Goal: Task Accomplishment & Management: Use online tool/utility

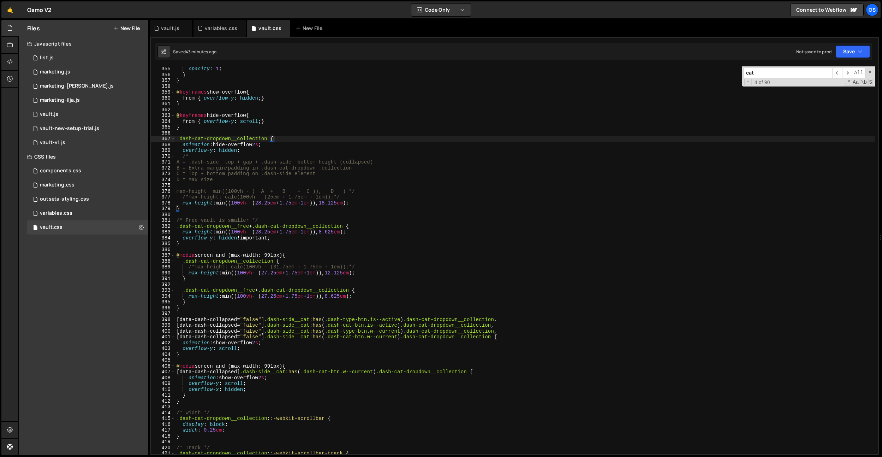
scroll to position [1505, 0]
click at [281, 114] on div "opacity : 1 ; } } @ keyframes show-overflow { from { overflow-y : hidden ; } } …" at bounding box center [525, 265] width 700 height 399
click at [396, 176] on div "opacity : 1 ; } } @ keyframes show-overflow { from { overflow-y : hidden ; } } …" at bounding box center [525, 265] width 700 height 399
type textarea "C = Top + bottom padding on .dash-side element"
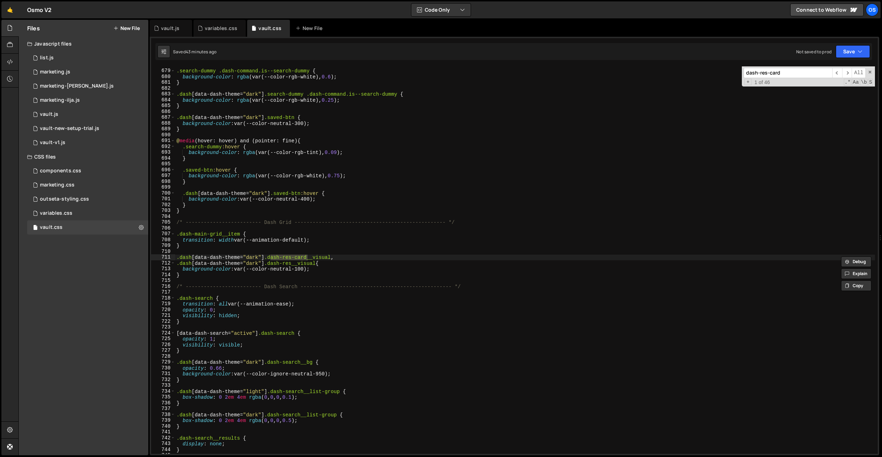
scroll to position [5047, 0]
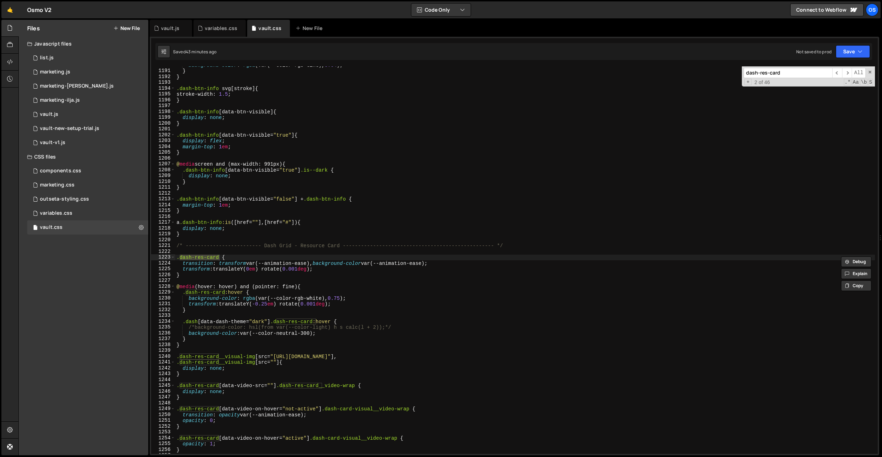
type input "dash-res-card"
drag, startPoint x: 256, startPoint y: 295, endPoint x: 249, endPoint y: 286, distance: 11.3
click at [255, 294] on div "background-color : rgba (var(--color-rgb-tint), 0.04 ) ; } } .dash-btn-info svg…" at bounding box center [525, 261] width 700 height 399
drag, startPoint x: 220, startPoint y: 258, endPoint x: 303, endPoint y: 316, distance: 100.9
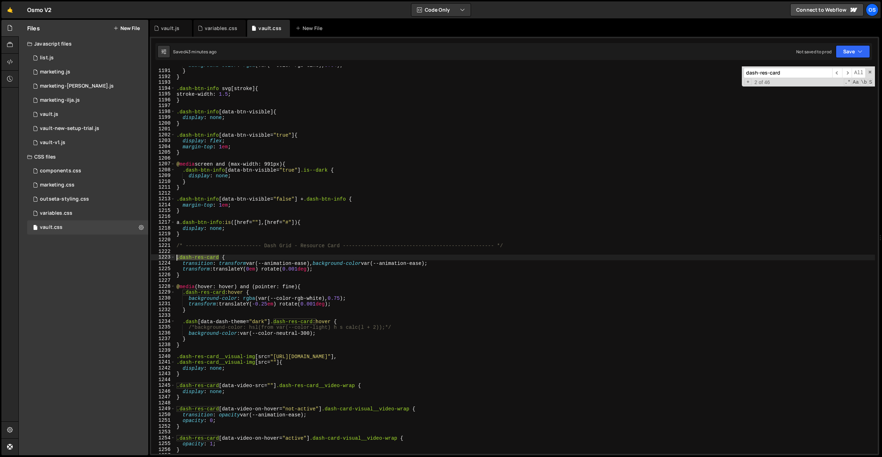
click at [160, 258] on div ".dash-res-card:hover { 1190 1191 1192 1193 1194 1195 1196 1197 1198 1199 1200 1…" at bounding box center [514, 259] width 727 height 387
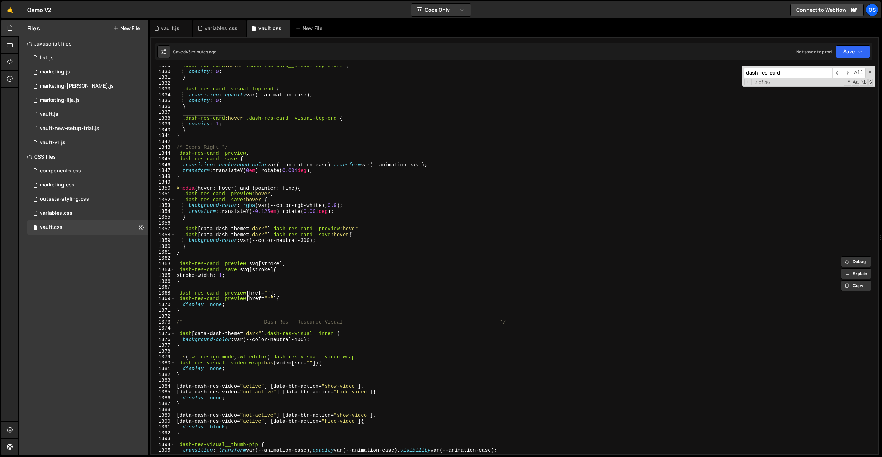
scroll to position [5636, 0]
click at [245, 313] on div ".dash-res-card :hover .dash-res-card__visual-top-start { opacity : 0 ; } .dash-…" at bounding box center [525, 262] width 700 height 399
type textarea "}"
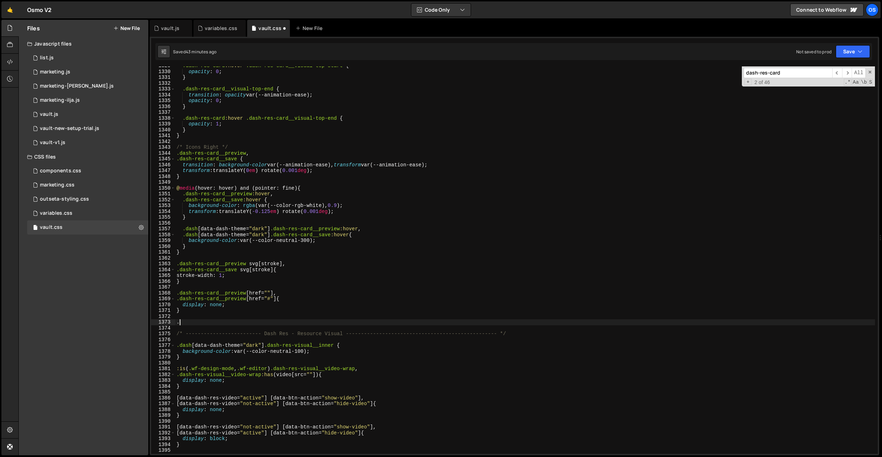
paste textarea ".dash-res-card"
click at [182, 323] on div ".dash-res-card :hover .dash-res-card__visual-top-start { opacity : 0 ; } .dash-…" at bounding box center [525, 262] width 700 height 399
click at [245, 320] on div ".dash-res-card :hover .dash-res-card__visual-top-start { opacity : 0 ; } .dash-…" at bounding box center [525, 262] width 700 height 399
paste textarea "locked-badge)"
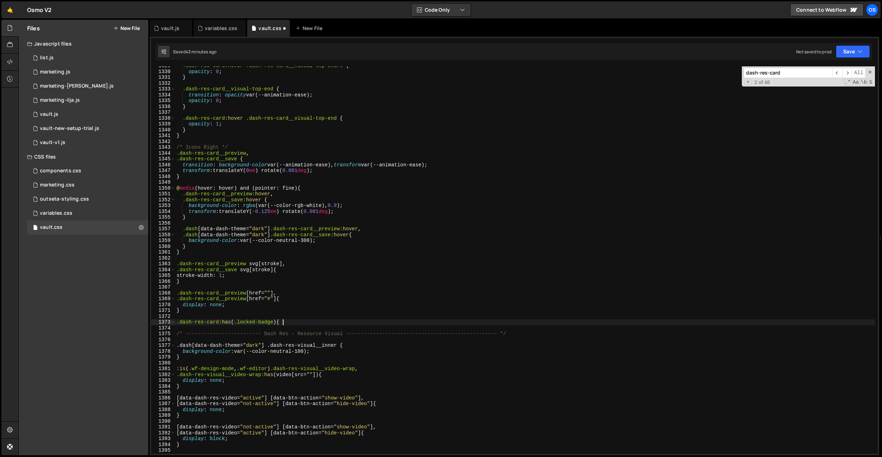
type textarea ".dash-res-card:has(.locked-badge) {}"
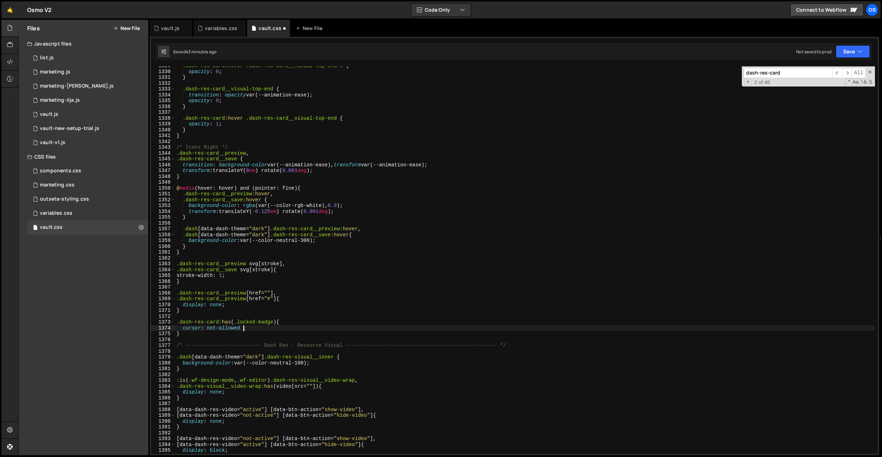
scroll to position [0, 5]
click at [286, 130] on div ".dash-res-card :hover .dash-res-card__visual-top-start { opacity : 0 ; } .dash-…" at bounding box center [525, 262] width 700 height 399
click at [179, 41] on div "1 Type cmd + s to save your Javascript file. הההההההההההההההההההההההההההההההההה…" at bounding box center [515, 246] width 730 height 418
type textarea "opacity: 0;"
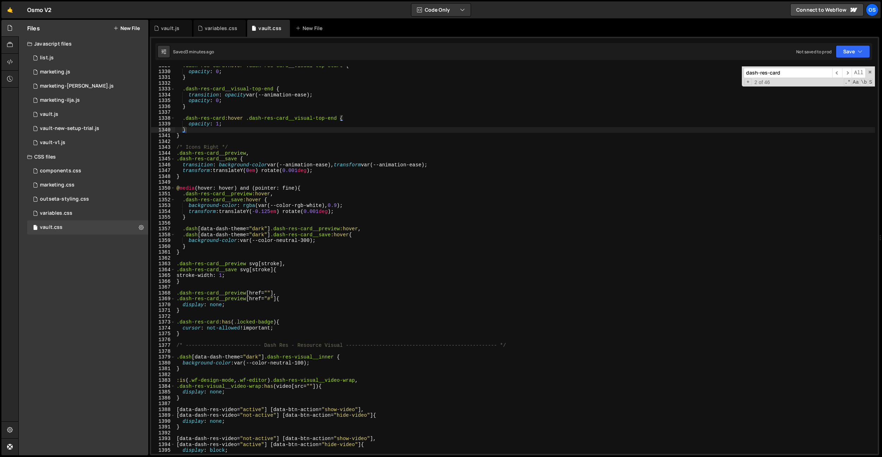
click at [256, 100] on div ".dash-res-card :hover .dash-res-card__visual-top-start { opacity : 0 ; } .dash-…" at bounding box center [525, 262] width 700 height 399
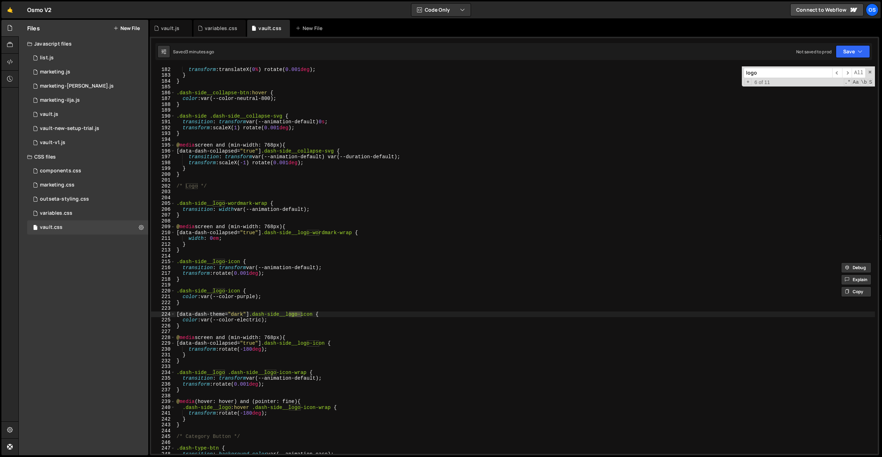
scroll to position [766, 0]
type input "logo"
click at [324, 267] on div ".dash-side .dash-side__collapse-btn { transform : translateX( 0 % ) rotate( 0.0…" at bounding box center [525, 260] width 700 height 399
click at [324, 267] on div "transform : translateX( 0 % ) rotate( 0.001 deg ) ; } } .dash-side__collapse-bt…" at bounding box center [525, 265] width 700 height 399
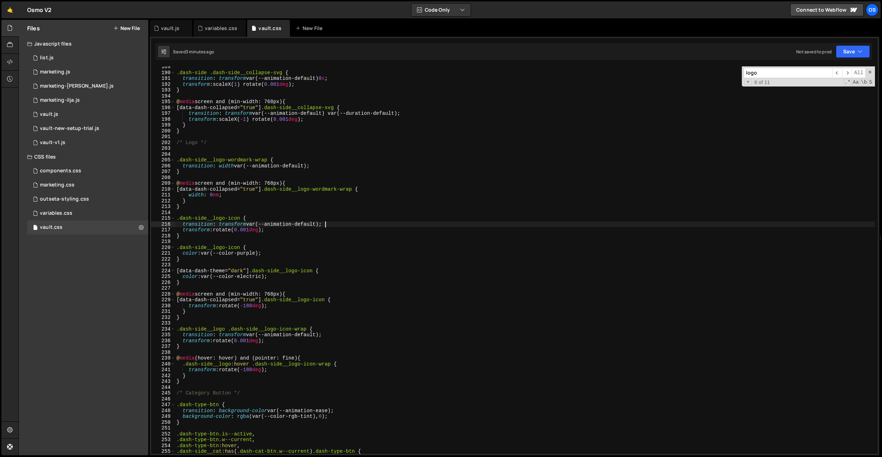
scroll to position [798, 0]
click at [195, 279] on div ".dash-side .dash-side__collapse-svg { transition : transform var(--animation-de…" at bounding box center [525, 263] width 700 height 399
click at [195, 282] on div ".dash-side .dash-side__collapse-svg { transition : transform var(--animation-de…" at bounding box center [525, 263] width 700 height 399
type textarea "}"
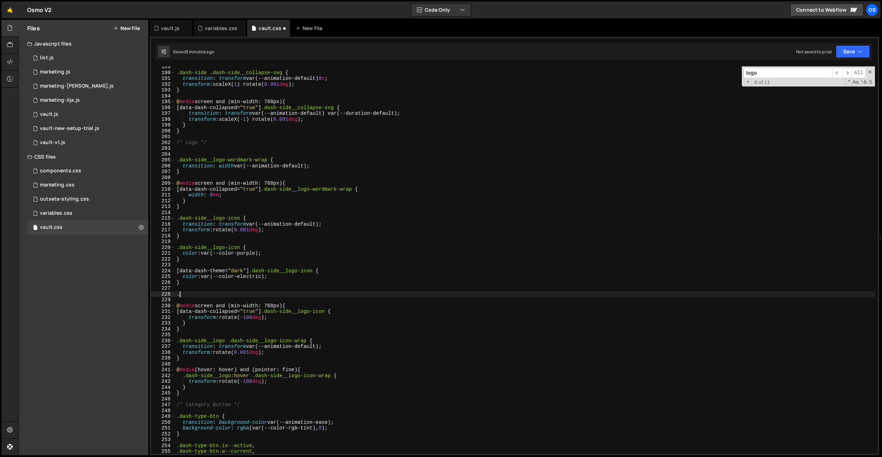
paste textarea "is--demo"
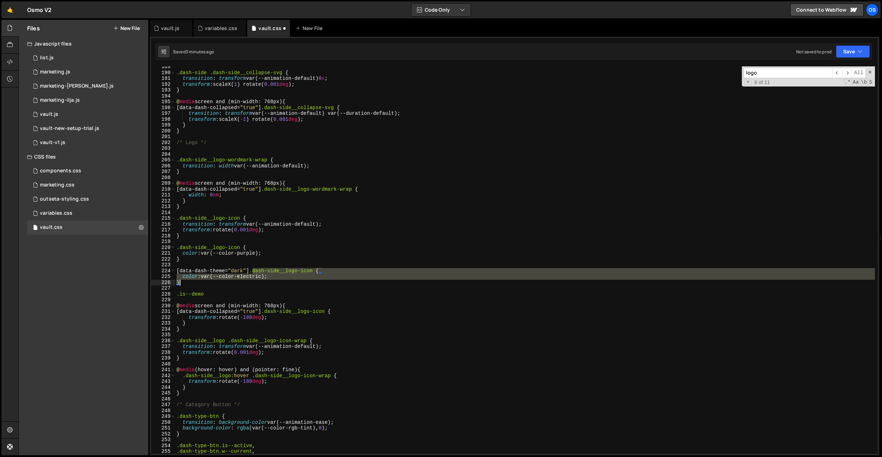
drag, startPoint x: 252, startPoint y: 272, endPoint x: 245, endPoint y: 280, distance: 11.0
click at [245, 280] on div ".dash-side .dash-side__collapse-svg { transition : transform var(--animation-de…" at bounding box center [525, 263] width 700 height 399
click at [233, 293] on div ".dash-side .dash-side__collapse-svg { transition : transform var(--animation-de…" at bounding box center [525, 263] width 700 height 399
type textarea ".is--demo"
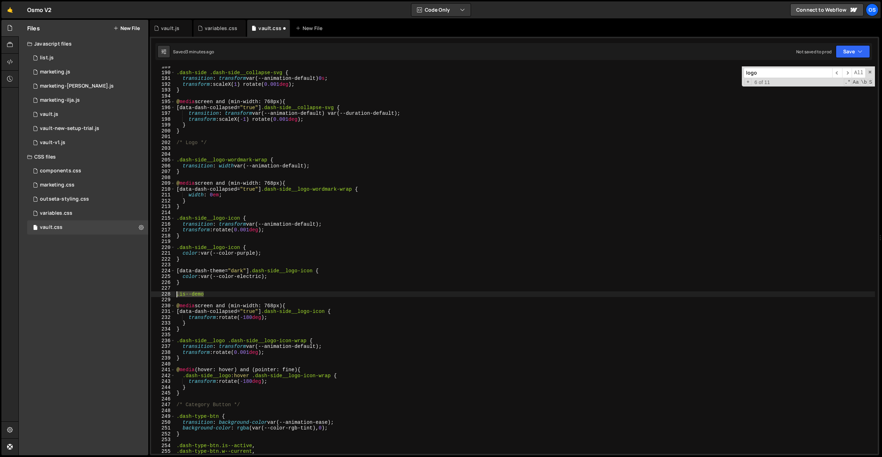
drag, startPoint x: 233, startPoint y: 293, endPoint x: 168, endPoint y: 292, distance: 65.0
click at [168, 292] on div ".is--demo 189 190 191 192 193 194 195 196 197 198 199 200 201 202 203 204 205 2…" at bounding box center [514, 259] width 727 height 387
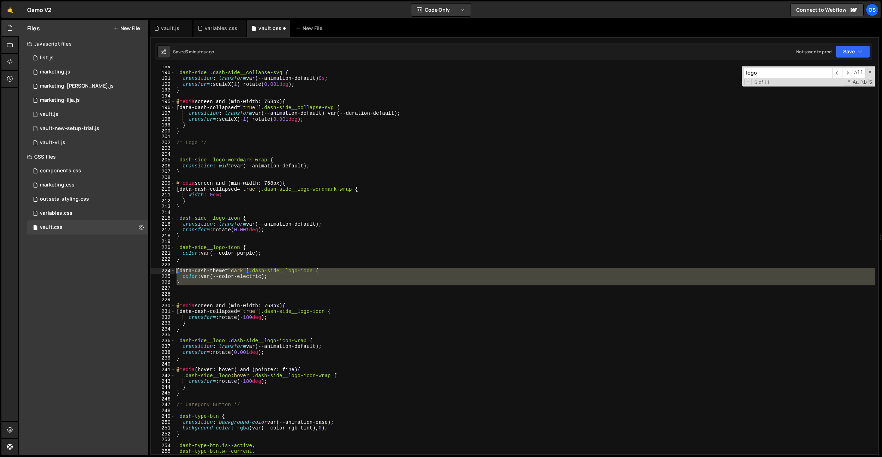
drag, startPoint x: 183, startPoint y: 289, endPoint x: 165, endPoint y: 269, distance: 26.7
click at [165, 269] on div "189 190 191 192 193 194 195 196 197 198 199 200 201 202 203 204 205 206 207 208…" at bounding box center [514, 259] width 727 height 387
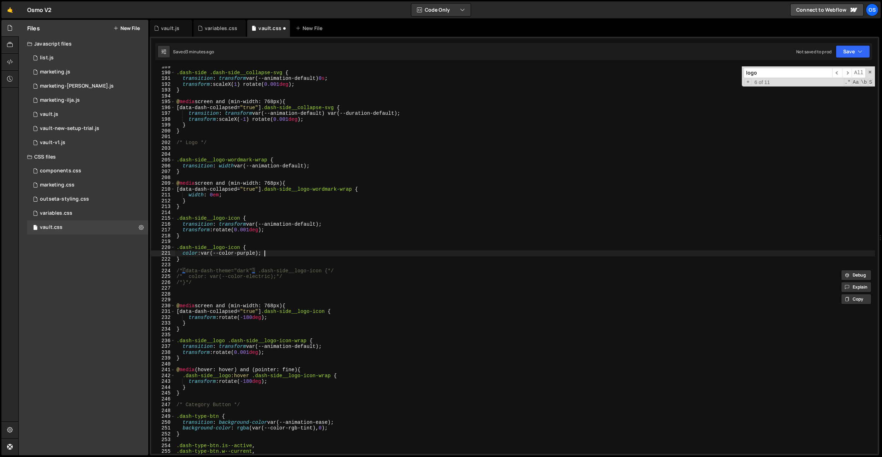
click at [275, 253] on div ".dash-side .dash-side__collapse-svg { transition : transform var(--animation-de…" at bounding box center [525, 263] width 700 height 399
type textarea "color: var(--color-purple);"
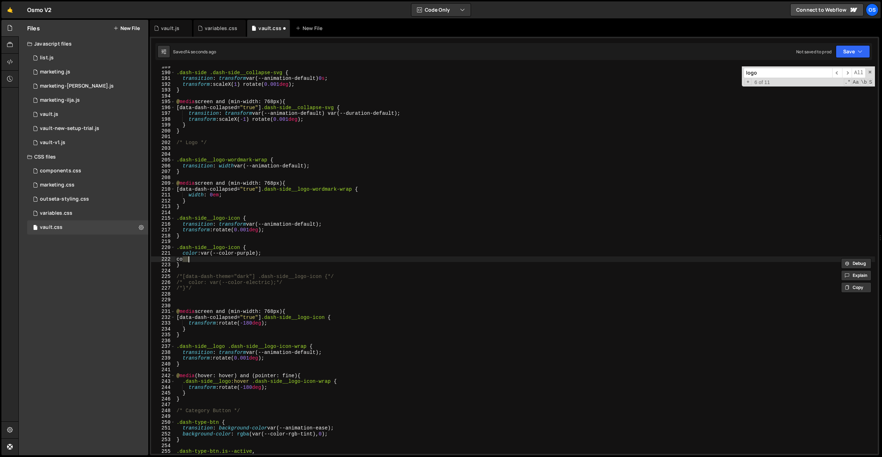
scroll to position [0, 0]
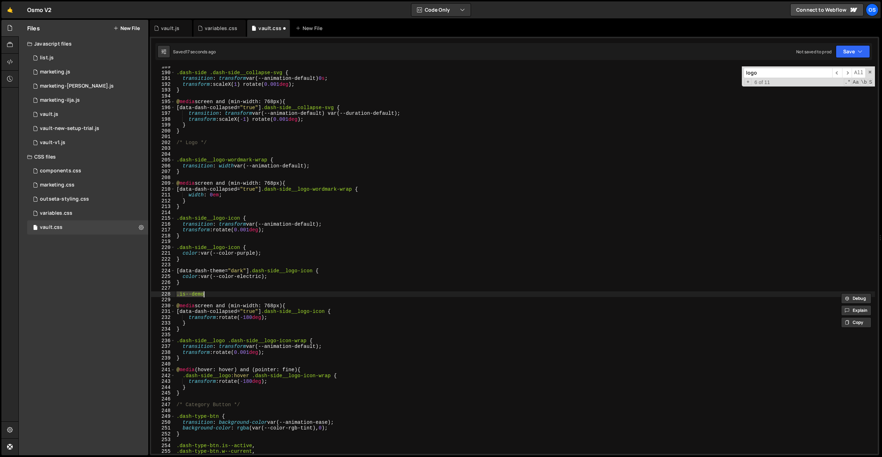
click at [238, 292] on div ".dash-side .dash-side__collapse-svg { transition : transform var(--animation-de…" at bounding box center [525, 259] width 700 height 387
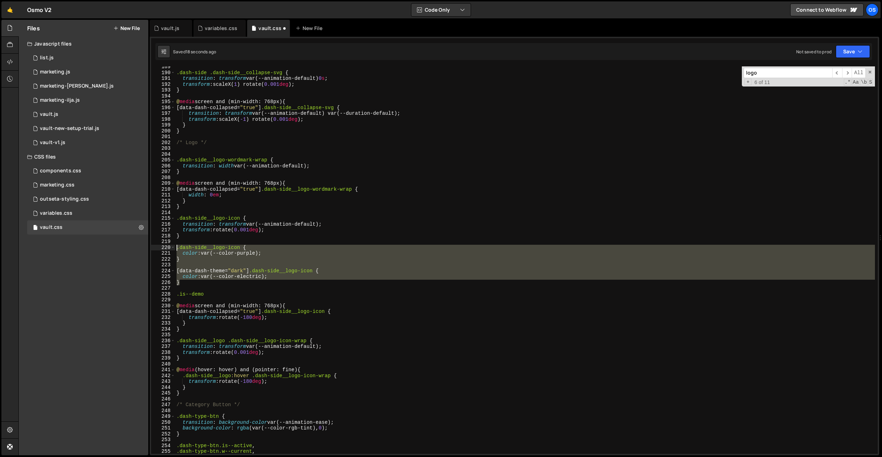
drag, startPoint x: 186, startPoint y: 285, endPoint x: 168, endPoint y: 248, distance: 41.4
click at [168, 248] on div ".is--demo 189 190 191 192 193 194 195 196 197 198 199 200 201 202 203 204 205 2…" at bounding box center [514, 259] width 727 height 387
click at [187, 281] on div ".dash-side .dash-side__collapse-svg { transition : transform var(--animation-de…" at bounding box center [525, 259] width 700 height 387
type textarea "}"
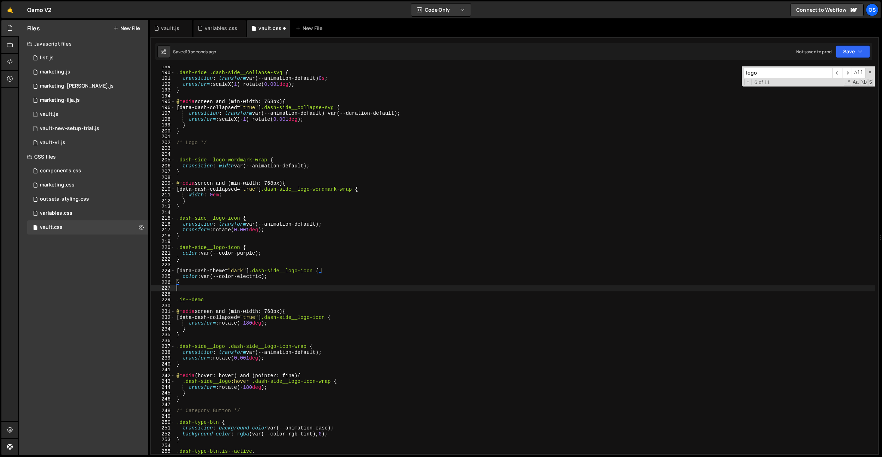
paste textarea "}"
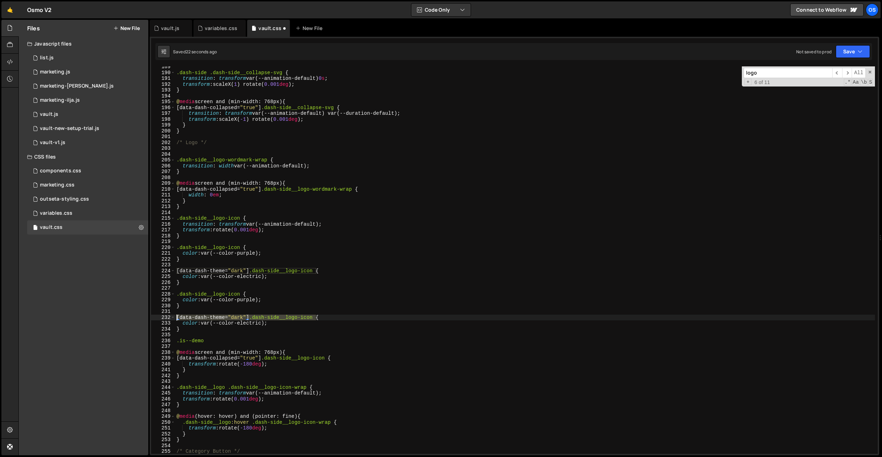
drag, startPoint x: 316, startPoint y: 317, endPoint x: 220, endPoint y: 302, distance: 97.3
click at [171, 317] on div "} 189 190 191 192 193 194 195 196 197 198 199 200 201 202 203 204 205 206 207 2…" at bounding box center [514, 259] width 727 height 387
click at [241, 291] on div ".dash-side .dash-side__collapse-svg { transition : transform var(--animation-de…" at bounding box center [525, 263] width 700 height 399
paste textarea "[data-dash-theme="dark"] .dash-side__logo-icon"
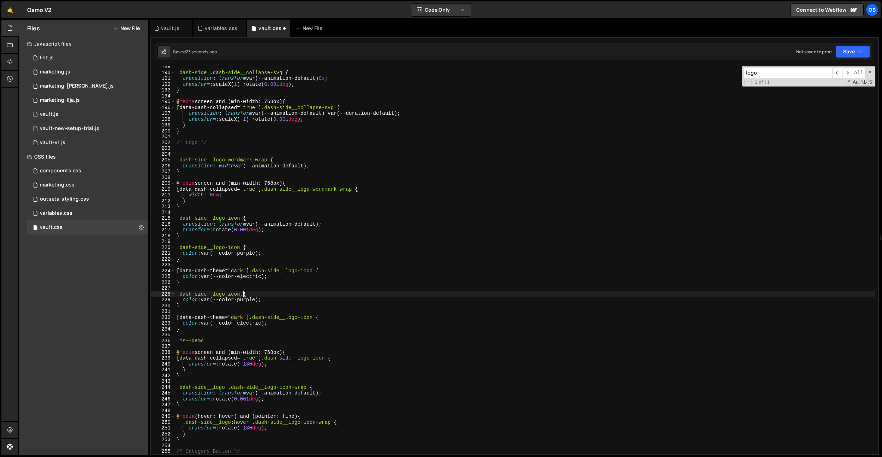
scroll to position [0, 0]
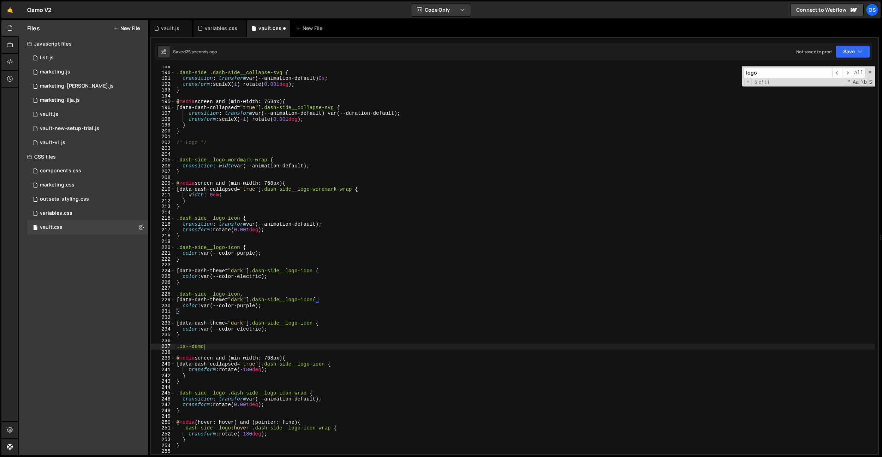
drag, startPoint x: 204, startPoint y: 345, endPoint x: 158, endPoint y: 346, distance: 47.0
click at [158, 346] on div "[data-dash-theme="dark"] .dash-side__logo-icon{ 189 190 191 192 193 194 195 196…" at bounding box center [514, 259] width 727 height 387
type textarea ".is--demo"
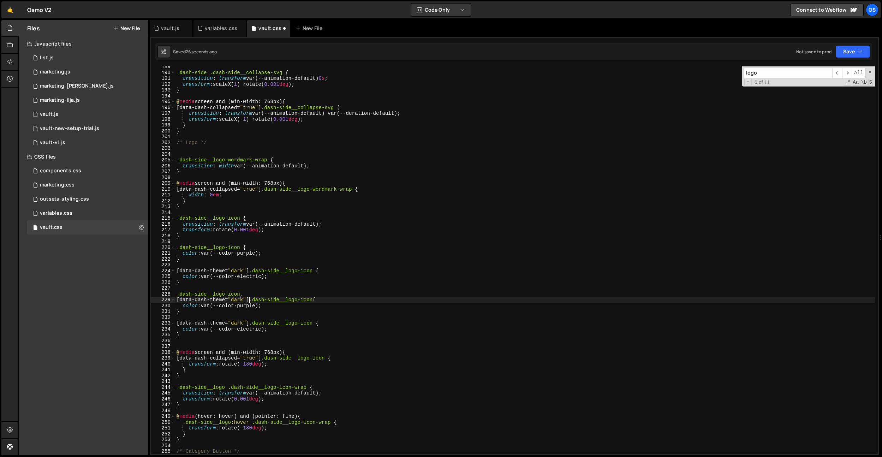
click at [250, 298] on div ".dash-side .dash-side__collapse-svg { transition : transform var(--animation-de…" at bounding box center [525, 263] width 700 height 399
paste textarea ".is--demo"
click at [185, 294] on div ".dash-side .dash-side__collapse-svg { transition : transform var(--animation-de…" at bounding box center [525, 263] width 700 height 399
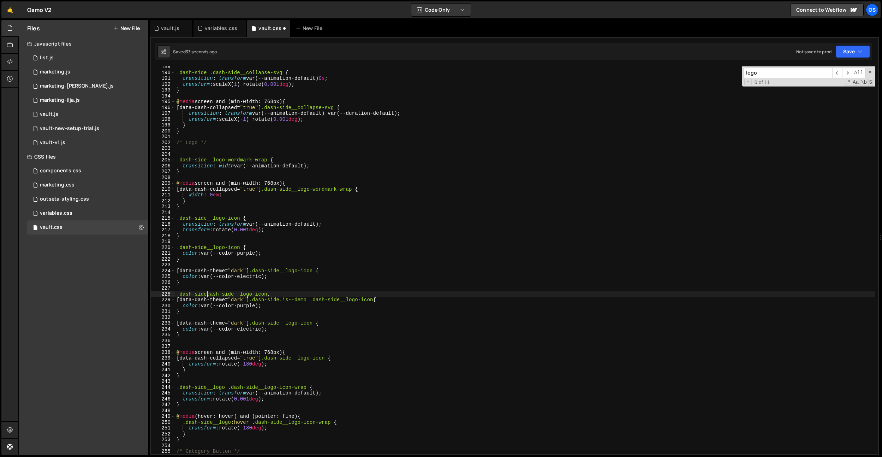
paste textarea ".is--demo"
drag, startPoint x: 257, startPoint y: 308, endPoint x: 252, endPoint y: 307, distance: 5.5
click at [257, 308] on div ".dash-side .dash-side__collapse-svg { transition : transform var(--animation-de…" at bounding box center [525, 263] width 700 height 399
click at [252, 307] on div ".dash-side .dash-side__collapse-svg { transition : transform var(--animation-de…" at bounding box center [525, 263] width 700 height 399
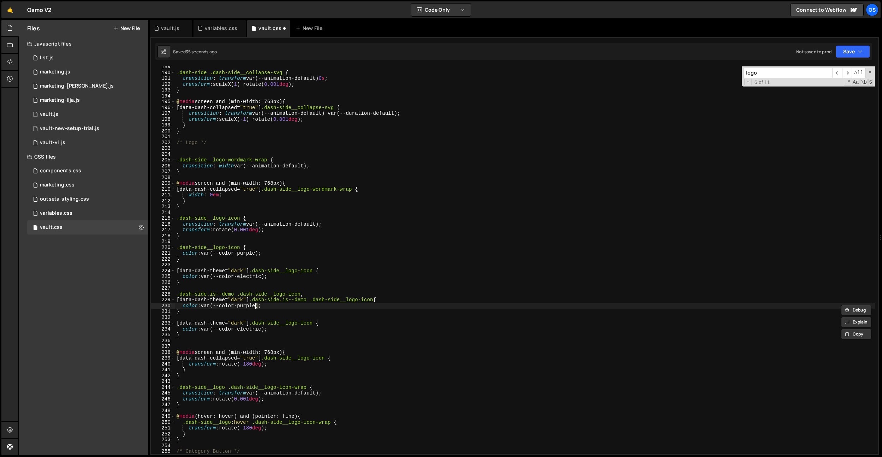
click at [252, 307] on div ".dash-side .dash-side__collapse-svg { transition : transform var(--animation-de…" at bounding box center [525, 263] width 700 height 399
click at [280, 272] on div ".dash-side .dash-side__collapse-svg { transition : transform var(--animation-de…" at bounding box center [525, 263] width 700 height 399
click at [189, 309] on div ".dash-side .dash-side__collapse-svg { transition : transform var(--animation-de…" at bounding box center [525, 263] width 700 height 399
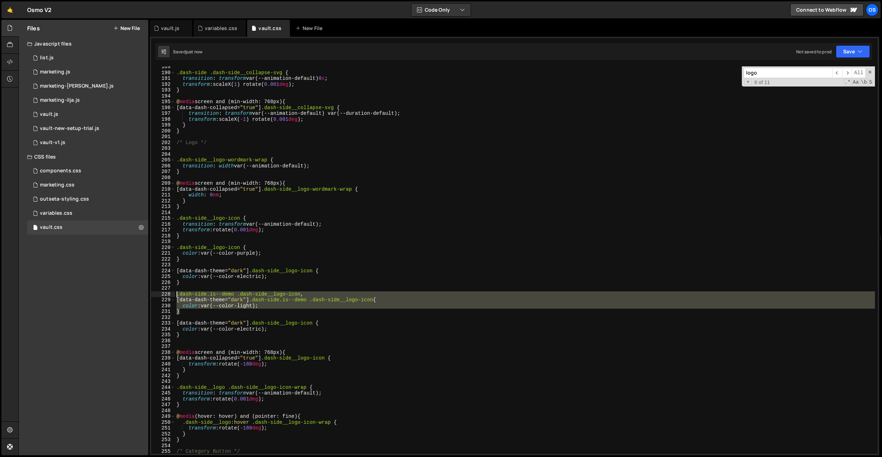
drag, startPoint x: 188, startPoint y: 311, endPoint x: 169, endPoint y: 295, distance: 24.8
click at [169, 295] on div "} 189 190 191 192 193 194 195 196 197 198 199 200 201 202 203 204 205 206 207 2…" at bounding box center [514, 259] width 727 height 387
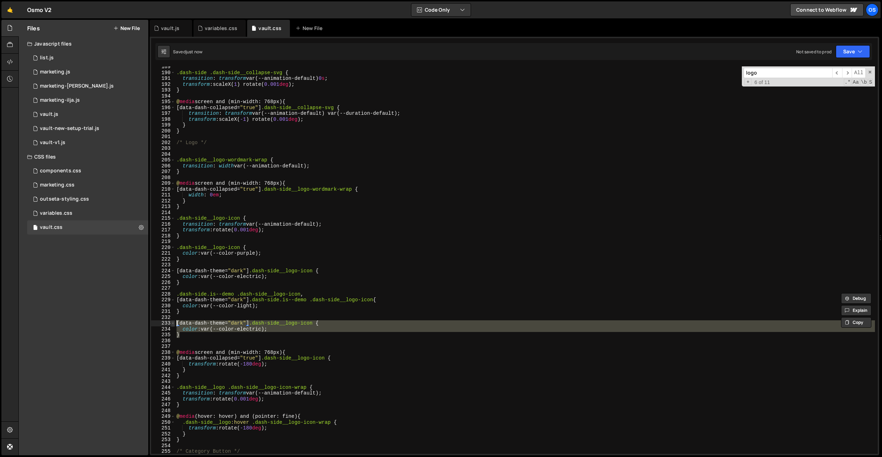
drag, startPoint x: 186, startPoint y: 334, endPoint x: 171, endPoint y: 321, distance: 19.8
click at [171, 321] on div ".dash-side.is--demo .dash-side__logo-icon, [data-dash-theme="dark"] .dash-side.…" at bounding box center [514, 259] width 727 height 387
type textarea "[data-dash-theme="dark"] .dash-side__logo-icon { color: var(--color-electric);"
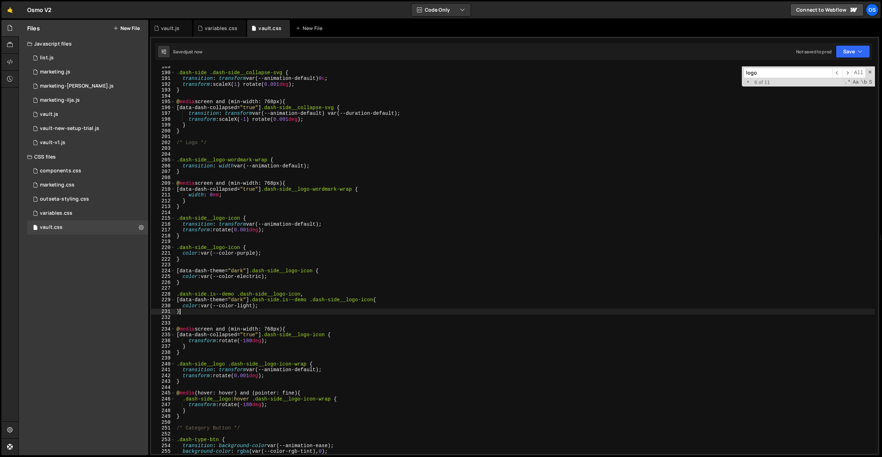
click at [189, 313] on div ".dash-side .dash-side__collapse-svg { transition : transform var(--animation-de…" at bounding box center [525, 263] width 700 height 399
type textarea "}"
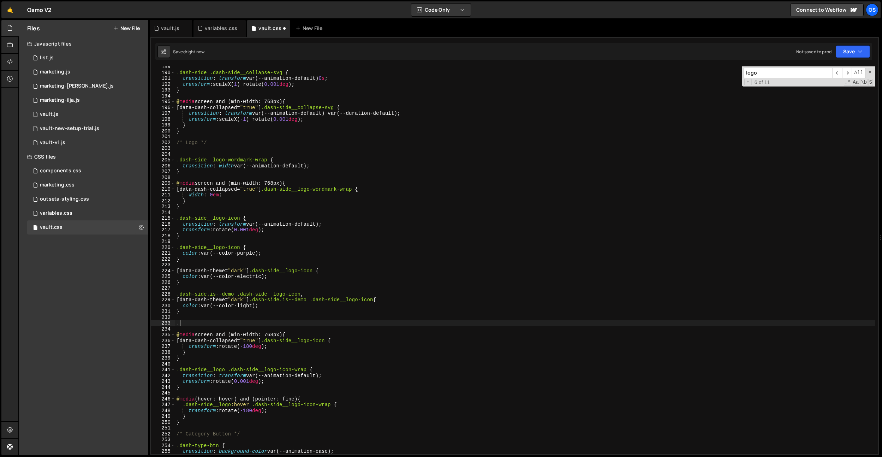
paste textarea "dash-cat-btn__scribble-p"
drag, startPoint x: 235, startPoint y: 295, endPoint x: 173, endPoint y: 322, distance: 68.2
click at [166, 296] on div ".dash-cat-btn__scribble-p 189 190 191 192 193 194 195 196 197 198 199 200 201 2…" at bounding box center [514, 259] width 727 height 387
click at [176, 323] on div ".dash-side .dash-side__collapse-svg { transition : transform var(--animation-de…" at bounding box center [525, 263] width 700 height 399
paste textarea ".dash-side.is--demo"
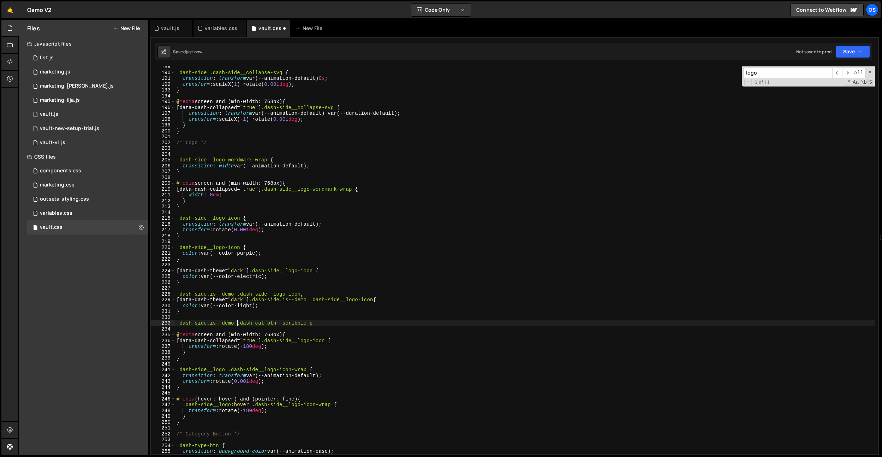
click at [327, 323] on div ".dash-side .dash-side__collapse-svg { transition : transform var(--animation-de…" at bounding box center [525, 263] width 700 height 399
type textarea ".dash-side.is--demo .dash-cat-btn__scribble-p {}"
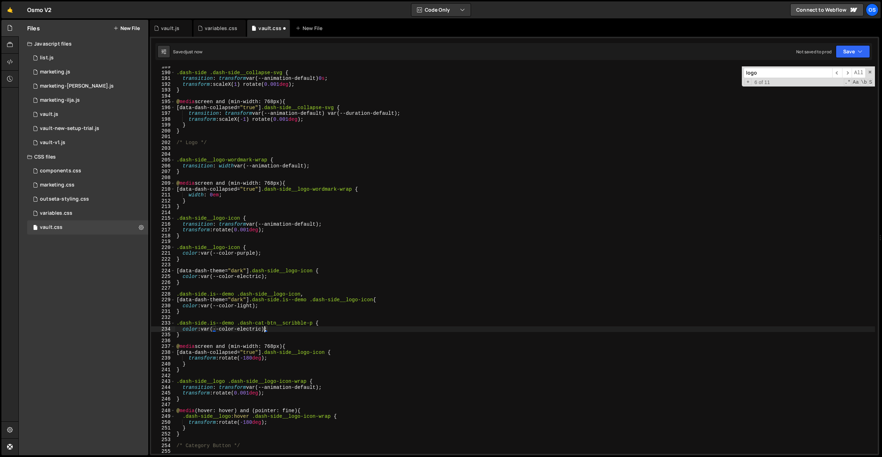
scroll to position [0, 6]
click at [262, 193] on div ".dash-side .dash-side__collapse-svg { transition : transform var(--animation-de…" at bounding box center [525, 263] width 700 height 399
drag, startPoint x: 249, startPoint y: 298, endPoint x: 143, endPoint y: 301, distance: 106.7
click at [143, 301] on div "Files New File Javascript files 0 list.js 0 0 marketing.js 0 0 marketing-[PERSO…" at bounding box center [450, 238] width 864 height 436
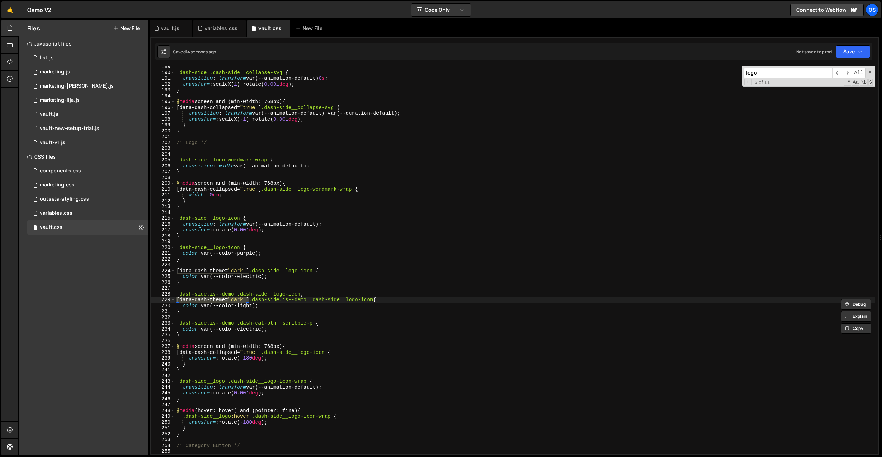
drag, startPoint x: 246, startPoint y: 348, endPoint x: 241, endPoint y: 331, distance: 17.8
click at [245, 347] on div ".dash-side .dash-side__collapse-svg { transition : transform var(--animation-de…" at bounding box center [525, 263] width 700 height 399
drag, startPoint x: 236, startPoint y: 324, endPoint x: 146, endPoint y: 323, distance: 90.4
click at [146, 323] on div "Files New File Javascript files 0 list.js 0 0 marketing.js 0 0 marketing-[PERSO…" at bounding box center [450, 238] width 864 height 436
paste textarea "[data-dash-theme="dark"]"
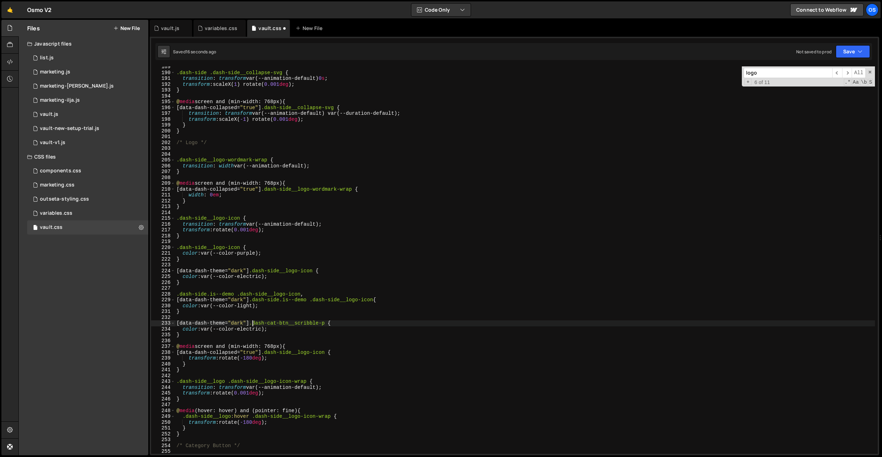
scroll to position [0, 5]
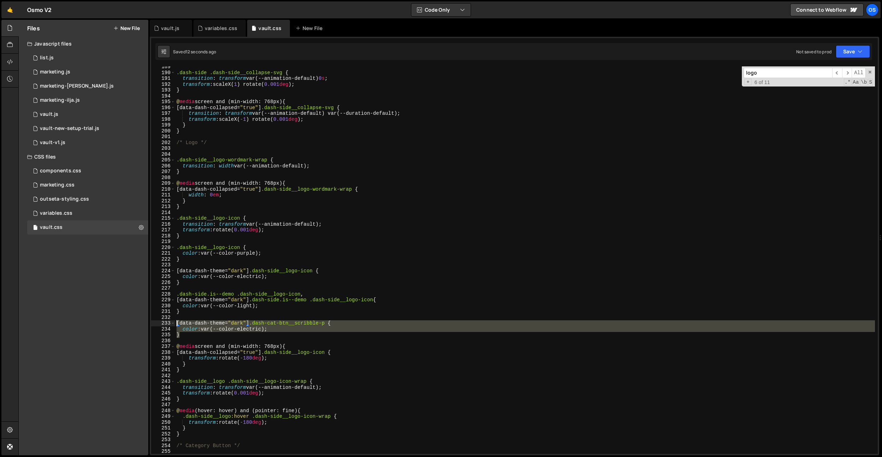
drag, startPoint x: 204, startPoint y: 333, endPoint x: 162, endPoint y: 321, distance: 44.0
click at [162, 321] on div "[data-dash-theme="dark"] .dash-cat-btn__scribble-p { 189 190 191 192 193 194 19…" at bounding box center [514, 259] width 727 height 387
type textarea "[data-dash-theme="dark"] .dash-cat-btn__scribble-p { color: var(--color-electri…"
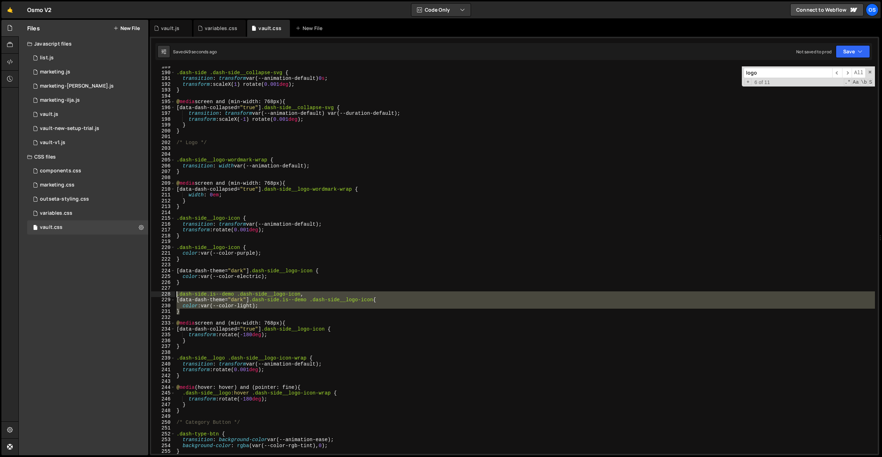
drag, startPoint x: 190, startPoint y: 312, endPoint x: 174, endPoint y: 295, distance: 22.8
click at [174, 295] on div "189 190 191 192 193 194 195 196 197 198 199 200 201 202 203 204 205 206 207 208…" at bounding box center [514, 259] width 727 height 387
type textarea ".dash-side.is--demo .dash-side__logo-icon, [data-dash-theme="dark"] .dash-side.…"
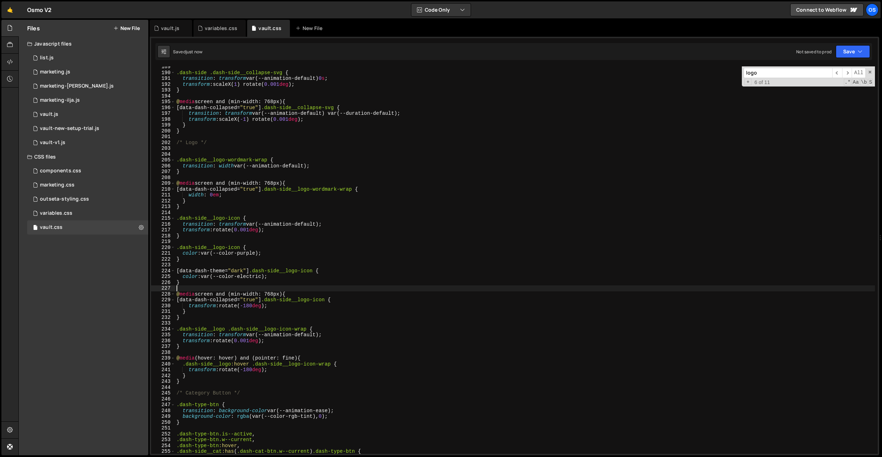
click at [245, 153] on div ".dash-side .dash-side__collapse-svg { transition : transform var(--animation-de…" at bounding box center [525, 263] width 700 height 399
type input "s"
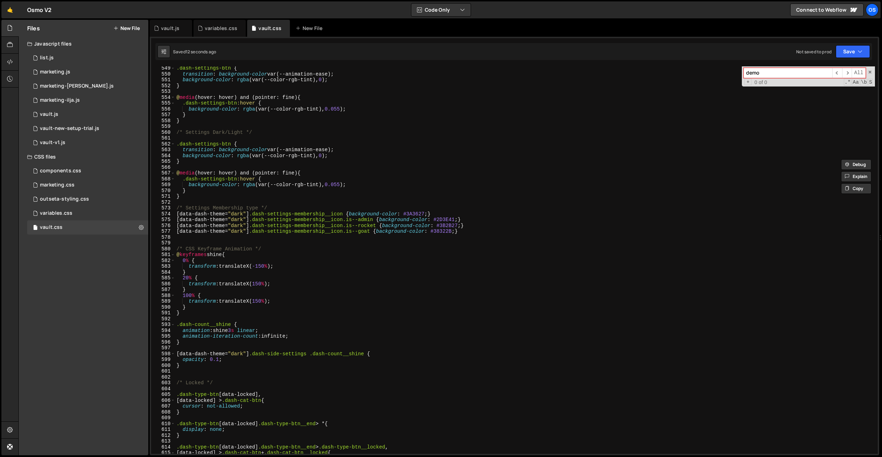
scroll to position [2385, 0]
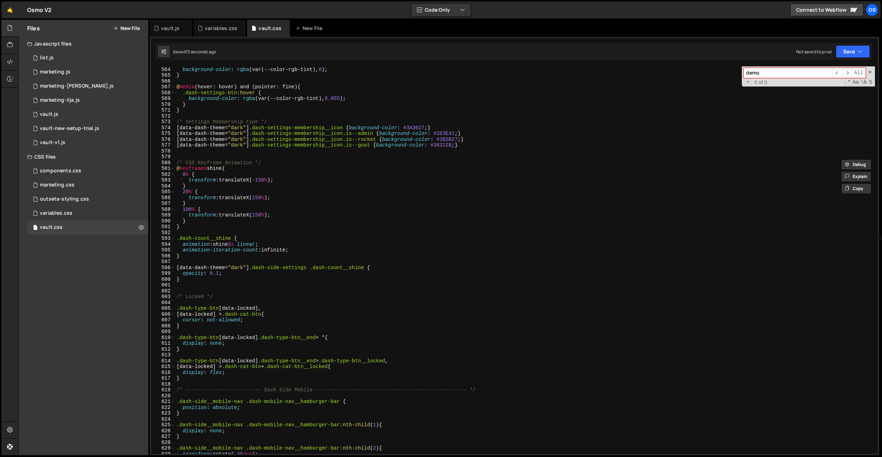
type input "demo"
type textarea "}"
click at [194, 378] on div "transition : background-color var(--animation-ease) ; background-color : rgba (…" at bounding box center [525, 260] width 700 height 399
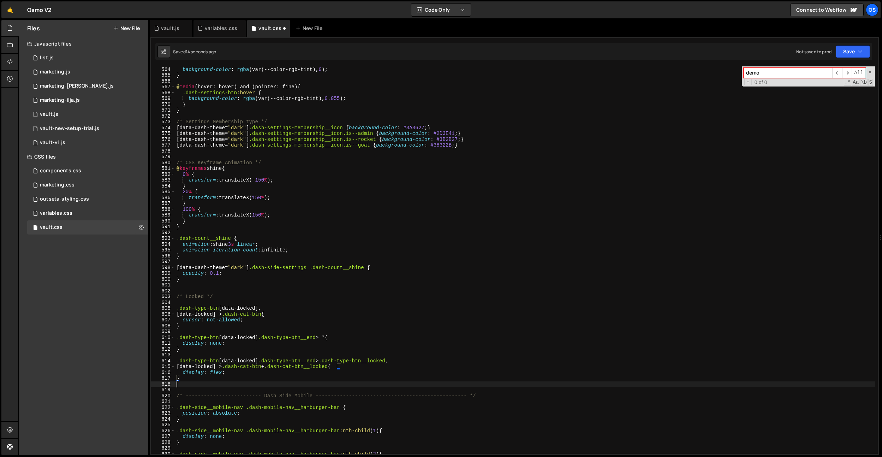
paste textarea "}"
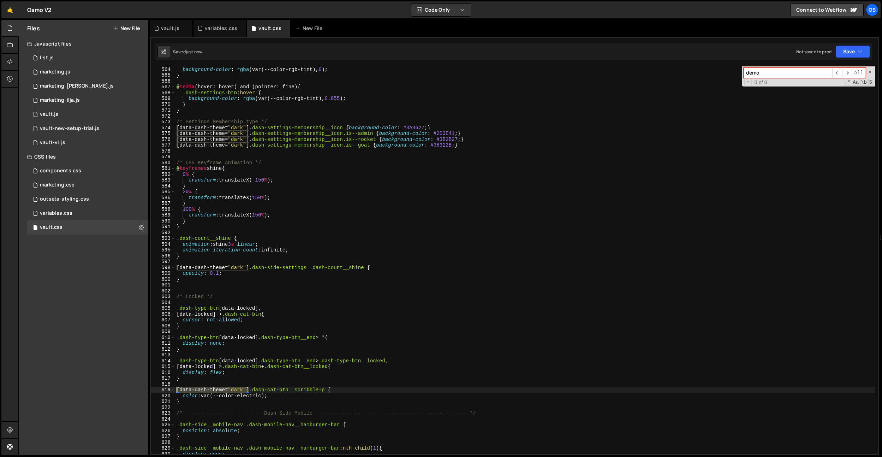
drag, startPoint x: 249, startPoint y: 388, endPoint x: 174, endPoint y: 386, distance: 74.9
click at [148, 392] on div "Files New File Javascript files 0 list.js 0 0 marketing.js 0 0 marketing-[PERSO…" at bounding box center [450, 238] width 864 height 436
click at [191, 377] on div "transition : background-color var(--animation-ease) ; background-color : rgba (…" at bounding box center [525, 260] width 700 height 399
type textarea "}"
paste textarea "[data-dash-theme="dark"]"
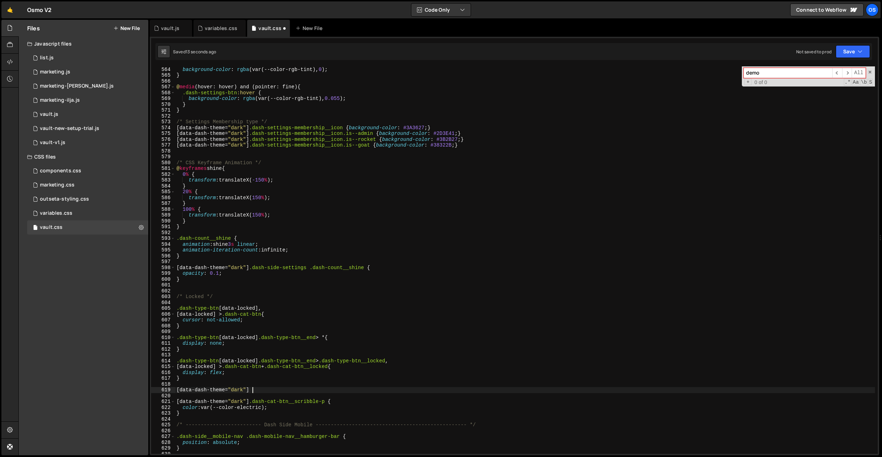
scroll to position [0, 5]
paste textarea "dash-side is--demo"
click at [286, 390] on div "transition : background-color var(--animation-ease) ; background-color : rgba (…" at bounding box center [525, 260] width 700 height 399
type textarea "[data-dash-theme="dark"] .dash-side.is--demo"
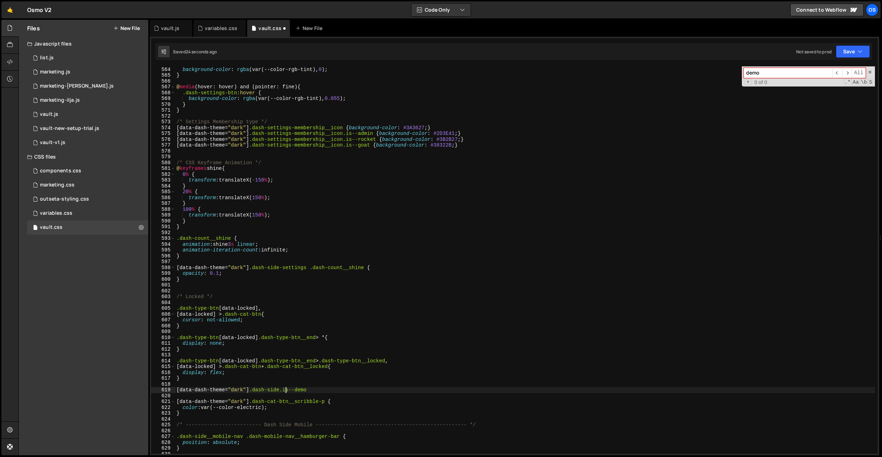
drag, startPoint x: 333, startPoint y: 382, endPoint x: 329, endPoint y: 387, distance: 5.7
click at [333, 383] on div "transition : background-color var(--animation-ease) ; background-color : rgba (…" at bounding box center [525, 260] width 700 height 399
click at [329, 387] on div "transition : background-color var(--animation-ease) ; background-color : rgba (…" at bounding box center [525, 260] width 700 height 399
click at [327, 389] on div "transition : background-color var(--animation-ease) ; background-color : rgba (…" at bounding box center [525, 260] width 700 height 399
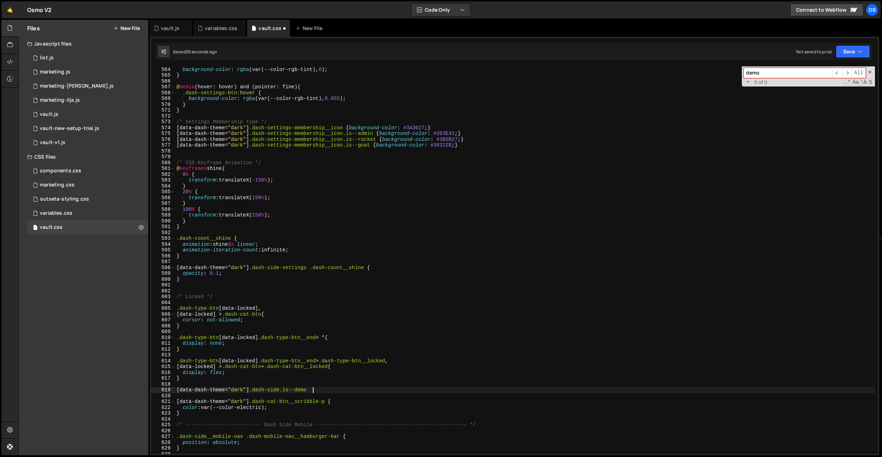
paste textarea "dash-side__logo-icon"
type textarea "[data-dash-theme="dark"] .dash-side.is--demo .dash-side__logo-icon {}"
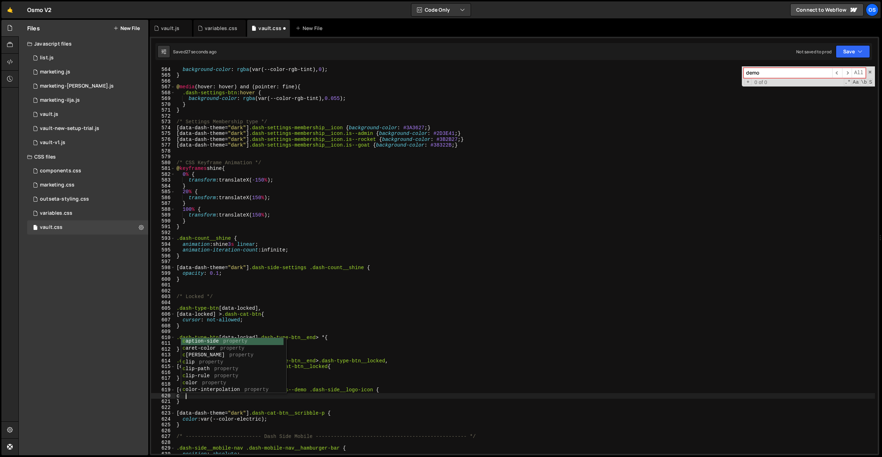
scroll to position [0, 0]
type textarea "c"
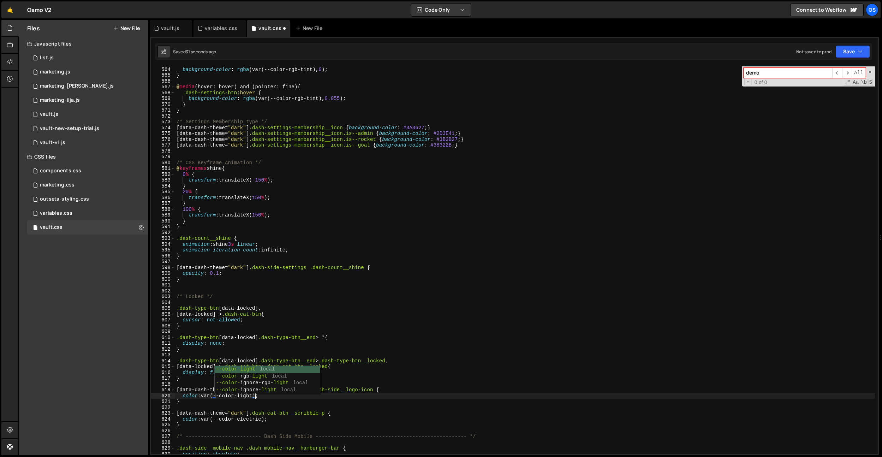
scroll to position [0, 5]
click at [245, 397] on div "transition : background-color var(--animation-ease) ; background-color : rgba (…" at bounding box center [525, 260] width 700 height 399
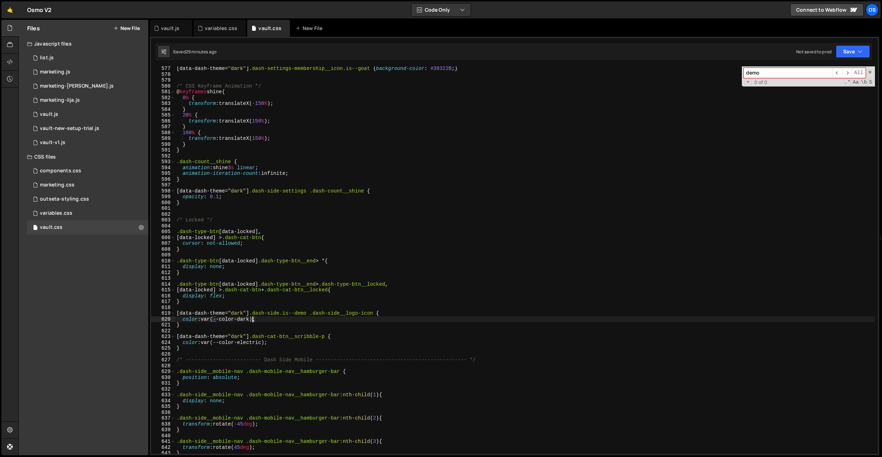
click at [188, 348] on div "[ data-dash-theme = " dark " ] .dash-settings-membership__icon.is--goat { backg…" at bounding box center [525, 265] width 700 height 399
type textarea "}"
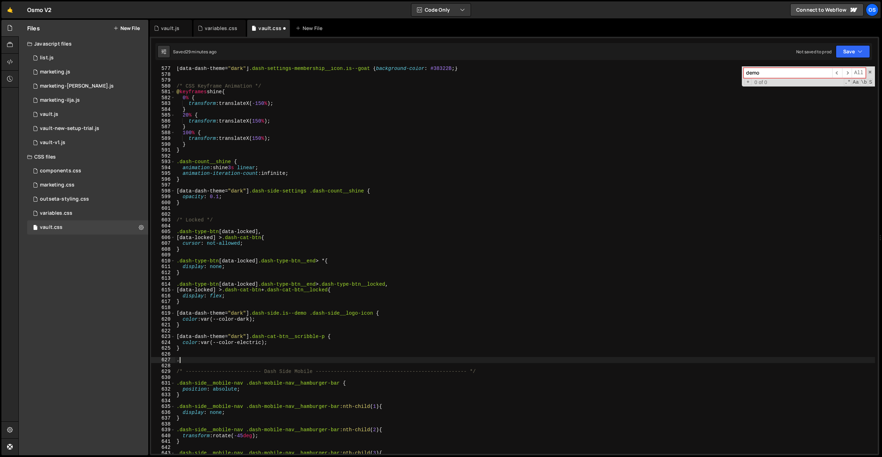
type textarea "."
paste textarea "data-wf--locked-badge--variant]"
type textarea "[data-wf--locked-badge--variant="badge"] {}"
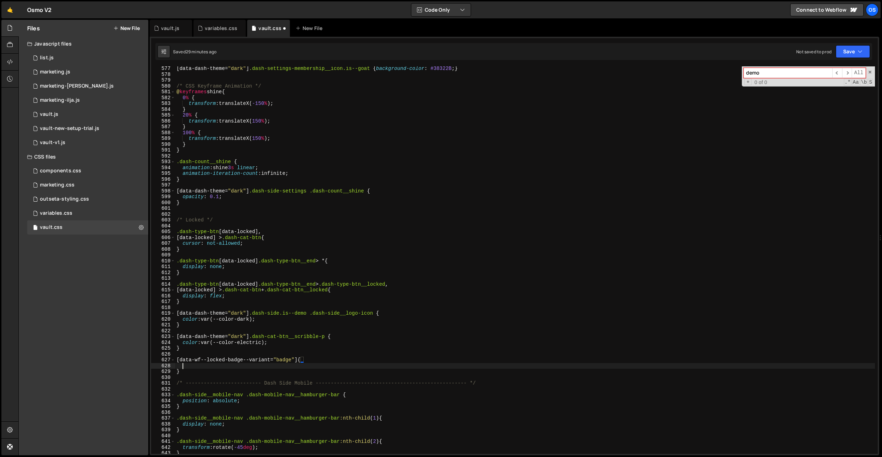
scroll to position [0, 0]
click at [287, 365] on div "[ data-dash-theme = " dark " ] .dash-settings-membership__icon.is--goat { backg…" at bounding box center [525, 265] width 700 height 399
click at [301, 358] on div "[ data-dash-theme = " dark " ] .dash-settings-membership__icon.is--goat { backg…" at bounding box center [525, 265] width 700 height 399
paste textarea "locked-bage__span"
type textarea "[data-wf--locked-badge--variant="badge"] .locked-bage__span {"
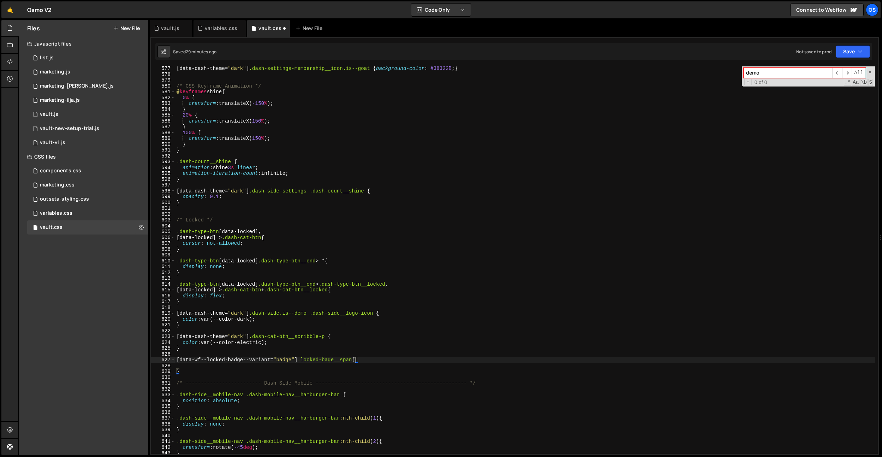
scroll to position [0, 12]
click at [284, 368] on div "[ data-dash-theme = " dark " ] .dash-settings-membership__icon.is--goat { backg…" at bounding box center [525, 265] width 700 height 399
drag, startPoint x: 225, startPoint y: 222, endPoint x: 192, endPoint y: 337, distance: 119.5
click at [133, 219] on div "Files New File Javascript files 0 list.js 0 0 marketing.js 0 0 marketing-[PERSO…" at bounding box center [450, 238] width 864 height 436
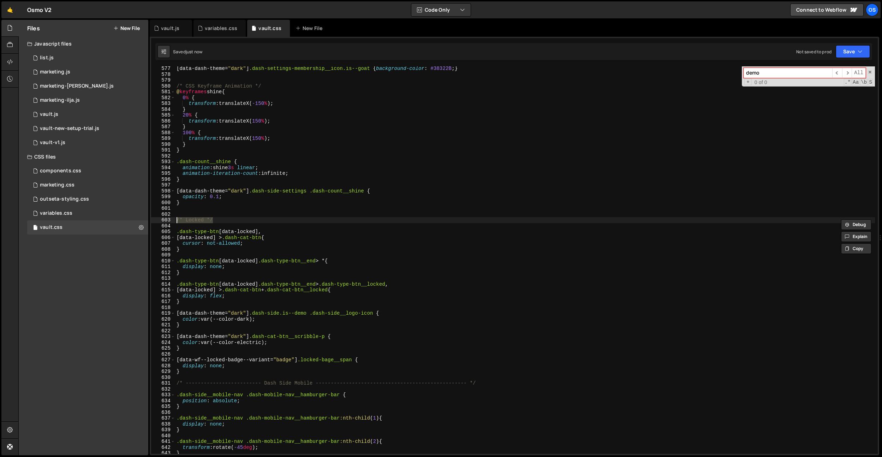
click at [186, 349] on div "[ data-dash-theme = " dark " ] .dash-settings-membership__icon.is--goat { backg…" at bounding box center [525, 265] width 700 height 399
type textarea "}"
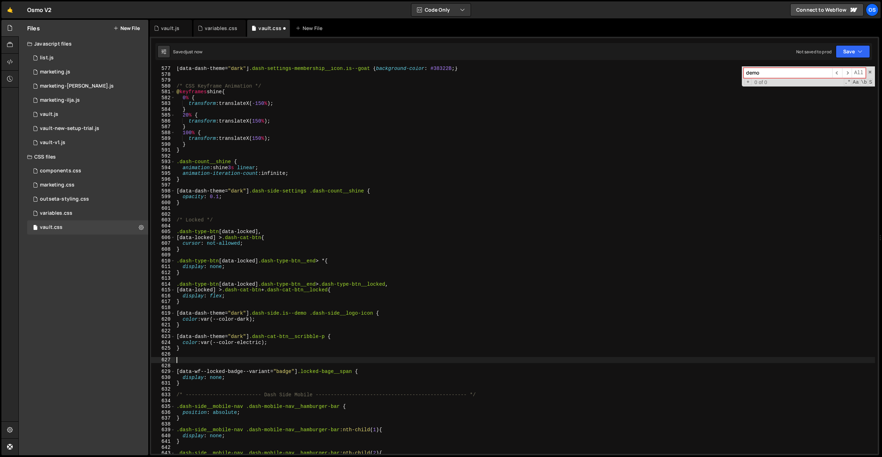
paste textarea "/* Locked */"
click at [203, 358] on div "[ data-dash-theme = " dark " ] .dash-settings-membership__icon.is--goat { backg…" at bounding box center [525, 265] width 700 height 399
type textarea "/* Locked Badge */"
click at [292, 308] on div "[ data-dash-theme = " dark " ] .dash-settings-membership__icon.is--goat { backg…" at bounding box center [525, 265] width 700 height 399
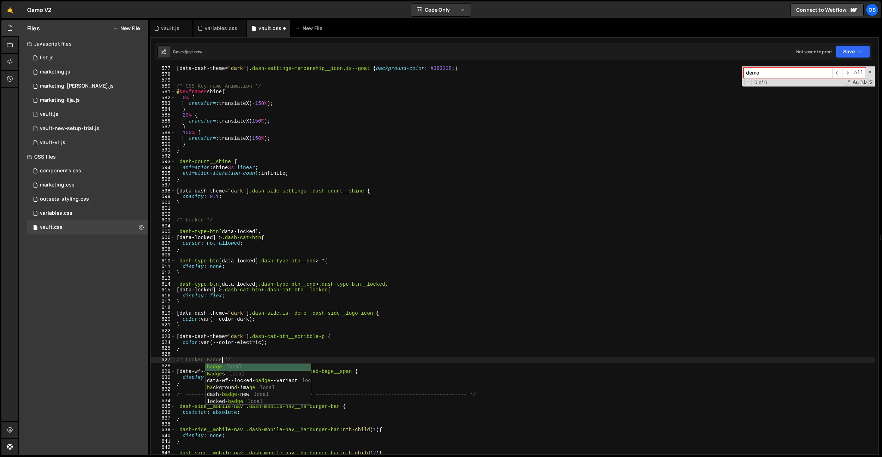
scroll to position [0, 0]
click at [234, 377] on div "[ data-dash-theme = " dark " ] .dash-settings-membership__icon.is--goat { backg…" at bounding box center [525, 265] width 700 height 399
drag, startPoint x: 300, startPoint y: 370, endPoint x: 171, endPoint y: 369, distance: 129.3
click at [169, 369] on div "display: none; 577 578 579 580 581 582 583 584 585 586 587 588 589 590 591 592 …" at bounding box center [514, 259] width 727 height 387
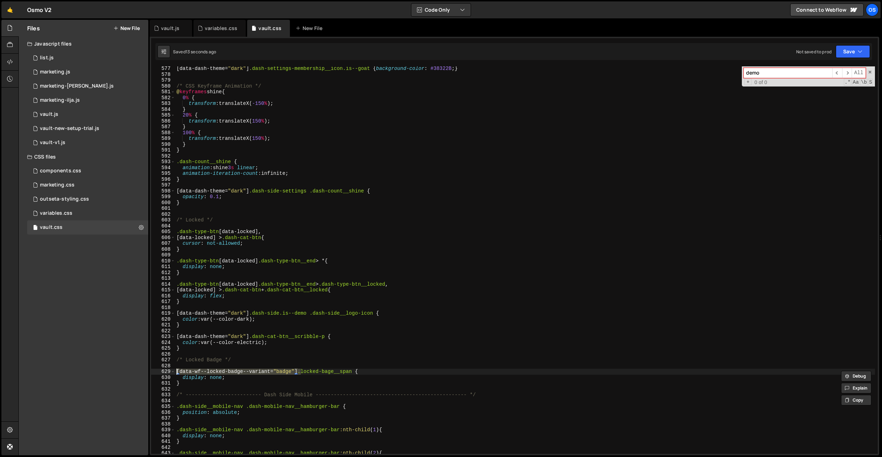
click at [241, 358] on div "[ data-dash-theme = " dark " ] .dash-settings-membership__icon.is--goat { backg…" at bounding box center [525, 265] width 700 height 399
type textarea "/* Locked Badge */"
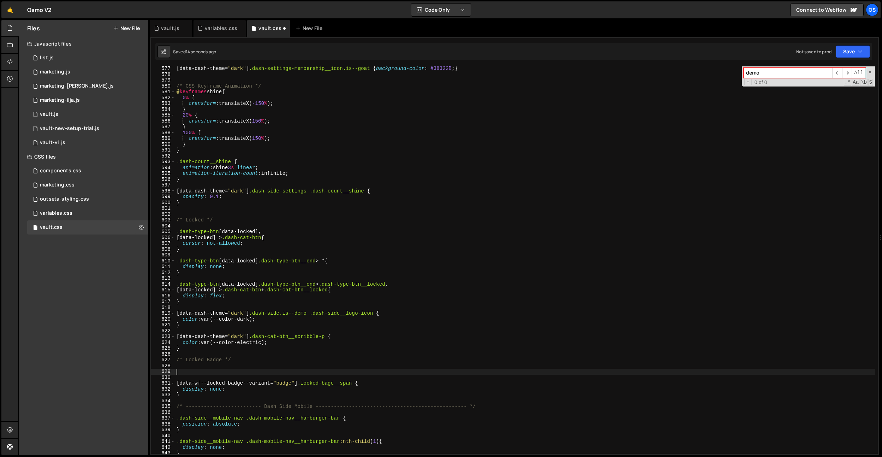
paste textarea "[data-wf--locked-badge--variant="badge"]"
type textarea "[data-wf--locked-badge--variant="badge"] {}"
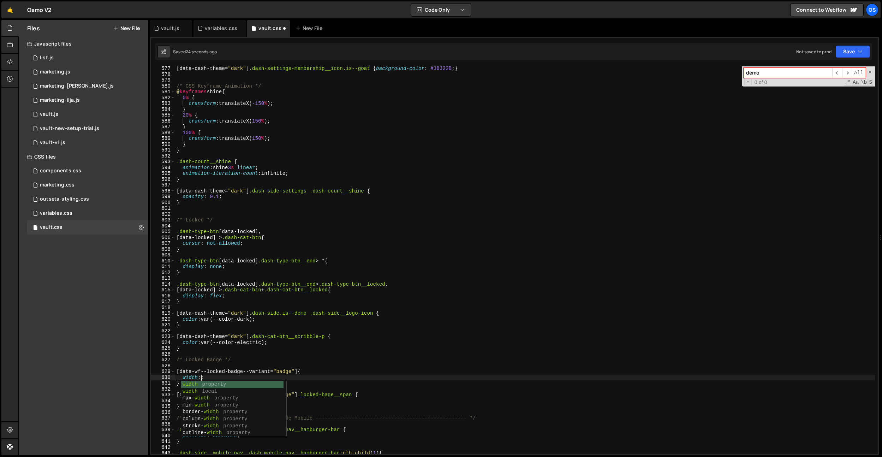
scroll to position [0, 1]
paste textarea "1.875em;"
type textarea "width: 1.875em;"
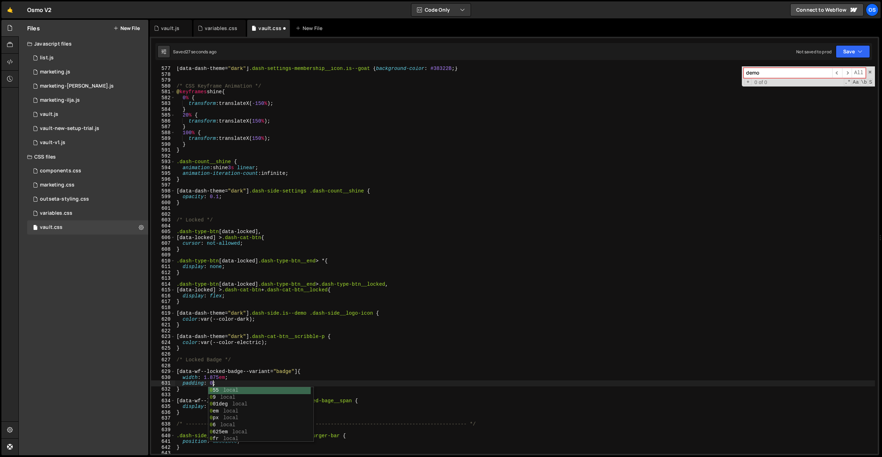
scroll to position [0, 2]
type textarea "padding: 0;"
paste textarea "justify-content: center;"
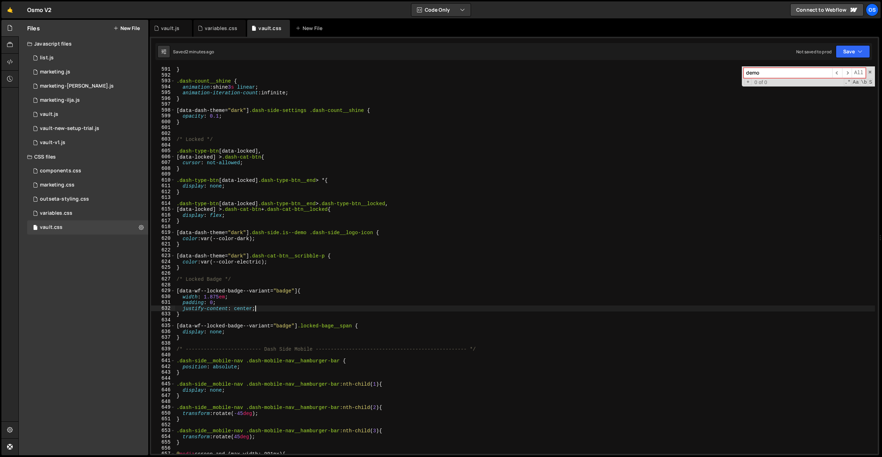
scroll to position [2481, 0]
click at [222, 338] on div "} } .dash-count__shine { animation : shine 3 s linear ; animation-iteration-cou…" at bounding box center [525, 260] width 700 height 399
type textarea "}"
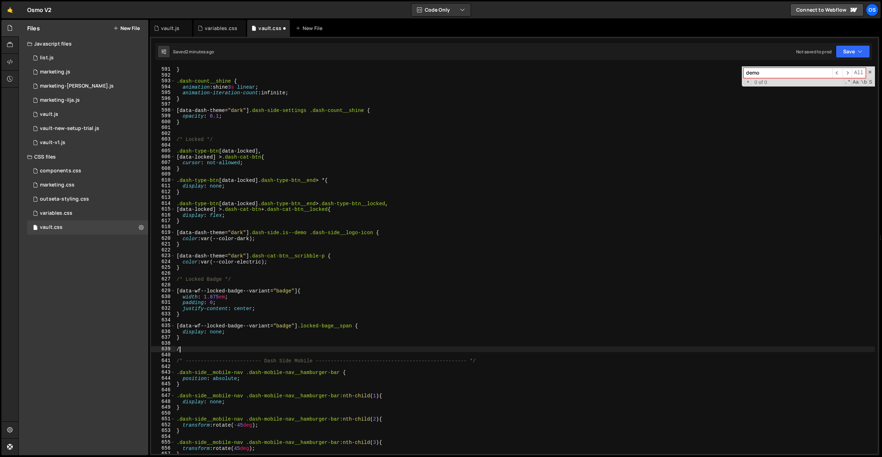
paste textarea "scale(0) rotate(0.001deg)"
type textarea "/"
type textarea ".locked-badge__absolute {}"
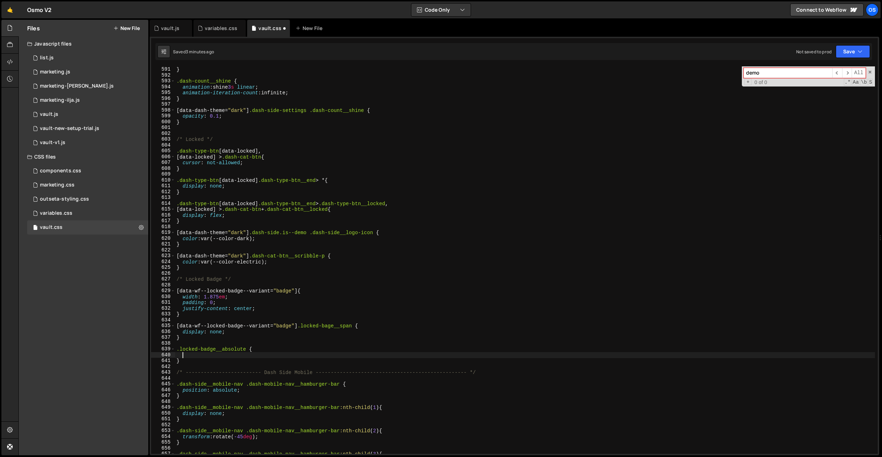
paste textarea "scale(0) rotate(0.001deg)"
click at [184, 353] on div "} } .dash-count__shine { animation : shine 3 s linear ; animation-iteration-cou…" at bounding box center [525, 260] width 700 height 399
click at [268, 348] on div "} } .dash-count__shine { animation : shine 3 s linear ; animation-iteration-cou…" at bounding box center [525, 260] width 700 height 399
type textarea ".locked-badge__absolute {"
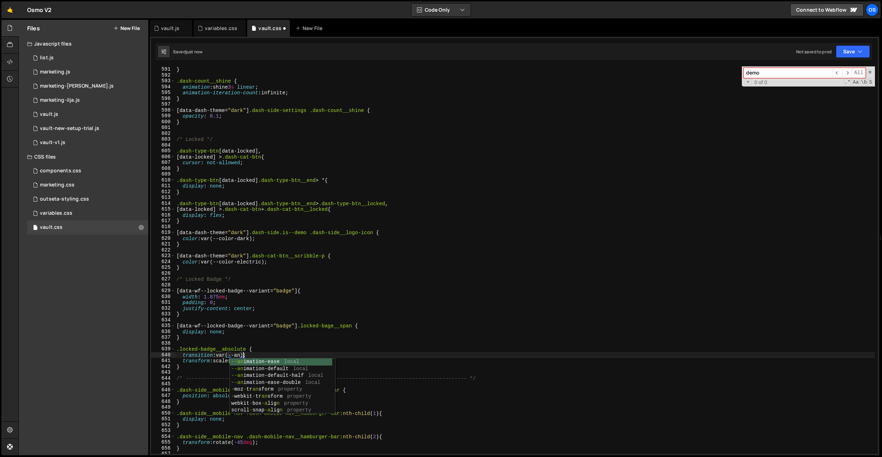
scroll to position [0, 5]
click at [219, 354] on div "} } .dash-count__shine { animation : shine 3 s linear ; animation-iteration-cou…" at bounding box center [525, 260] width 700 height 399
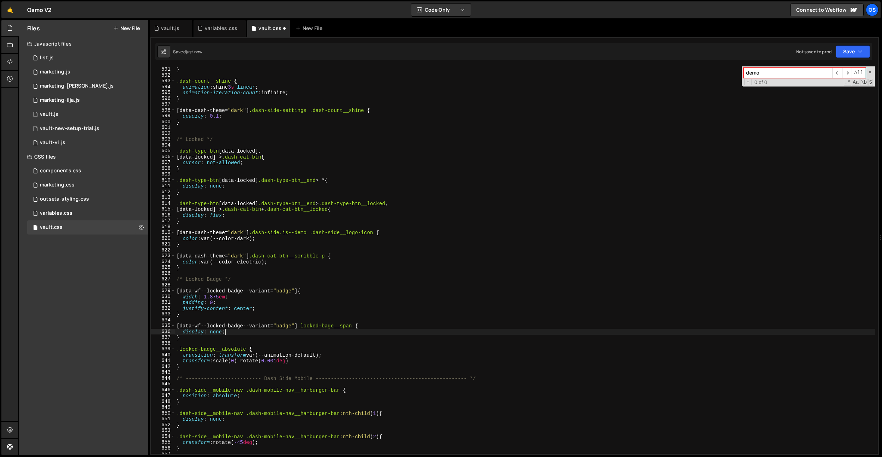
drag, startPoint x: 264, startPoint y: 333, endPoint x: 293, endPoint y: 349, distance: 34.0
click at [264, 333] on div "} } .dash-count__shine { animation : shine 3 s linear ; animation-iteration-cou…" at bounding box center [525, 260] width 700 height 399
drag, startPoint x: 246, startPoint y: 348, endPoint x: 189, endPoint y: 339, distance: 58.3
click at [164, 349] on div "display: none; 590 591 592 593 594 595 596 597 598 599 600 601 602 603 604 605 …" at bounding box center [514, 259] width 727 height 387
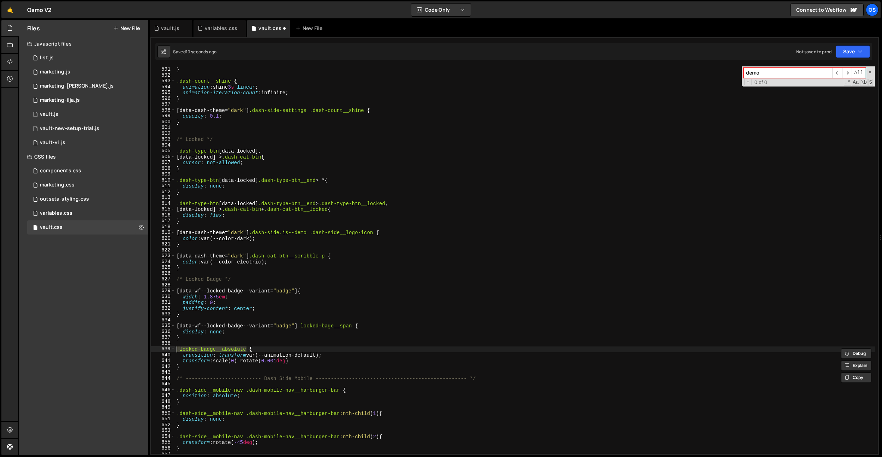
click at [189, 338] on div "} } .dash-count__shine { animation : shine 3 s linear ; animation-iteration-cou…" at bounding box center [525, 260] width 700 height 399
type textarea "}"
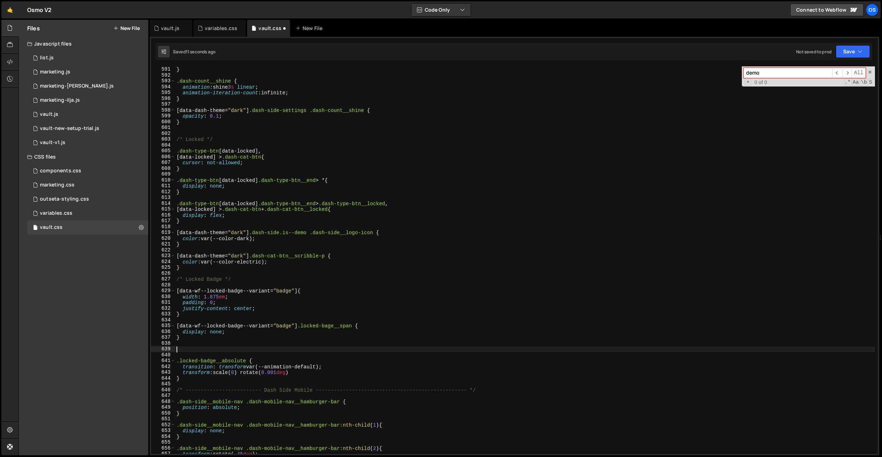
type textarea "}"
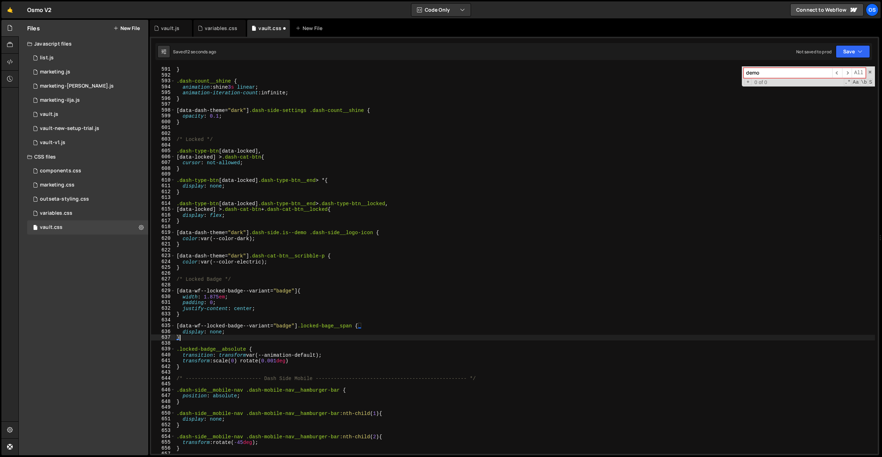
click at [198, 366] on div "} } .dash-count__shine { animation : shine 3 s linear ; animation-iteration-cou…" at bounding box center [525, 260] width 700 height 399
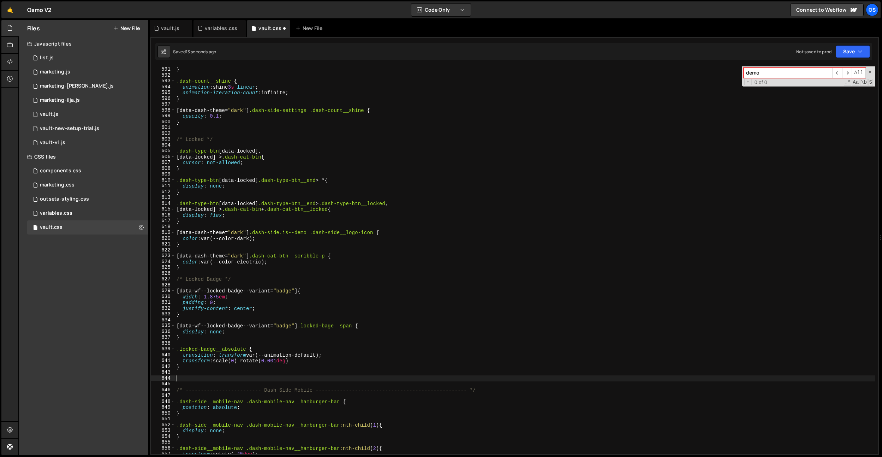
paste textarea ".locked-badge__absolute"
click at [178, 377] on div "} } .dash-count__shine { animation : shine 3 s linear ; animation-iteration-cou…" at bounding box center [525, 260] width 700 height 399
click at [311, 379] on div "} } .dash-count__shine { animation : shine 3 s linear ; animation-iteration-cou…" at bounding box center [525, 260] width 700 height 399
type textarea "[data-locked]:hover .locked-badge__absolute {}"
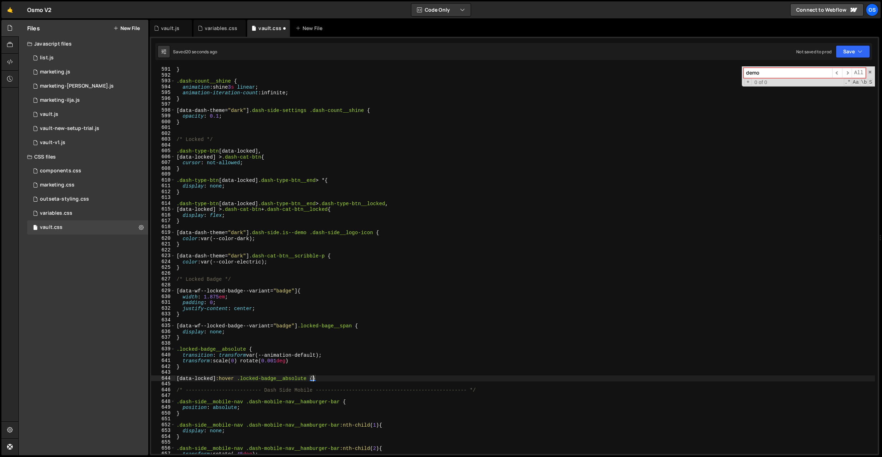
scroll to position [0, 0]
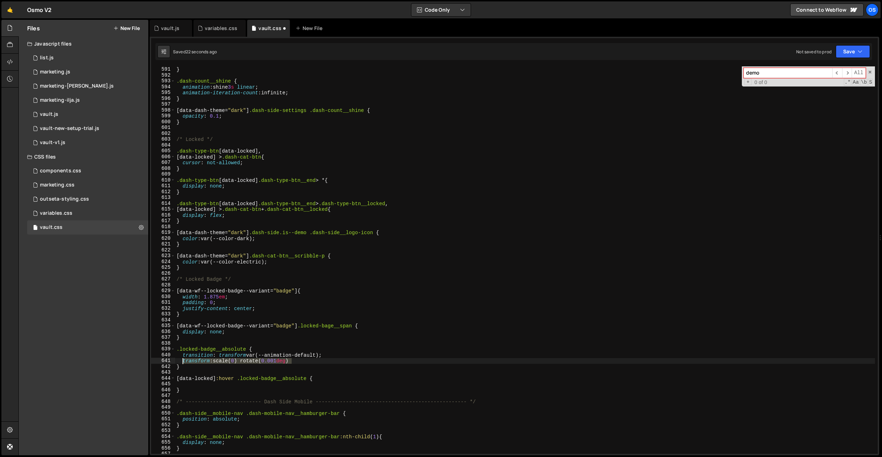
drag, startPoint x: 301, startPoint y: 361, endPoint x: 185, endPoint y: 380, distance: 117.4
click at [183, 362] on div "} } .dash-count__shine { animation : shine 3 s linear ; animation-iteration-cou…" at bounding box center [525, 260] width 700 height 399
click at [185, 381] on div "} } .dash-count__shine { animation : shine 3 s linear ; animation-iteration-cou…" at bounding box center [525, 260] width 700 height 399
type textarea "[data-locked]:hover .locked-badge__absolute {"
click at [185, 384] on div "} } .dash-count__shine { animation : shine 3 s linear ; animation-iteration-cou…" at bounding box center [525, 260] width 700 height 399
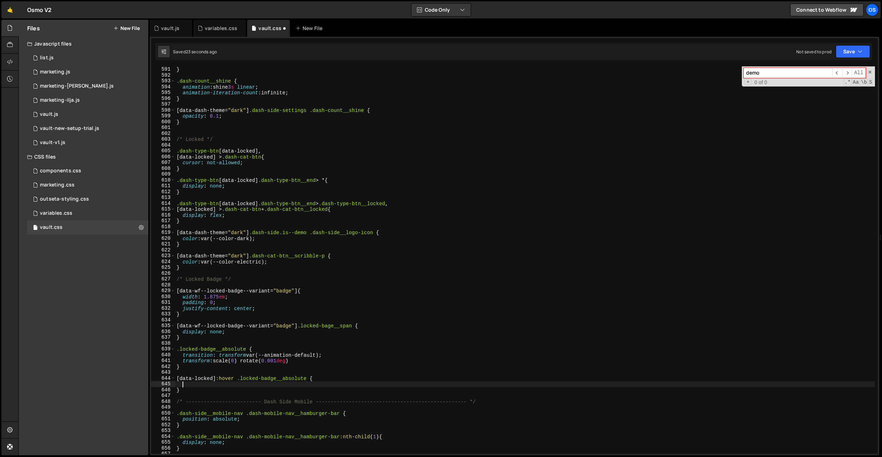
paste textarea "transform: scale(0) rotate(0.001deg)"
click at [236, 385] on div "} } .dash-count__shine { animation : shine 3 s linear ; animation-iteration-cou…" at bounding box center [525, 260] width 700 height 399
click at [272, 357] on div "} } .dash-count__shine { animation : shine 3 s linear ; animation-iteration-cou…" at bounding box center [525, 260] width 700 height 399
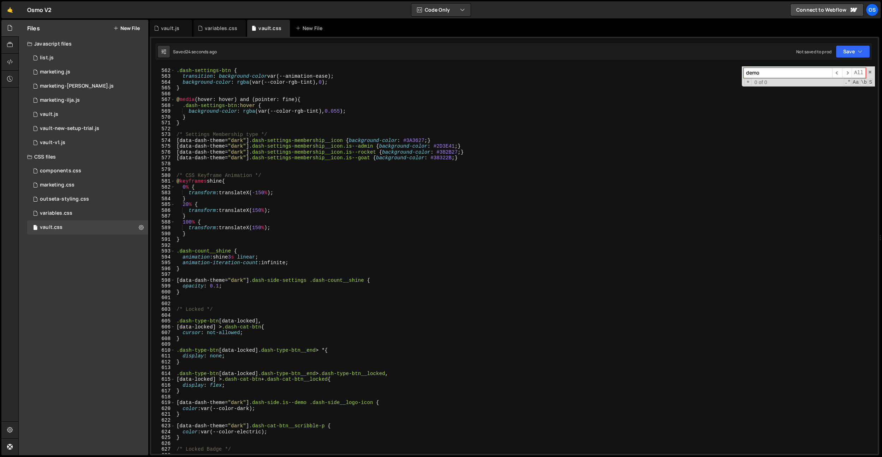
scroll to position [2316, 0]
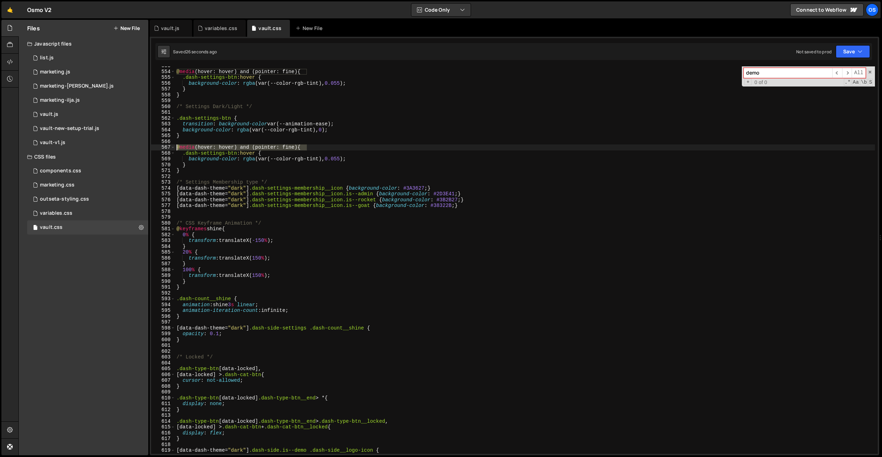
drag, startPoint x: 320, startPoint y: 147, endPoint x: 159, endPoint y: 147, distance: 161.4
click at [159, 147] on div "transition: transform var(--animation-default); 553 554 555 556 557 558 559 560…" at bounding box center [514, 259] width 727 height 387
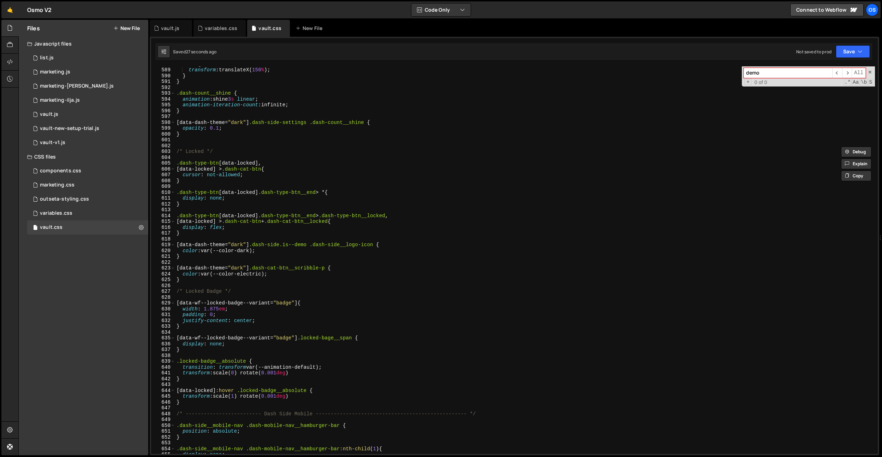
scroll to position [2522, 0]
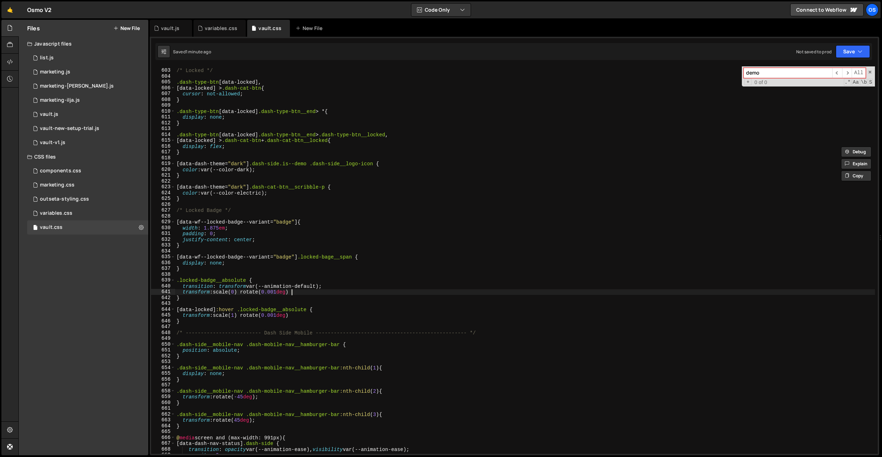
click at [308, 291] on div "/* Locked */ .dash-type-btn [ data-locked ], [ data-locked ] > .dash-cat-btn { …" at bounding box center [525, 261] width 700 height 399
drag, startPoint x: 237, startPoint y: 309, endPoint x: 240, endPoint y: 138, distance: 171.0
click at [238, 309] on div "/* Locked */ .dash-type-btn [ data-locked ], [ data-locked ] > .dash-cat-btn { …" at bounding box center [525, 261] width 700 height 399
paste textarea "search-dummy__box"
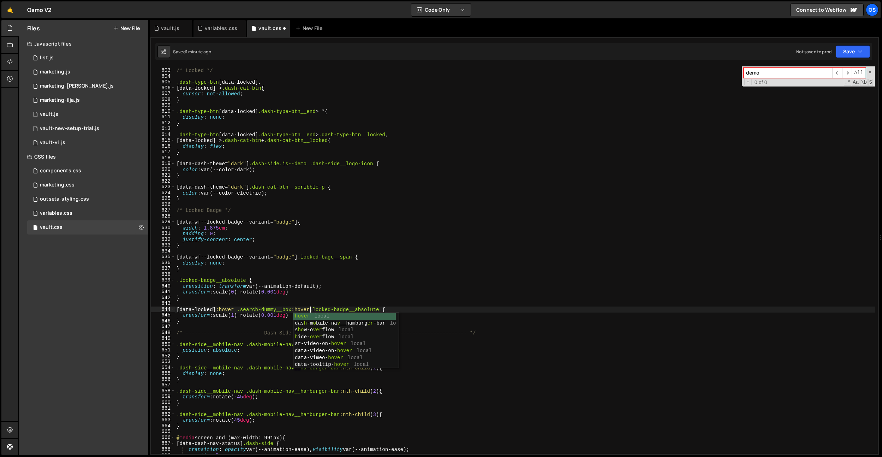
scroll to position [0, 9]
drag, startPoint x: 236, startPoint y: 308, endPoint x: 221, endPoint y: 310, distance: 15.0
click at [221, 310] on div "/* Locked */ .dash-type-btn [ data-locked ], [ data-locked ] > .dash-cat-btn { …" at bounding box center [525, 261] width 700 height 399
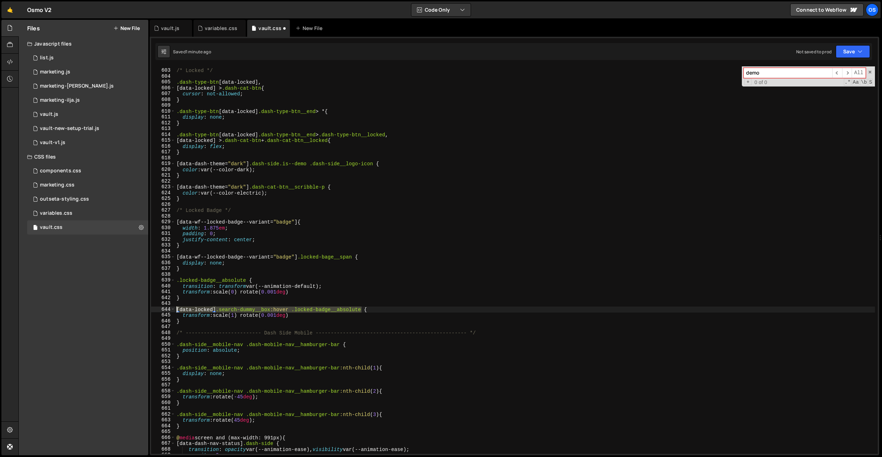
drag, startPoint x: 361, startPoint y: 308, endPoint x: 170, endPoint y: 309, distance: 191.4
click at [170, 309] on div "[data-locked].search-dummy__box:hover .locked-badge__absolute { 602 603 604 605…" at bounding box center [514, 259] width 727 height 387
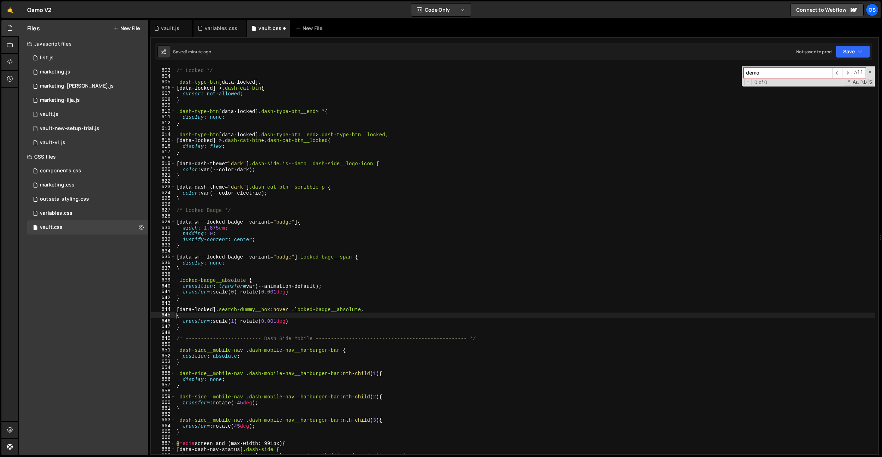
scroll to position [0, 0]
paste textarea "[data-locked].search-dummy__box:hover .locked-badge__absolute"
click at [234, 315] on div "/* Locked */ .dash-type-btn [ data-locked ], [ data-locked ] > .dash-cat-btn { …" at bounding box center [525, 261] width 700 height 399
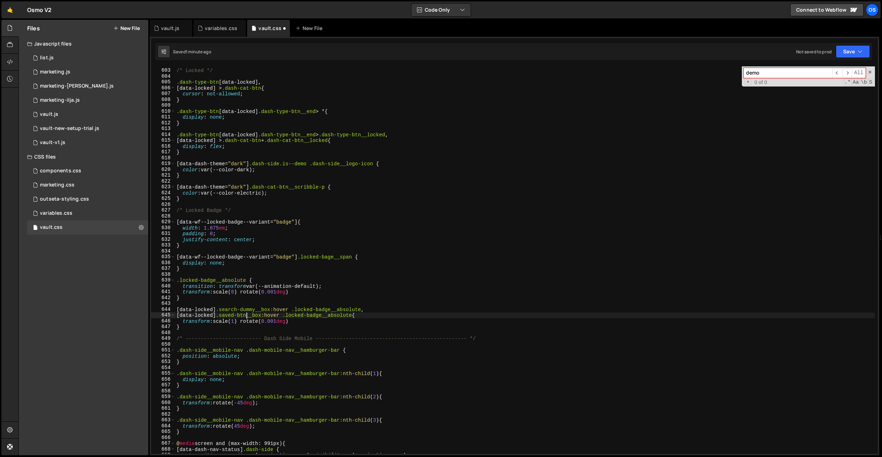
click at [311, 257] on div "/* Locked */ .dash-type-btn [ data-locked ], [ data-locked ] > .dash-cat-btn { …" at bounding box center [525, 261] width 700 height 399
click at [305, 268] on div "/* Locked */ .dash-type-btn [ data-locked ], [ data-locked ] > .dash-cat-btn { …" at bounding box center [525, 261] width 700 height 399
click at [300, 322] on div "/* Locked */ .dash-type-btn [ data-locked ], [ data-locked ] > .dash-cat-btn { …" at bounding box center [525, 261] width 700 height 399
drag, startPoint x: 216, startPoint y: 311, endPoint x: 146, endPoint y: 307, distance: 71.1
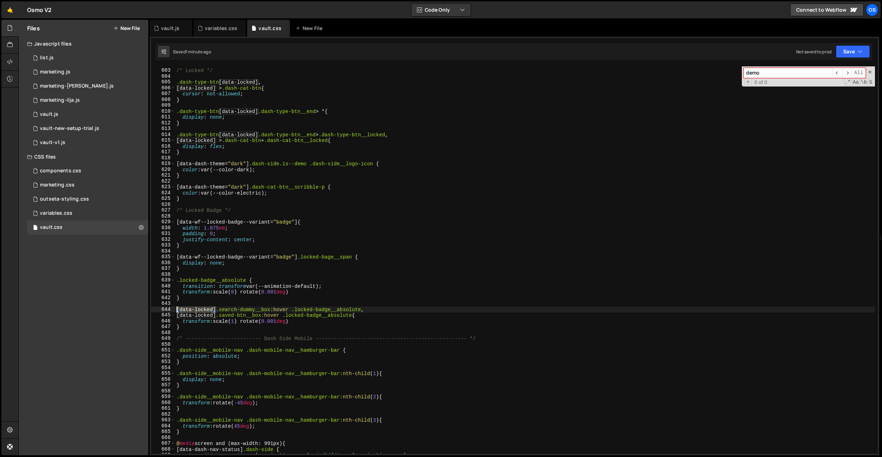
click at [146, 307] on div "Files New File Javascript files 0 list.js 0 0 marketing.js 0 0 marketing-[PERSO…" at bounding box center [450, 238] width 864 height 436
click at [177, 307] on div "/* Locked */ .dash-type-btn [ data-locked ], [ data-locked ] > .dash-cat-btn { …" at bounding box center [525, 261] width 700 height 399
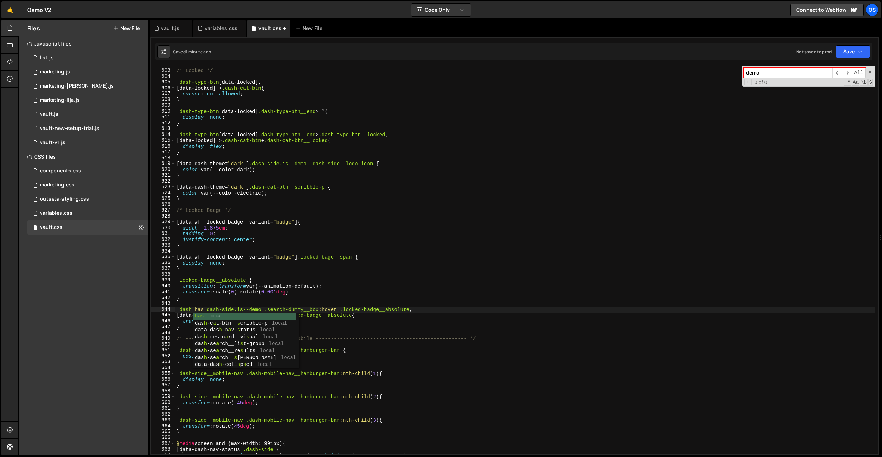
scroll to position [0, 2]
click at [266, 311] on div "/* Locked */ .dash-type-btn [ data-locked ], [ data-locked ] > .dash-cat-btn { …" at bounding box center [525, 261] width 700 height 399
drag, startPoint x: 282, startPoint y: 293, endPoint x: 271, endPoint y: 303, distance: 15.0
click at [282, 293] on div "/* Locked */ .dash-type-btn [ data-locked ], [ data-locked ] > .dash-cat-btn { …" at bounding box center [525, 261] width 700 height 399
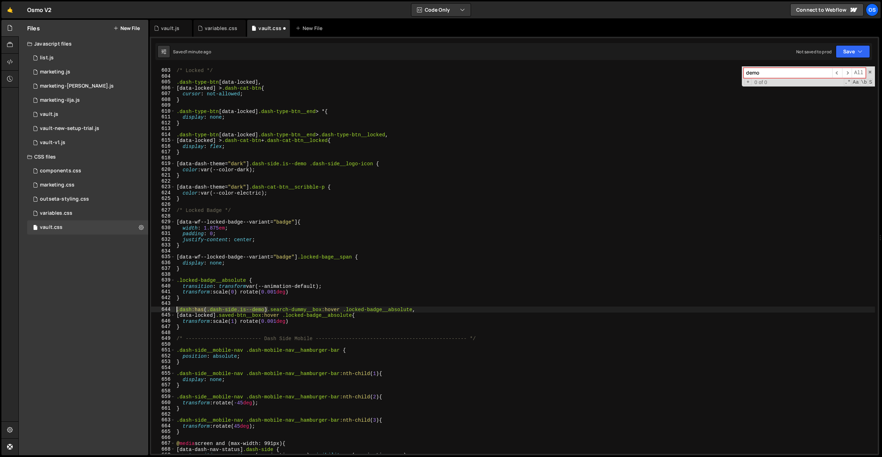
drag, startPoint x: 268, startPoint y: 307, endPoint x: 159, endPoint y: 311, distance: 109.2
click at [153, 308] on div "transform: scale(0) rotate(0.001deg) 602 603 604 605 606 607 608 609 610 611 61…" at bounding box center [514, 259] width 727 height 387
drag, startPoint x: 216, startPoint y: 316, endPoint x: 161, endPoint y: 314, distance: 55.5
click at [161, 314] on div ".dash:has(.dash-side.is--demo) .search-dummy__box:hover .locked-badge__absolute…" at bounding box center [514, 259] width 727 height 387
paste textarea ".dash:has(.dash-side.is--demo)"
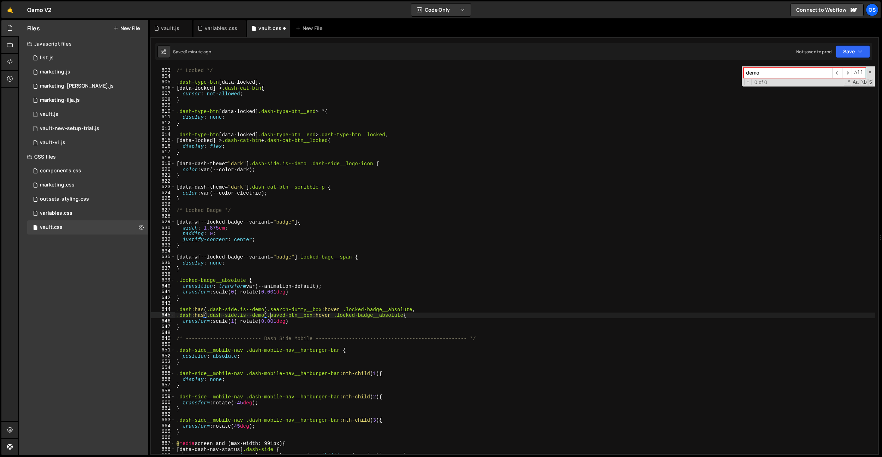
scroll to position [0, 6]
click at [356, 260] on div "/* Locked */ .dash-type-btn [ data-locked ], [ data-locked ] > .dash-cat-btn { …" at bounding box center [525, 261] width 700 height 399
click at [343, 286] on div "/* Locked */ .dash-type-btn [ data-locked ], [ data-locked ] > .dash-cat-btn { …" at bounding box center [525, 261] width 700 height 399
click at [321, 286] on div "/* Locked */ .dash-type-btn [ data-locked ], [ data-locked ] > .dash-cat-btn { …" at bounding box center [525, 261] width 700 height 399
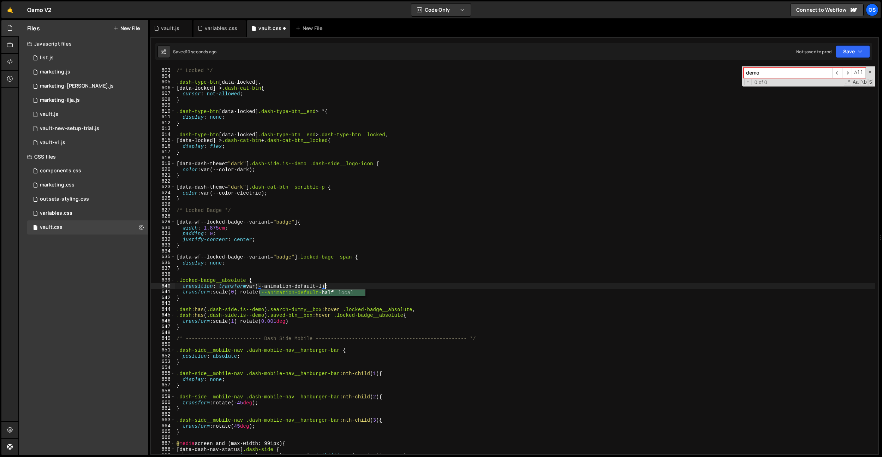
scroll to position [0, 10]
type textarea "transition: transform var(--animation-default-half);"
click at [262, 159] on div "/* Locked */ .dash-type-btn [ data-locked ], [ data-locked ] > .dash-cat-btn { …" at bounding box center [525, 261] width 700 height 399
drag, startPoint x: 339, startPoint y: 287, endPoint x: 220, endPoint y: 287, distance: 119.0
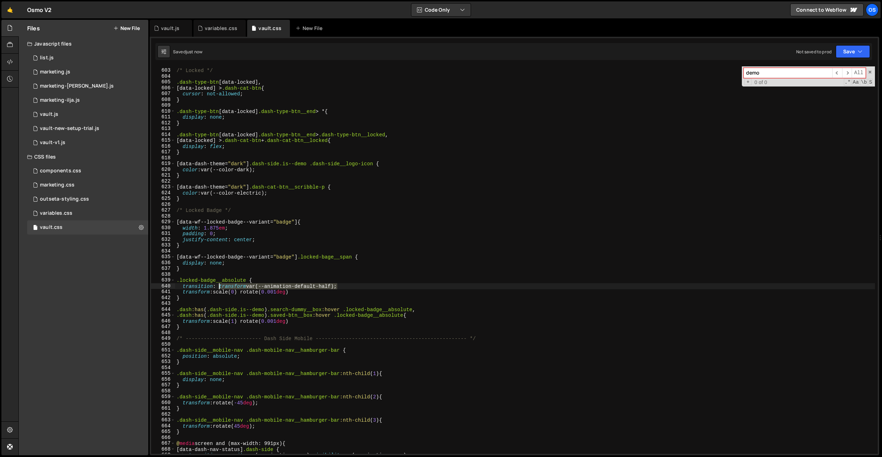
click at [220, 287] on div "/* Locked */ .dash-type-btn [ data-locked ], [ data-locked ] > .dash-cat-btn { …" at bounding box center [525, 261] width 700 height 399
paste textarea "transform var(--animation-default-half)"
click at [362, 287] on div "/* Locked */ .dash-type-btn [ data-locked ], [ data-locked ] > .dash-cat-btn { …" at bounding box center [525, 261] width 700 height 399
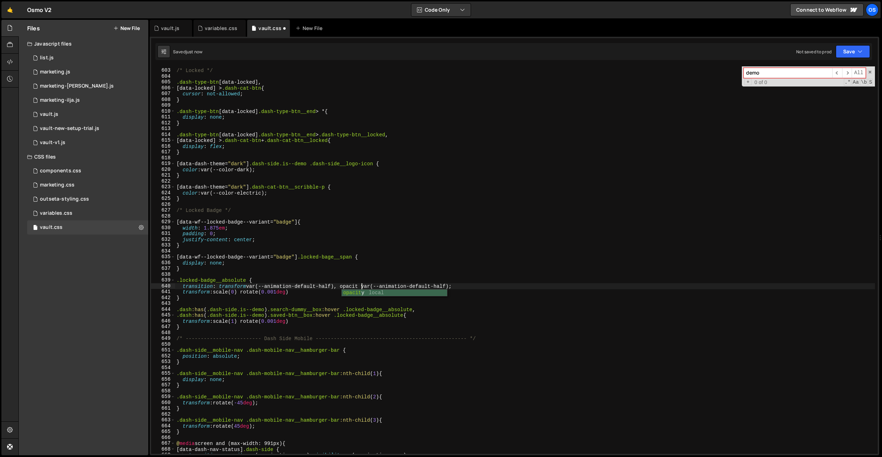
scroll to position [0, 13]
click at [346, 269] on div "/* Locked */ .dash-type-btn [ data-locked ], [ data-locked ] > .dash-cat-btn { …" at bounding box center [525, 261] width 700 height 399
click at [299, 290] on div "/* Locked */ .dash-type-btn [ data-locked ], [ data-locked ] > .dash-cat-btn { …" at bounding box center [525, 261] width 700 height 399
type textarea "transform: scale(0) rotate(0.001deg)"
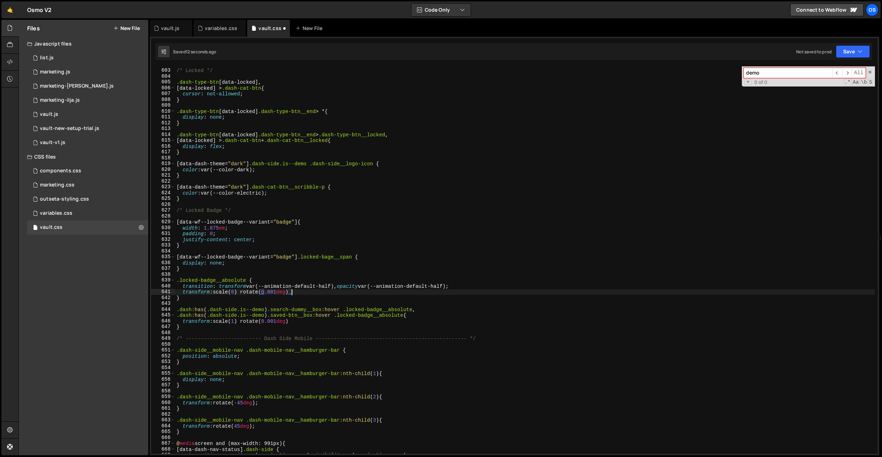
type textarea "transform: scale(0) rotate(0.001deg);"
drag, startPoint x: 297, startPoint y: 293, endPoint x: 159, endPoint y: 289, distance: 138.5
click at [159, 290] on div "transform: scale(0) rotate(0.001deg); 602 603 604 605 606 607 608 609 610 611 6…" at bounding box center [514, 259] width 727 height 387
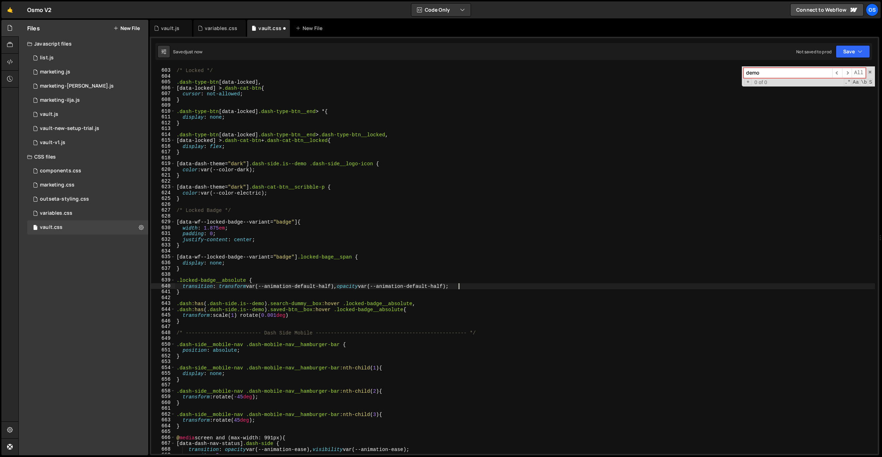
click at [305, 318] on div "/* Locked */ .dash-type-btn [ data-locked ], [ data-locked ] > .dash-cat-btn { …" at bounding box center [525, 261] width 700 height 399
type textarea "transform: scale(1) rotate(0.001deg);"
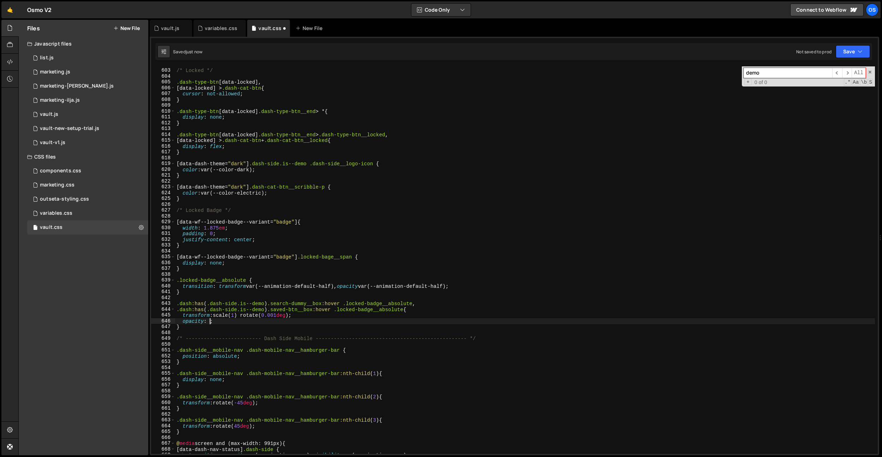
scroll to position [0, 2]
click at [280, 317] on div "/* Locked */ .dash-type-btn [ data-locked ], [ data-locked ] > .dash-cat-btn { …" at bounding box center [525, 261] width 700 height 399
drag, startPoint x: 267, startPoint y: 304, endPoint x: 179, endPoint y: 317, distance: 88.6
click at [162, 304] on div "transform: scale(1) rotate(0.001deg); 602 603 604 605 606 607 608 609 610 611 6…" at bounding box center [514, 259] width 727 height 387
click at [183, 328] on div "/* Locked */ .dash-type-btn [ data-locked ], [ data-locked ] > .dash-cat-btn { …" at bounding box center [525, 261] width 700 height 399
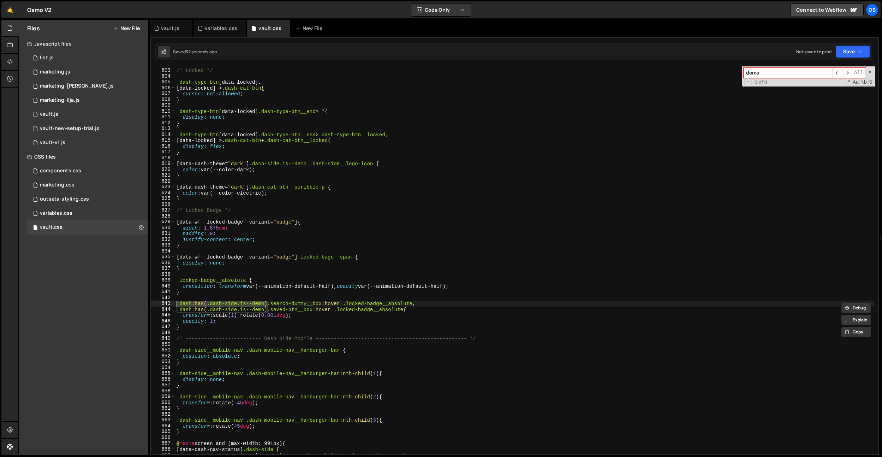
type textarea "}"
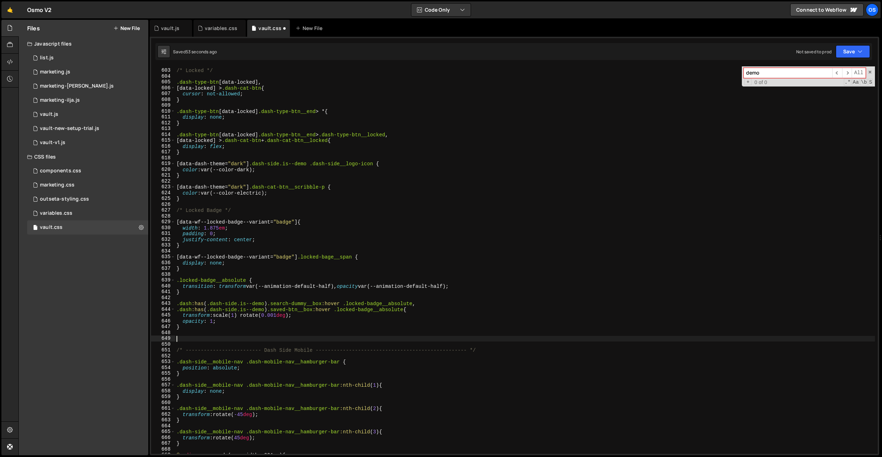
paste textarea ".dash:has(.dash-side.is--demo)"
type textarea ".dash:has(.dash-side.is--demo) .search-dummy__box {}"
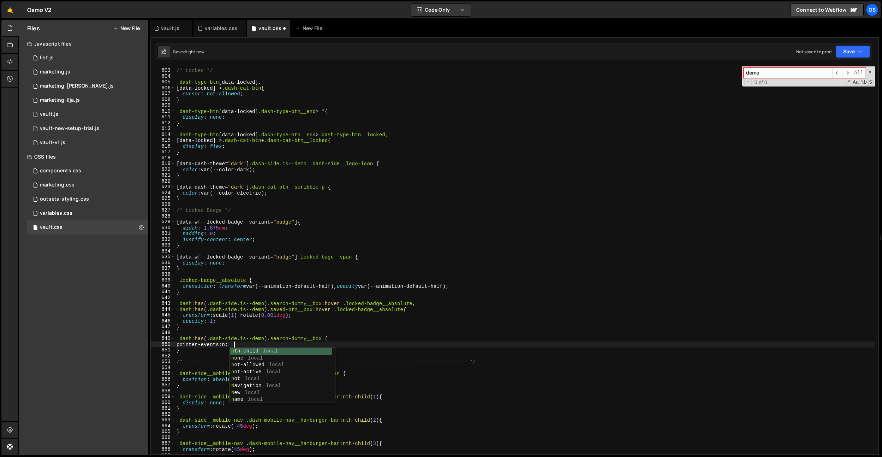
scroll to position [0, 4]
click at [355, 328] on div "/* Locked */ .dash-type-btn [ data-locked ], [ data-locked ] > .dash-cat-btn { …" at bounding box center [525, 261] width 700 height 399
drag, startPoint x: 325, startPoint y: 340, endPoint x: 163, endPoint y: 340, distance: 161.7
click at [163, 340] on div "} 602 603 604 605 606 607 608 609 610 611 612 613 614 615 616 617 618 619 620 6…" at bounding box center [514, 259] width 727 height 387
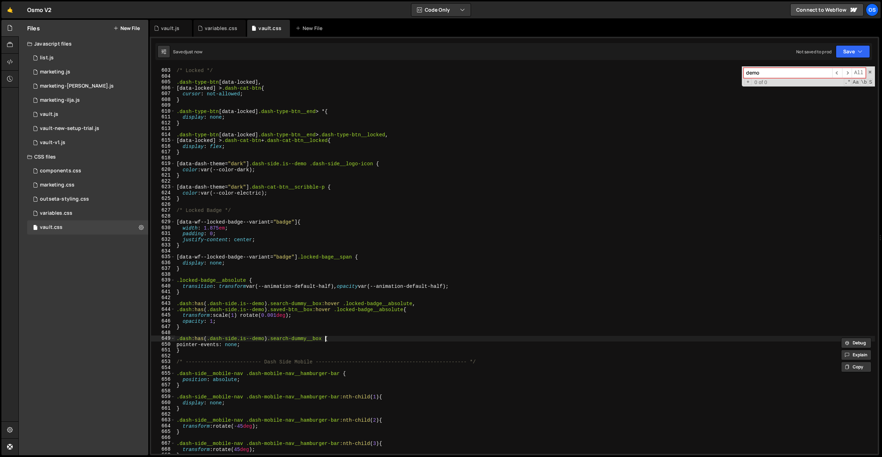
paste textarea ".dash:has(.dash-side.is--demo) .search-dummy__box"
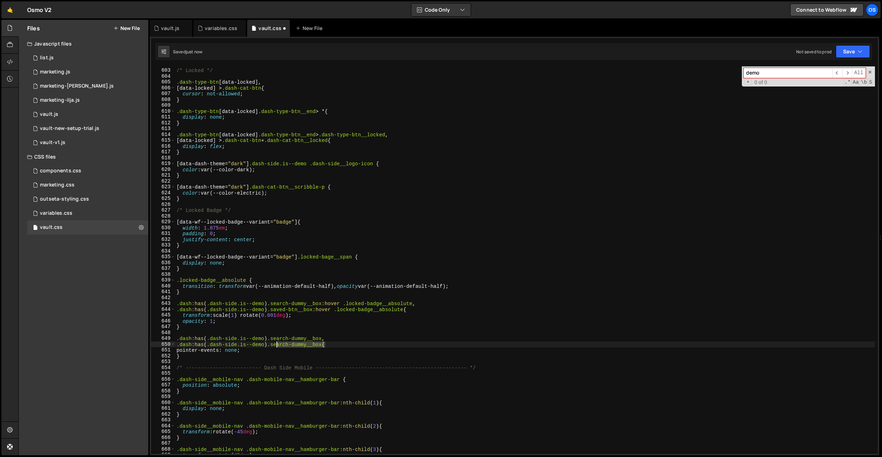
drag, startPoint x: 325, startPoint y: 343, endPoint x: 276, endPoint y: 345, distance: 48.8
click at [276, 345] on div "/* Locked */ .dash-type-btn [ data-locked ], [ data-locked ] > .dash-cat-btn { …" at bounding box center [525, 261] width 700 height 399
click at [326, 337] on div "/* Locked */ .dash-type-btn [ data-locked ], [ data-locked ] > .dash-cat-btn { …" at bounding box center [525, 261] width 700 height 399
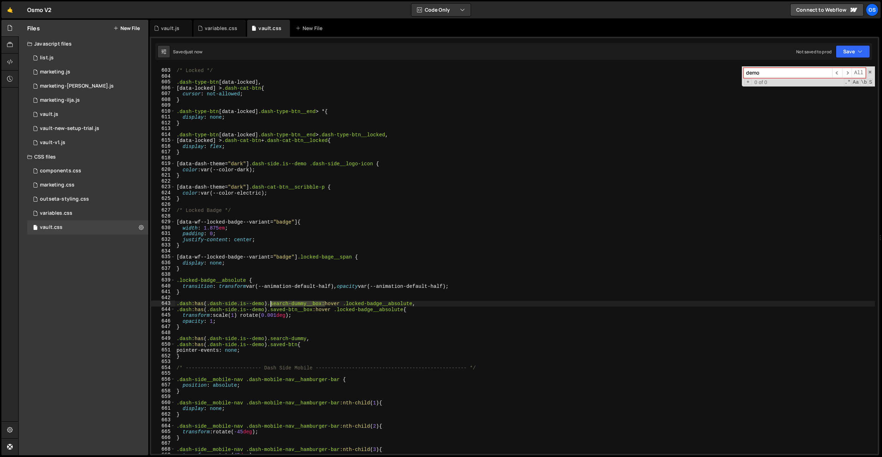
drag, startPoint x: 325, startPoint y: 304, endPoint x: 271, endPoint y: 317, distance: 55.2
click at [271, 306] on div "/* Locked */ .dash-type-btn [ data-locked ], [ data-locked ] > .dash-cat-btn { …" at bounding box center [525, 261] width 700 height 399
click at [270, 338] on div "/* Locked */ .dash-type-btn [ data-locked ], [ data-locked ] > .dash-cat-btn { …" at bounding box center [525, 261] width 700 height 399
paste textarea "__box.search-dummy"
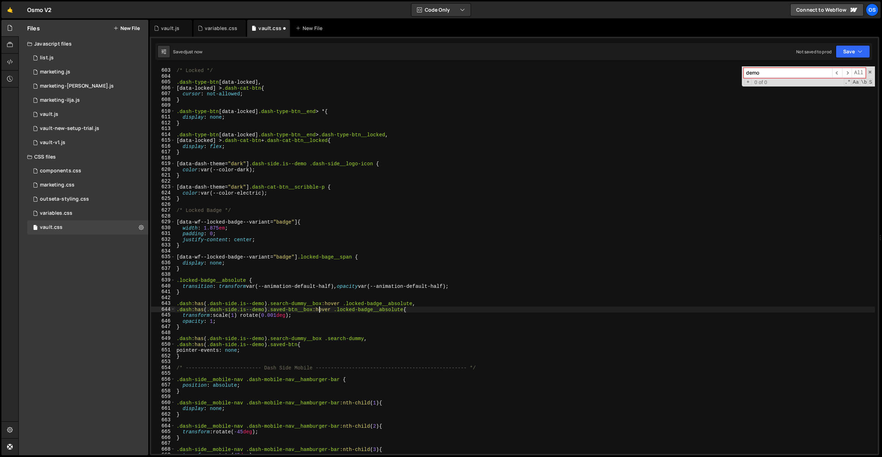
click at [318, 311] on div "/* Locked */ .dash-type-btn [ data-locked ], [ data-locked ] > .dash-cat-btn { …" at bounding box center [525, 261] width 700 height 399
drag, startPoint x: 317, startPoint y: 311, endPoint x: 271, endPoint y: 334, distance: 51.6
click at [272, 311] on div "/* Locked */ .dash-type-btn [ data-locked ], [ data-locked ] > .dash-cat-btn { …" at bounding box center [525, 261] width 700 height 399
click at [271, 343] on div "/* Locked */ .dash-type-btn [ data-locked ], [ data-locked ] > .dash-cat-btn { …" at bounding box center [525, 261] width 700 height 399
paste textarea "__box.saved-btn"
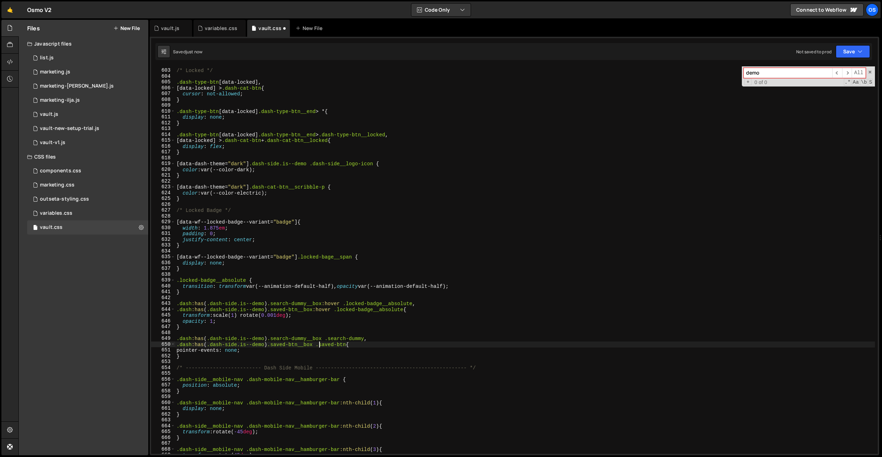
scroll to position [0, 10]
click at [309, 247] on div "/* Locked */ .dash-type-btn [ data-locked ], [ data-locked ] > .dash-cat-btn { …" at bounding box center [525, 261] width 700 height 399
click at [295, 321] on div "/* Locked */ .dash-type-btn [ data-locked ], [ data-locked ] > .dash-cat-btn { …" at bounding box center [525, 261] width 700 height 399
type textarea "opacity: 1;"
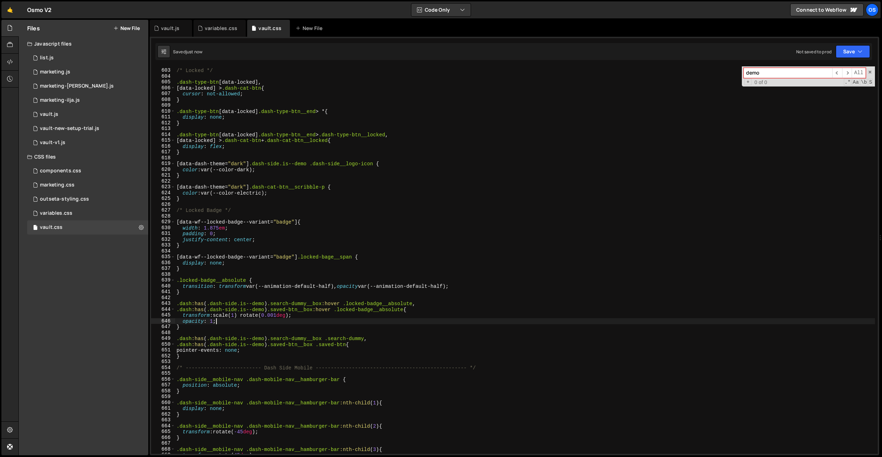
click at [294, 321] on div "/* Locked */ .dash-type-btn [ data-locked ], [ data-locked ] > .dash-cat-btn { …" at bounding box center [525, 261] width 700 height 399
drag, startPoint x: 326, startPoint y: 305, endPoint x: 165, endPoint y: 302, distance: 160.7
click at [160, 304] on div "opacity: 1; 602 603 604 605 606 607 608 609 610 611 612 613 614 615 616 617 618…" at bounding box center [514, 259] width 727 height 387
click at [181, 294] on div "/* Locked */ .dash-type-btn [ data-locked ], [ data-locked ] > .dash-cat-btn { …" at bounding box center [525, 261] width 700 height 399
type textarea "}"
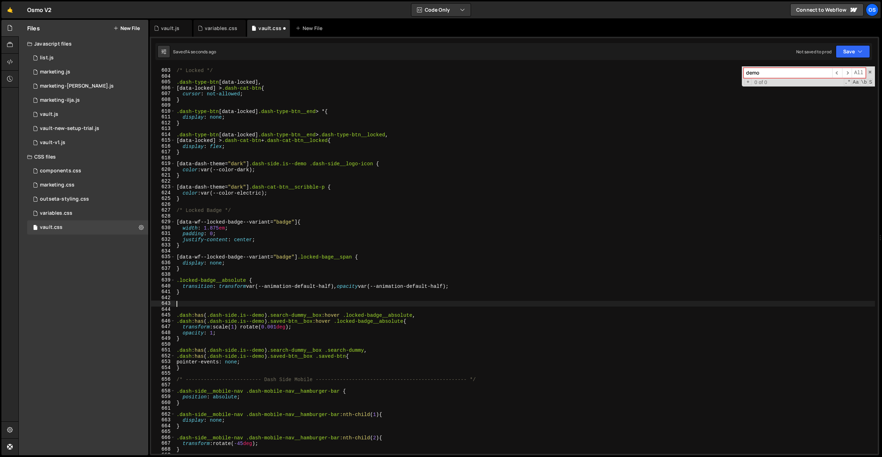
paste textarea ".dash:has(.dash-side.is--demo) .search-dummy__box"
type textarea ".dash:has(.dash-side.is--demo) .search-dummy__box,"
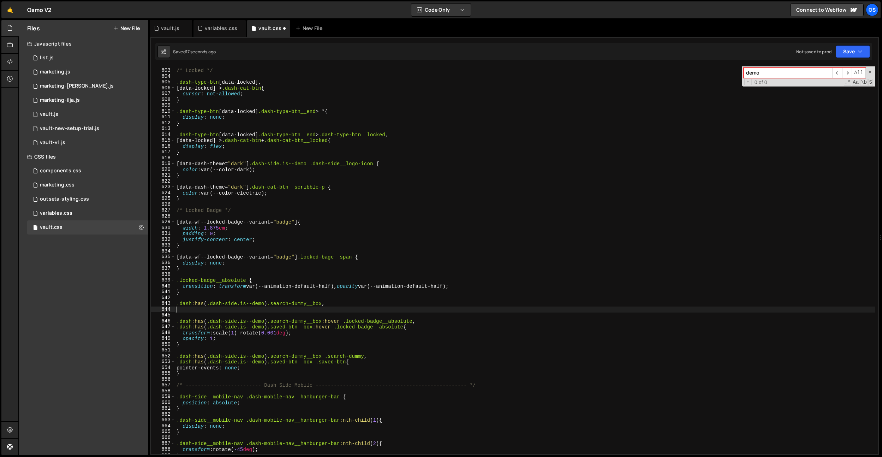
paste textarea ".dash:has(.dash-side.is--demo) .search-dummy__box"
type textarea ".dash:has(.dash-side.is--demo) .search-dummy__box {}"
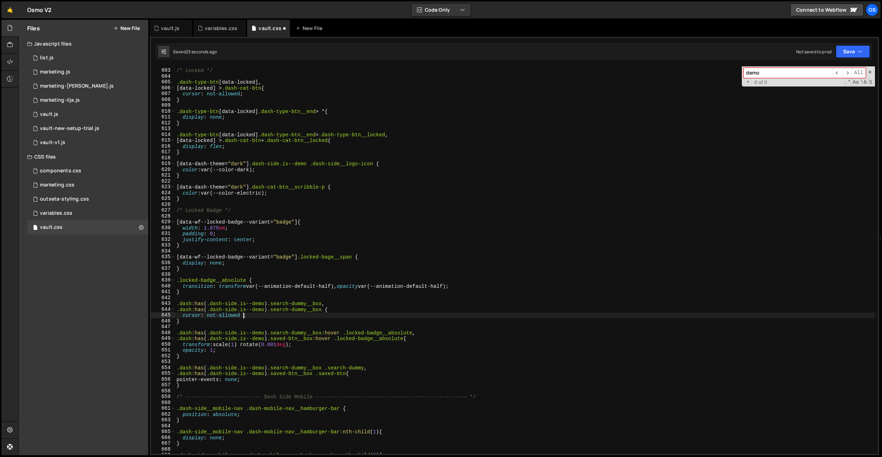
scroll to position [0, 5]
drag, startPoint x: 343, startPoint y: 332, endPoint x: 322, endPoint y: 333, distance: 21.6
click at [333, 333] on div "/* Locked */ .dash-type-btn [ data-locked ], [ data-locked ] > .dash-cat-btn { …" at bounding box center [525, 261] width 700 height 399
drag, startPoint x: 309, startPoint y: 310, endPoint x: 277, endPoint y: 310, distance: 32.1
click at [277, 310] on div "/* Locked */ .dash-type-btn [ data-locked ], [ data-locked ] > .dash-cat-btn { …" at bounding box center [525, 261] width 700 height 399
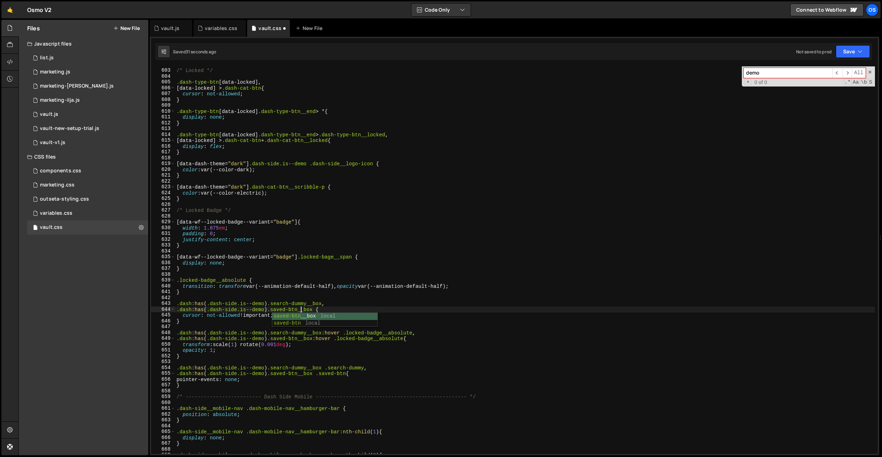
scroll to position [0, 8]
click at [235, 314] on div "/* Locked */ .dash-type-btn [ data-locked ], [ data-locked ] > .dash-cat-btn { …" at bounding box center [525, 261] width 700 height 399
drag, startPoint x: 301, startPoint y: 346, endPoint x: 183, endPoint y: 345, distance: 118.0
click at [183, 345] on div "/* Locked */ .dash-type-btn [ data-locked ], [ data-locked ] > .dash-cat-btn { …" at bounding box center [525, 261] width 700 height 399
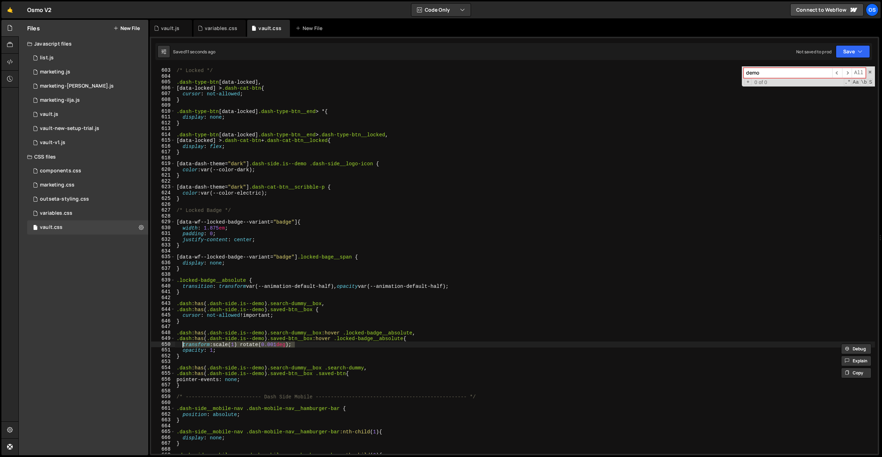
click at [465, 285] on div "/* Locked */ .dash-type-btn [ data-locked ], [ data-locked ] > .dash-cat-btn { …" at bounding box center [525, 261] width 700 height 399
type textarea "transition: transform var(--animation-default-half), opacity var(--animation-de…"
paste textarea "transform: scale(1) rotate(0.001deg);"
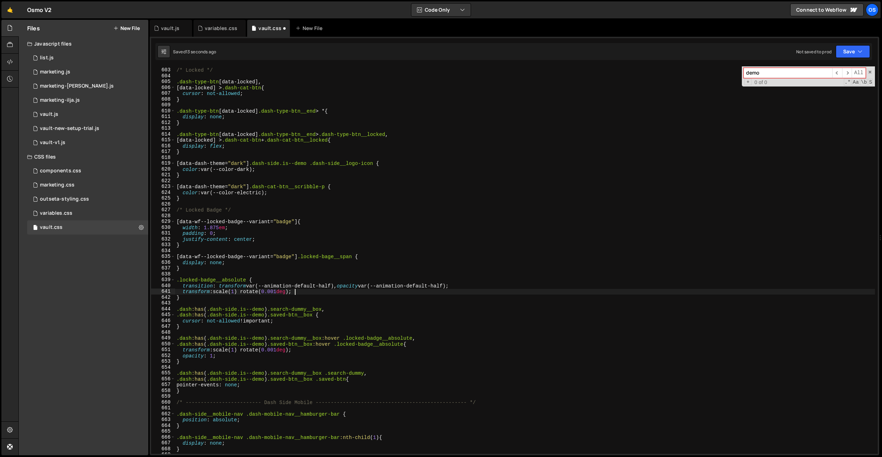
scroll to position [2512, 0]
click at [235, 293] on div "/* Locked */ .dash-type-btn [ data-locked ], [ data-locked ] > .dash-cat-btn { …" at bounding box center [525, 260] width 700 height 399
click at [244, 238] on div "/* Locked */ .dash-type-btn [ data-locked ], [ data-locked ] > .dash-cat-btn { …" at bounding box center [525, 265] width 700 height 399
drag, startPoint x: 297, startPoint y: 220, endPoint x: 168, endPoint y: 221, distance: 128.6
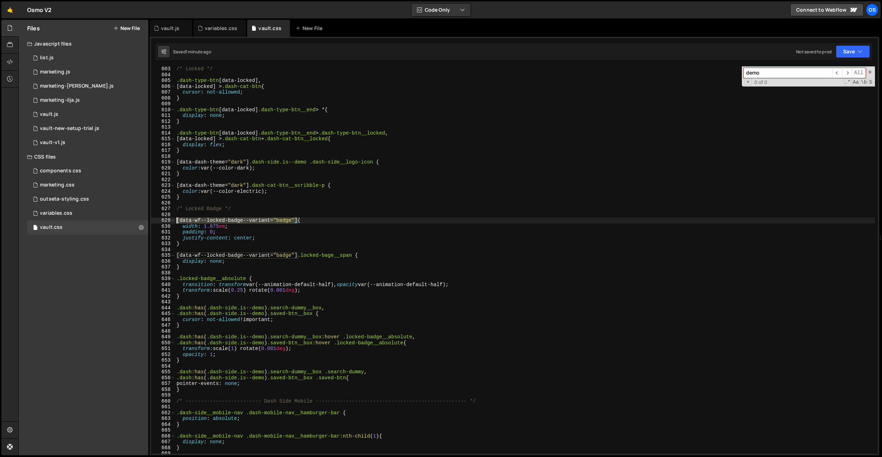
click at [168, 221] on div "justify-content: center; 603 604 605 606 607 608 609 610 611 612 613 614 615 61…" at bounding box center [514, 259] width 727 height 387
click at [245, 206] on div "/* Locked */ .dash-type-btn [ data-locked ], [ data-locked ] > .dash-cat-btn { …" at bounding box center [525, 265] width 700 height 399
type textarea "/* Locked Badge */"
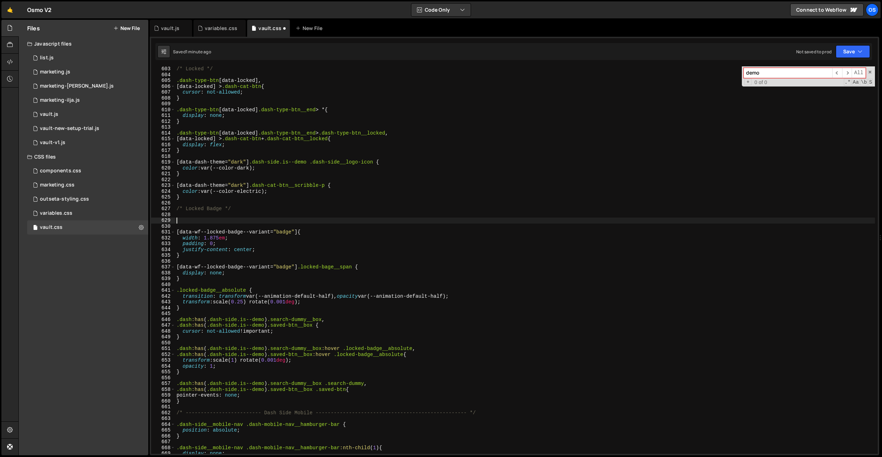
paste textarea "[data-wf--locked-badge--variant="badge"]"
drag, startPoint x: 307, startPoint y: 221, endPoint x: 148, endPoint y: 219, distance: 158.2
click at [148, 219] on div "Files New File Javascript files 0 list.js 0 0 marketing.js 0 0 marketing-[PERSO…" at bounding box center [450, 238] width 864 height 436
type textarea ".locked-badge {}"
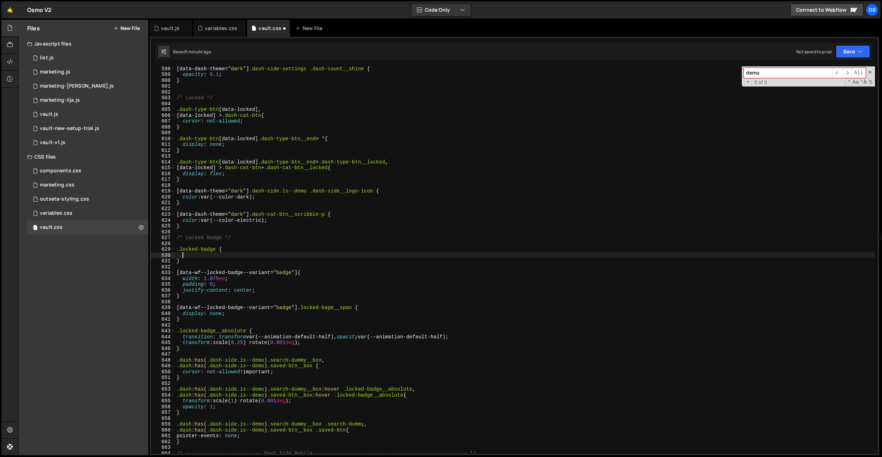
scroll to position [2439, 0]
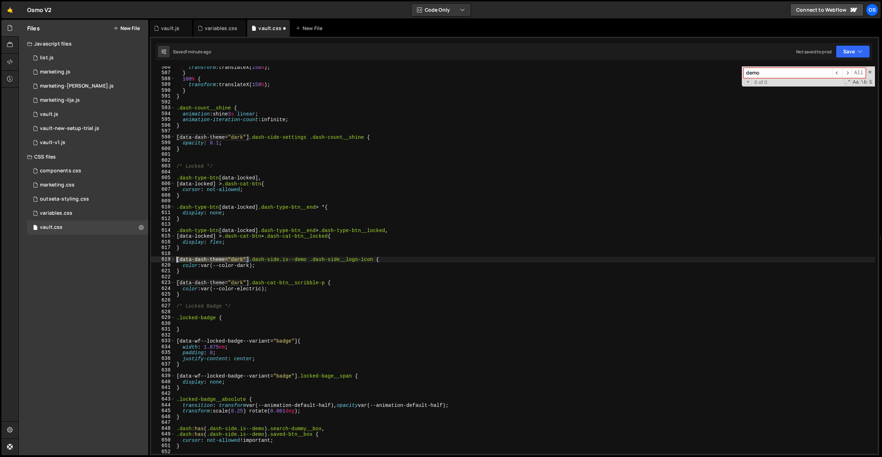
drag, startPoint x: 251, startPoint y: 260, endPoint x: 179, endPoint y: 302, distance: 82.4
click at [177, 260] on div "transform : translateX( 150 % ) ; } 100 % { transform : translateX( 150 % ) ; }…" at bounding box center [525, 263] width 700 height 399
click at [176, 318] on div "transform : translateX( 150 % ) ; } 100 % { transform : translateX( 150 % ) ; }…" at bounding box center [525, 263] width 700 height 399
paste textarea "[data-dash-theme="dark"]"
type textarea "[data-dash-theme="dark"] .locked-badge {"
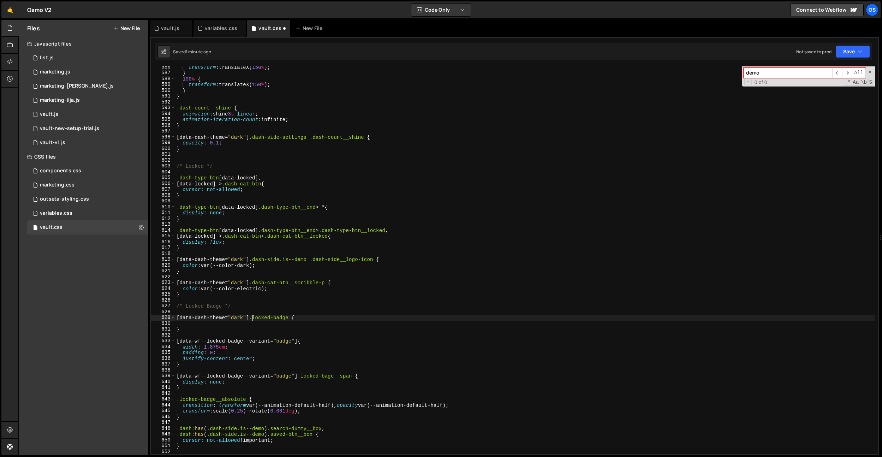
scroll to position [0, 5]
click at [283, 326] on div "transform : translateX( 150 % ) ; } 100 % { transform : translateX( 150 % ) ; }…" at bounding box center [525, 263] width 700 height 399
click at [293, 316] on div "transform : translateX( 150 % ) ; } 100 % { transform : translateX( 150 % ) ; }…" at bounding box center [525, 263] width 700 height 399
paste textarea "locked-badge__bg-2"
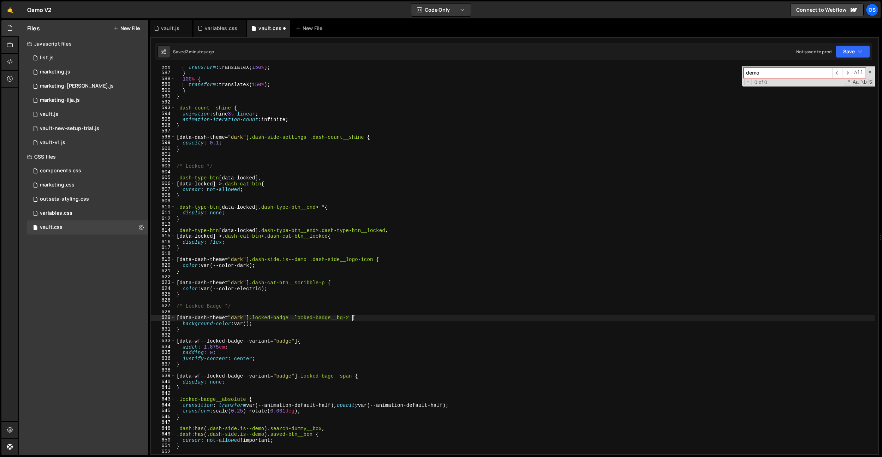
drag, startPoint x: 250, startPoint y: 324, endPoint x: 250, endPoint y: 330, distance: 6.0
click at [250, 324] on div "transform : translateX( 150 % ) ; } 100 % { transform : translateX( 150 % ) ; }…" at bounding box center [525, 263] width 700 height 399
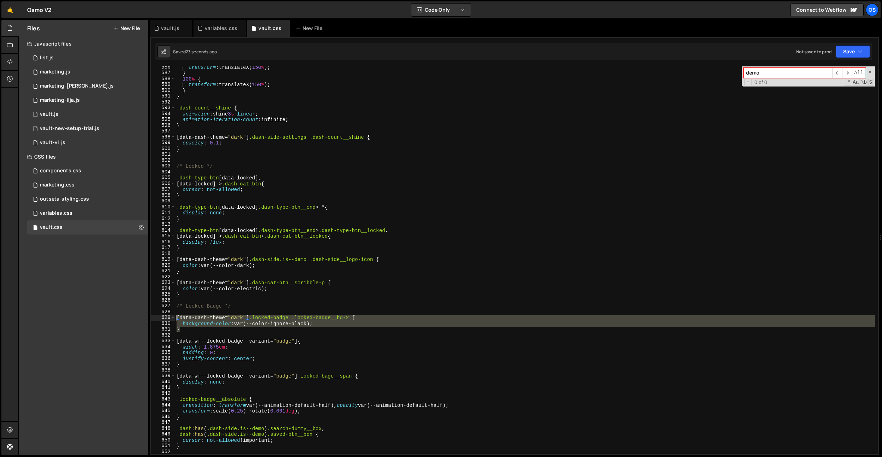
drag, startPoint x: 190, startPoint y: 331, endPoint x: 160, endPoint y: 319, distance: 32.2
click at [160, 319] on div "background-color: var(--color-ignore-black); 586 587 588 589 590 591 592 593 59…" at bounding box center [514, 259] width 727 height 387
type textarea "[data-dash-theme="dark"] .locked-badge .locked-badge__bg-2 { background-color: …"
click at [330, 311] on div "transform : translateX( 150 % ) ; } 100 % { transform : translateX( 150 % ) ; }…" at bounding box center [525, 263] width 700 height 399
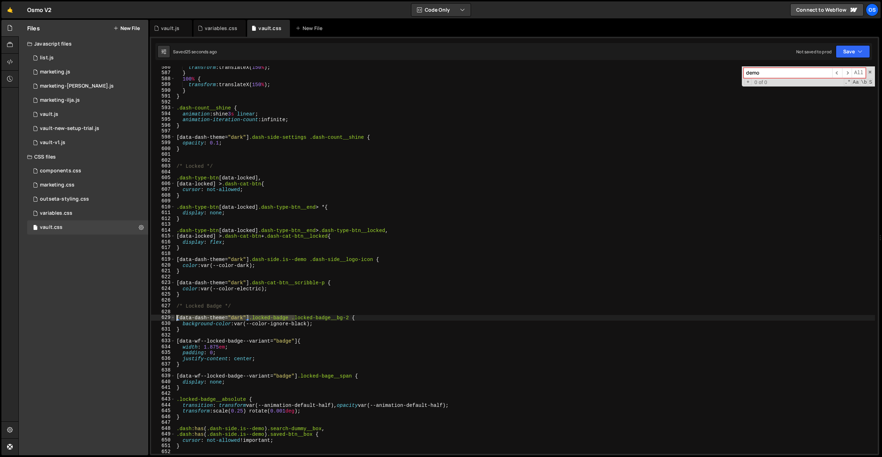
drag, startPoint x: 294, startPoint y: 319, endPoint x: 172, endPoint y: 317, distance: 122.2
click at [172, 317] on div "586 587 588 589 590 591 592 593 594 595 596 597 598 599 600 601 602 603 604 605…" at bounding box center [514, 259] width 727 height 387
type textarea "[data-dash-theme="dark"] .locked-badge .locked-badge__bg-2 {"
click at [185, 310] on div "transform : translateX( 150 % ) ; } 100 % { transform : translateX( 150 % ) ; }…" at bounding box center [525, 263] width 700 height 399
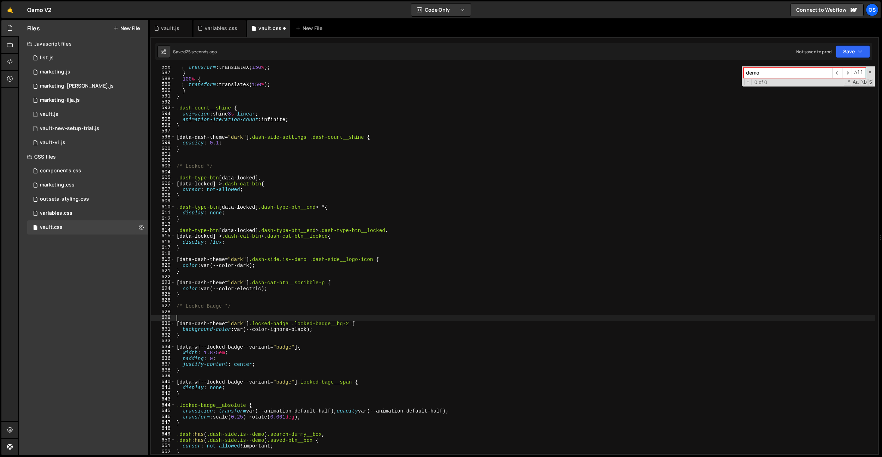
paste textarea "[data-dash-theme="dark"] .locked-badge"
type textarea "[data-dash-theme="dark"] .locked-badge,"
click at [167, 26] on div "vault.js" at bounding box center [170, 28] width 18 height 7
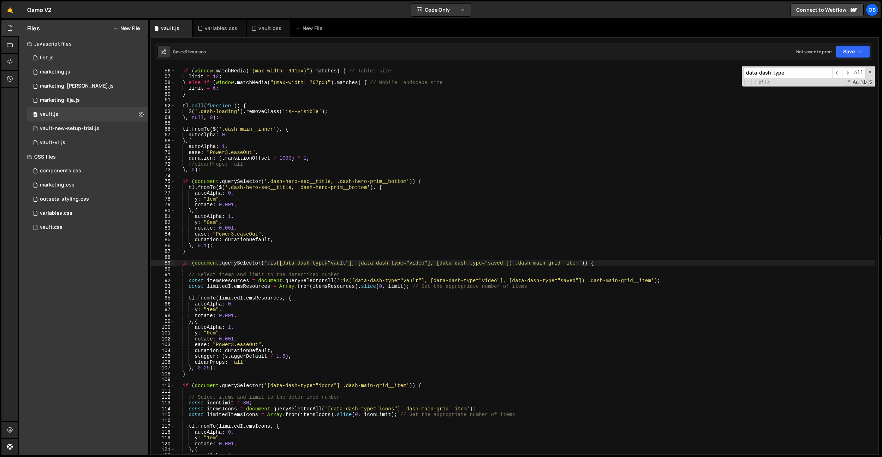
type textarea "y: "1em","
click at [352, 197] on div "if ( window . matchMedia ( "(max-width: 991px)" ) . matches ) { // Tablet size …" at bounding box center [525, 261] width 700 height 399
paste input "initListSearchOnc"
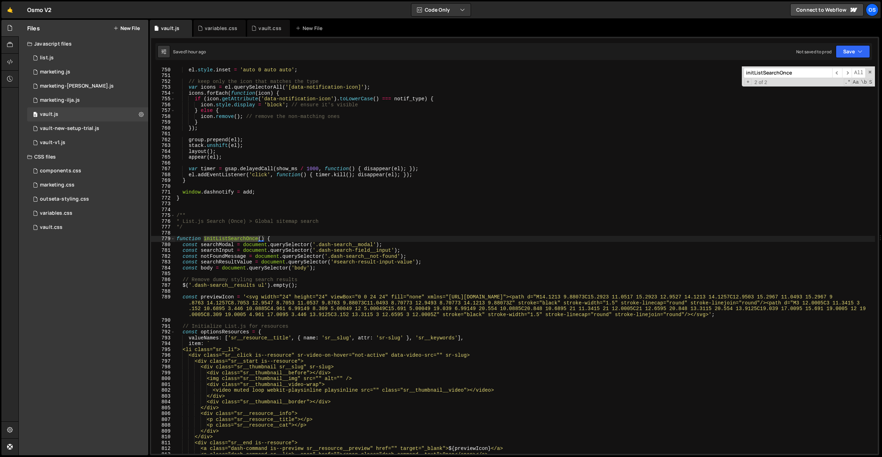
scroll to position [4050, 0]
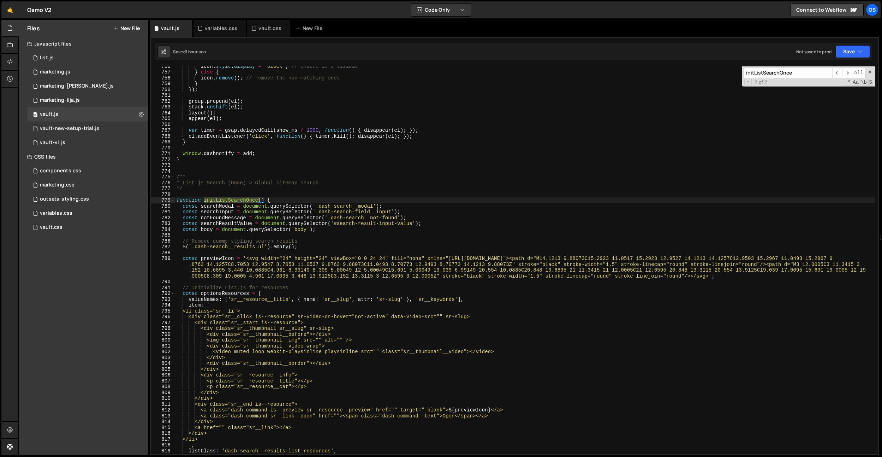
type input "initListSearchOnce"
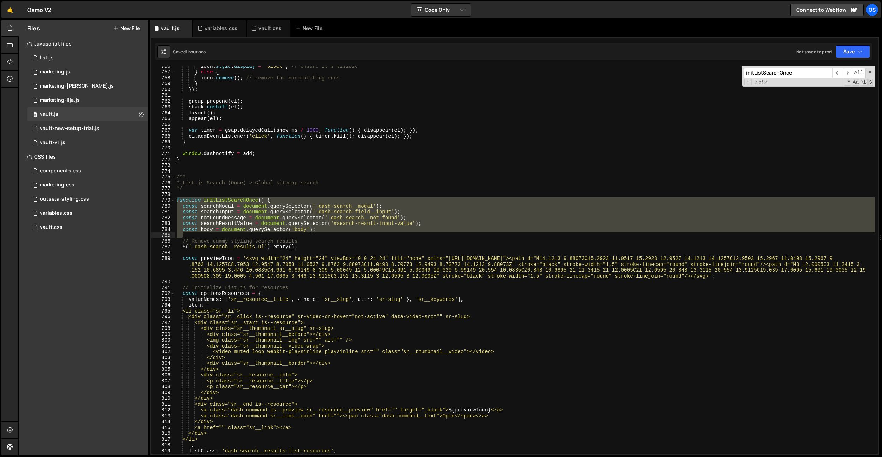
drag, startPoint x: 177, startPoint y: 202, endPoint x: 245, endPoint y: 236, distance: 76.3
click at [245, 236] on div "icon . style . display = 'block' ; // ensure it's visible } else { icon . remov…" at bounding box center [525, 262] width 700 height 399
type textarea "const body = document.querySelector('body');"
click at [340, 192] on div "icon . style . display = 'block' ; // ensure it's visible } else { icon . remov…" at bounding box center [525, 262] width 700 height 399
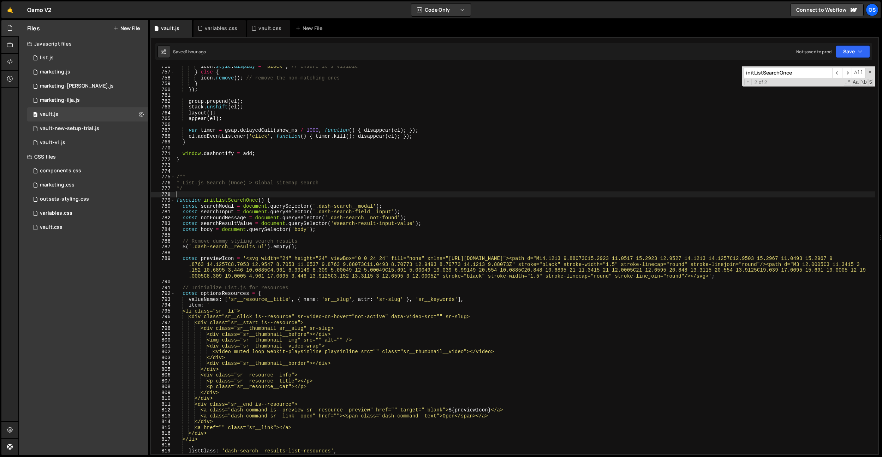
scroll to position [0, 0]
click at [390, 205] on div "icon . style . display = 'block' ; // ensure it's visible } else { icon . remov…" at bounding box center [525, 262] width 700 height 399
type textarea "const searchModal = document.querySelector('.dash-search__modal');"
click at [390, 206] on div "icon . style . display = 'block' ; // ensure it's visible } else { icon . remov…" at bounding box center [525, 262] width 700 height 399
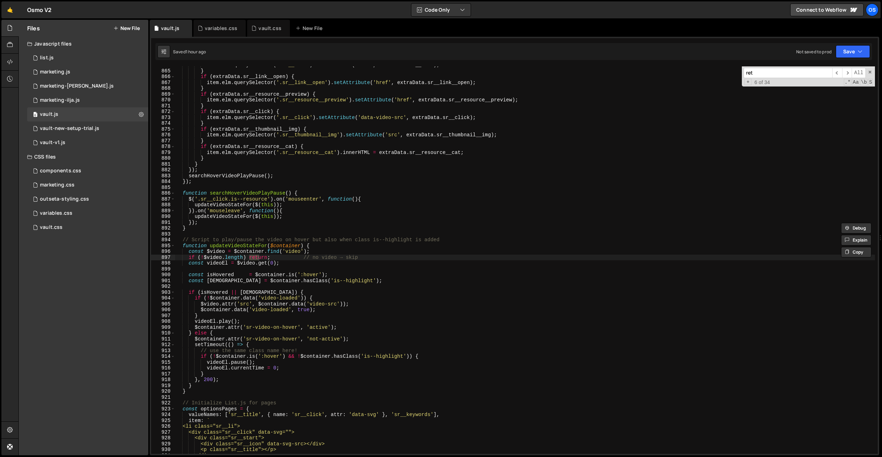
scroll to position [4646, 0]
type input "return"
click at [243, 244] on div "item . elm . querySelector ( '.sr__link' ) . setAttribute ( 'href' , extraData …" at bounding box center [525, 261] width 700 height 399
drag, startPoint x: 270, startPoint y: 256, endPoint x: 283, endPoint y: 213, distance: 44.9
click at [190, 258] on div "item . elm . querySelector ( '.sr__link' ) . setAttribute ( 'href' , extraData …" at bounding box center [525, 261] width 700 height 399
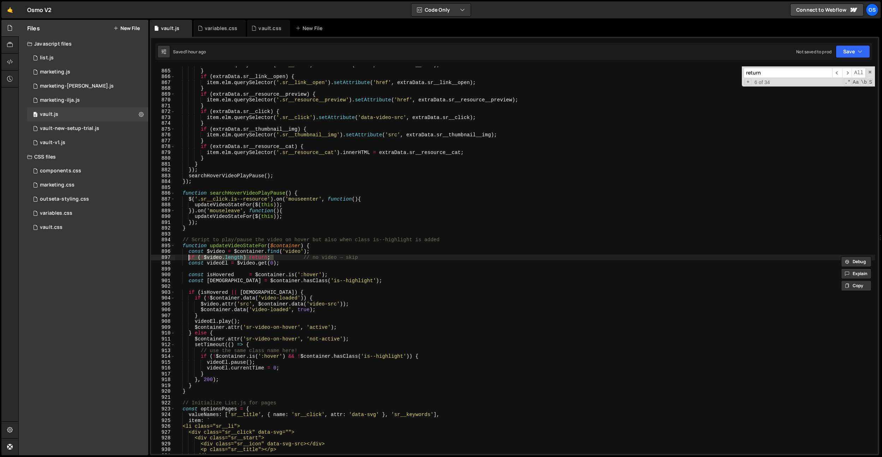
click at [285, 213] on div "item . elm . querySelector ( '.sr__link' ) . setAttribute ( 'href' , extraData …" at bounding box center [525, 261] width 700 height 399
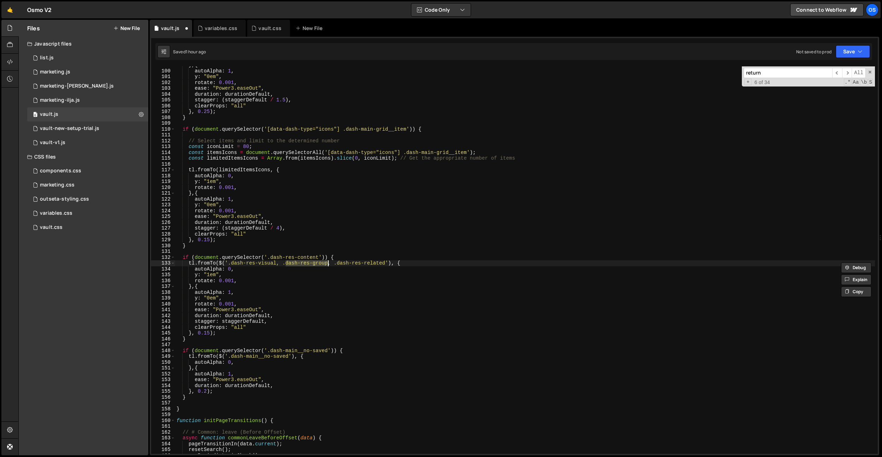
type textarea "tl.fromTo($('.dash-res-visual, .dash-res-doc-group, .dash-res-related'), {"
click at [781, 72] on input "return" at bounding box center [788, 73] width 89 height 10
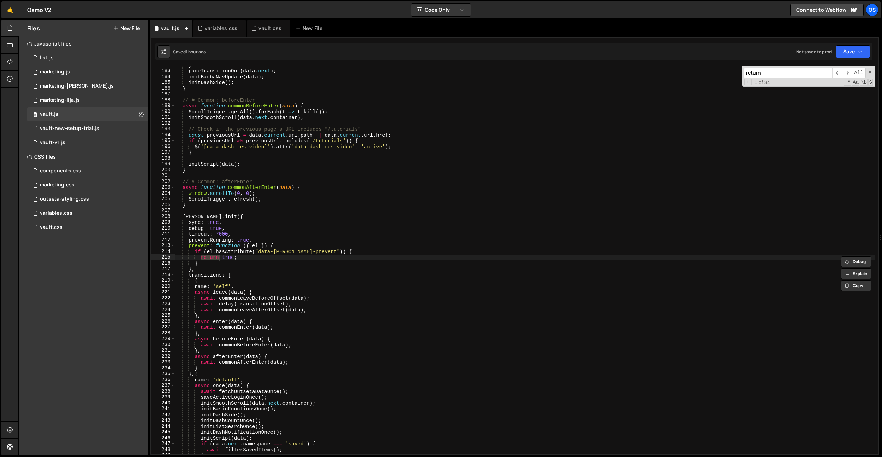
click at [771, 73] on input "return" at bounding box center [788, 73] width 89 height 10
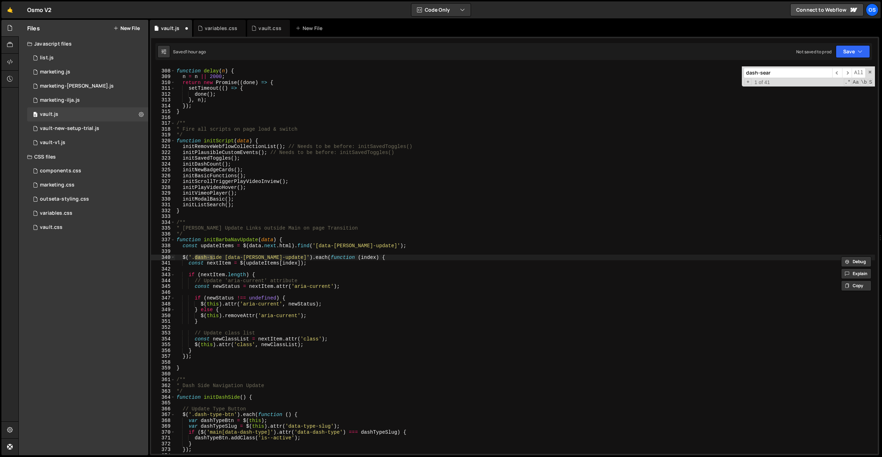
scroll to position [4003, 0]
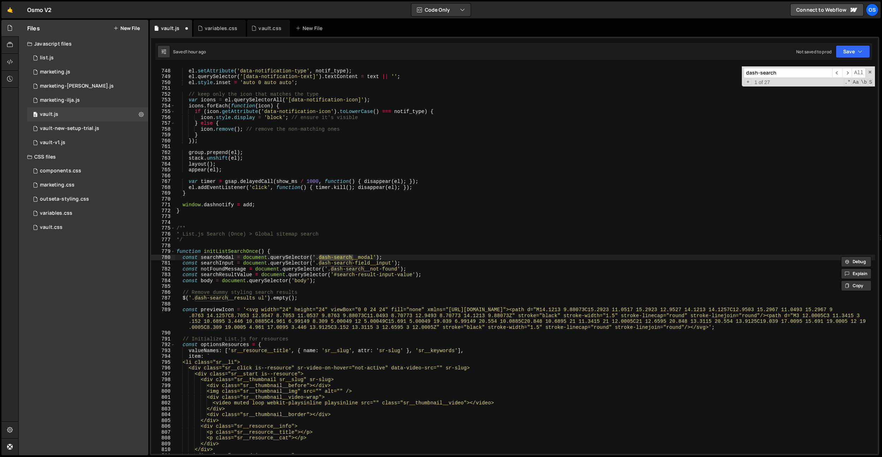
type input "dash-search"
type textarea "const searchModal = document.querySelector('.dash-search__modal');"
click at [413, 257] on div "el . setAttribute ( 'data-notification-type' , notif_type ) ; el . querySelecto…" at bounding box center [525, 261] width 700 height 399
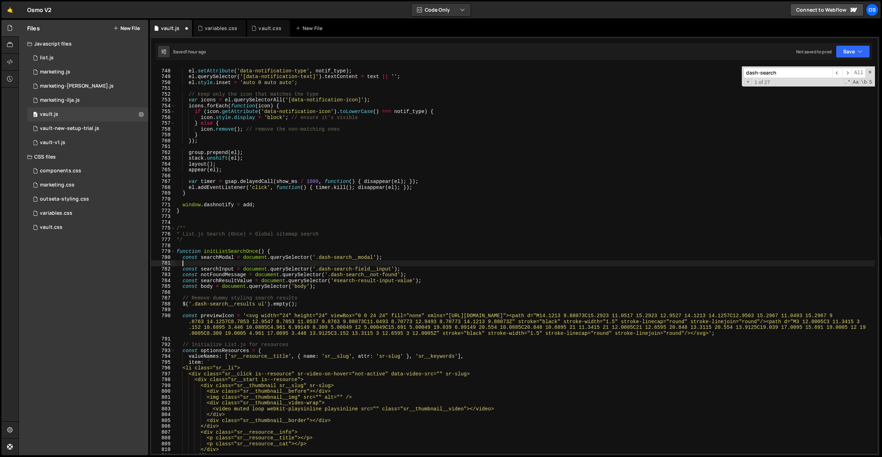
type textarea "const searchModal = document.querySelector('.dash-search__modal');"
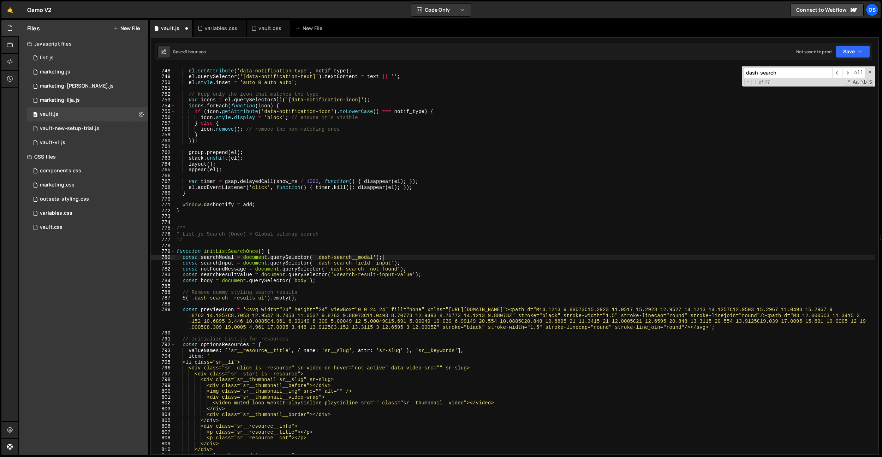
paste textarea "if (!$video.length) return;"
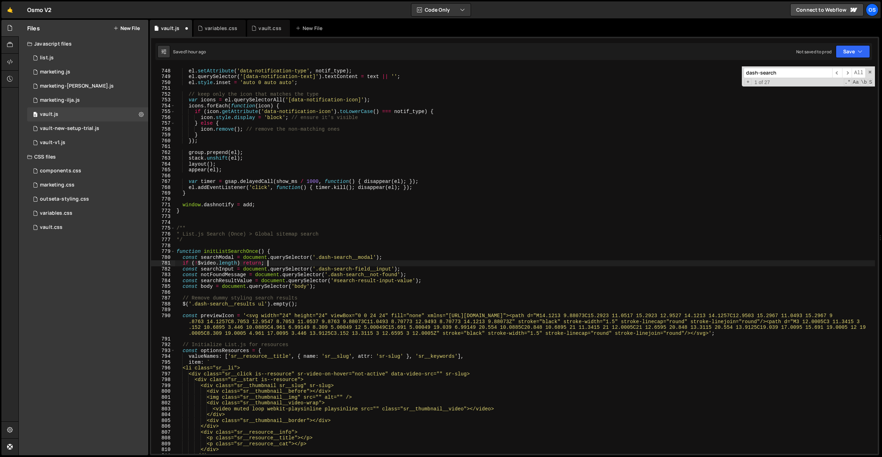
click at [215, 257] on div "el . setAttribute ( 'data-notification-type' , notif_type ) ; el . querySelecto…" at bounding box center [525, 261] width 700 height 399
click at [211, 264] on div "el . setAttribute ( 'data-notification-type' , notif_type ) ; el . querySelecto…" at bounding box center [525, 261] width 700 height 399
paste textarea "searchModal"
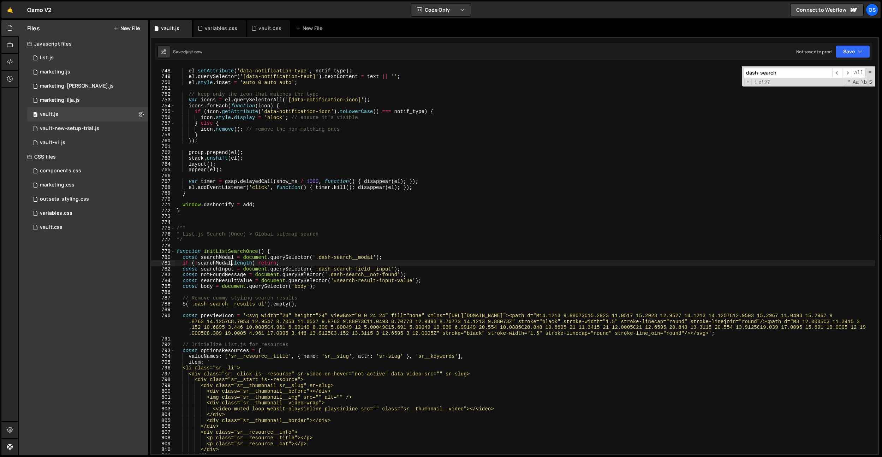
click at [285, 207] on div "el . setAttribute ( 'data-notification-type' , notif_type ) ; el . querySelecto…" at bounding box center [525, 261] width 700 height 399
click at [244, 266] on div "el . setAttribute ( 'data-notification-type' , notif_type ) ; el . querySelecto…" at bounding box center [525, 261] width 700 height 399
click at [215, 259] on div "el . setAttribute ( 'data-notification-type' , notif_type ) ; el . querySelecto…" at bounding box center [525, 261] width 700 height 399
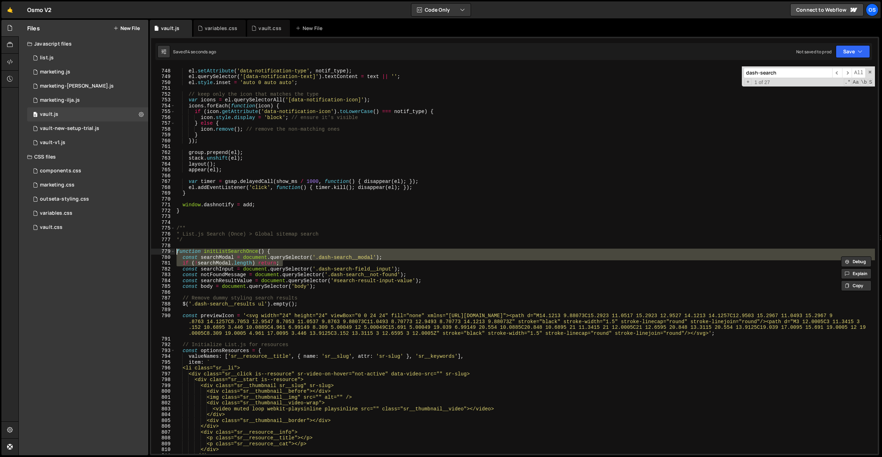
drag, startPoint x: 293, startPoint y: 263, endPoint x: 159, endPoint y: 250, distance: 134.9
click at [158, 250] on div "const searchModal = document.querySelector('.dash-search__modal'); 747 748 749 …" at bounding box center [514, 259] width 727 height 387
type textarea "function initListSearchOnce() { const searchModal = document.querySelector('.da…"
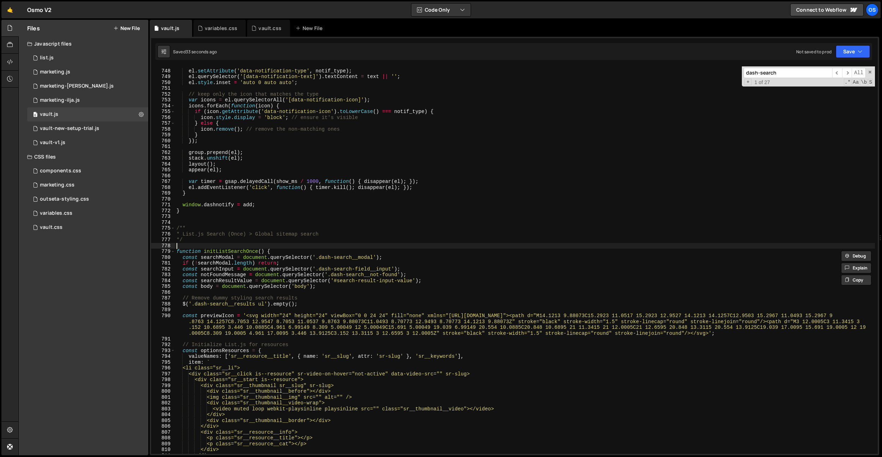
drag, startPoint x: 297, startPoint y: 244, endPoint x: 286, endPoint y: 257, distance: 17.3
click at [297, 244] on div "el . setAttribute ( 'data-notification-type' , notif_type ) ; el . querySelecto…" at bounding box center [525, 261] width 700 height 399
drag, startPoint x: 284, startPoint y: 261, endPoint x: 186, endPoint y: 263, distance: 98.6
click at [182, 263] on div "el . setAttribute ( 'data-notification-type' , notif_type ) ; el . querySelecto…" at bounding box center [525, 261] width 700 height 399
paste textarea "if (!searchModal) return;"
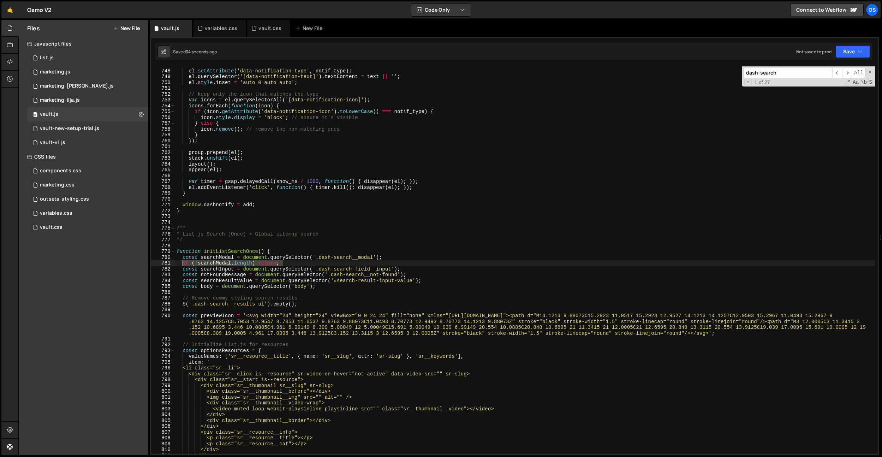
type textarea "if (!searchModal) return;"
click at [206, 26] on div "variables.css" at bounding box center [221, 28] width 32 height 7
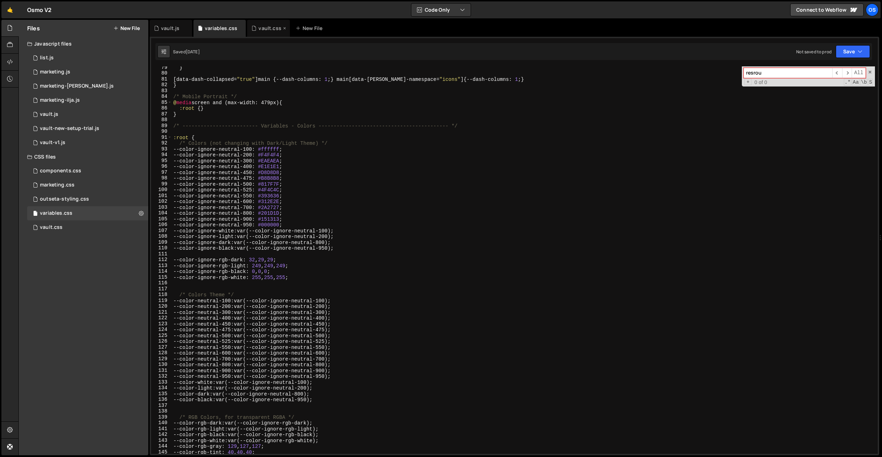
drag, startPoint x: 265, startPoint y: 28, endPoint x: 275, endPoint y: 47, distance: 21.8
click at [265, 28] on div "vault.css" at bounding box center [270, 28] width 23 height 7
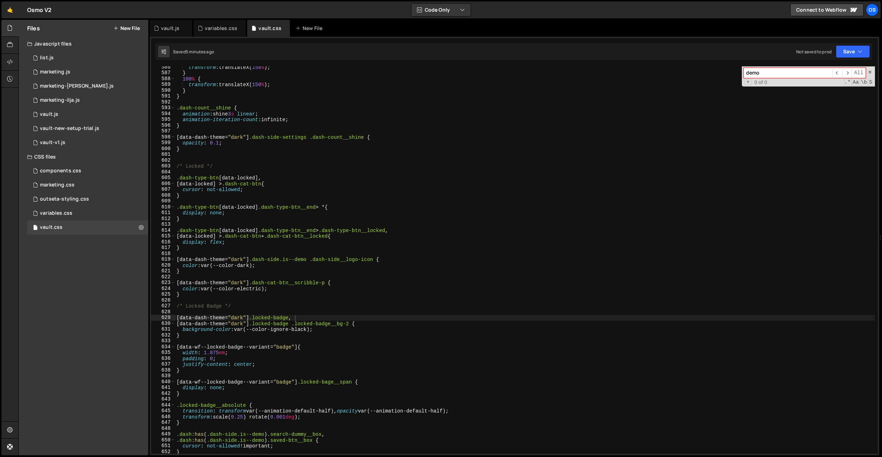
click at [327, 194] on div "transform : translateX( 150 % ) ; } 100 % { transform : translateX( 150 % ) ; }…" at bounding box center [525, 263] width 700 height 399
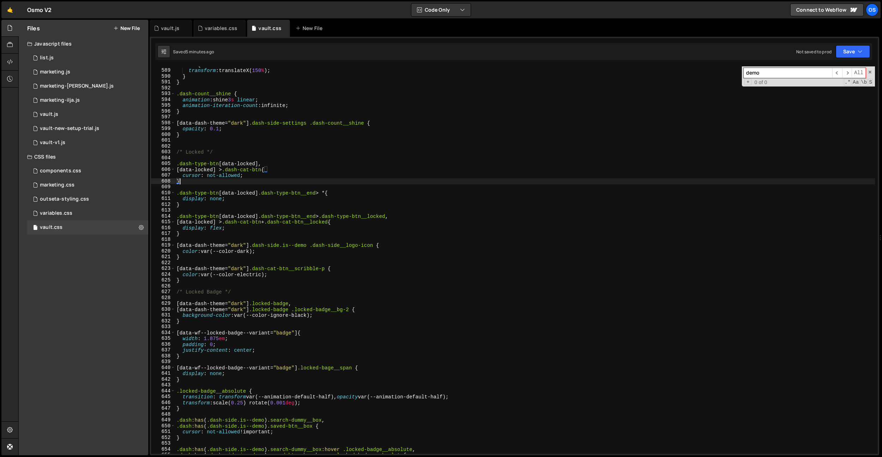
scroll to position [2449, 0]
click at [328, 195] on div "100 % { transform : translateX( 150 % ) ; } } .dash-count__shine { animation : …" at bounding box center [525, 260] width 700 height 399
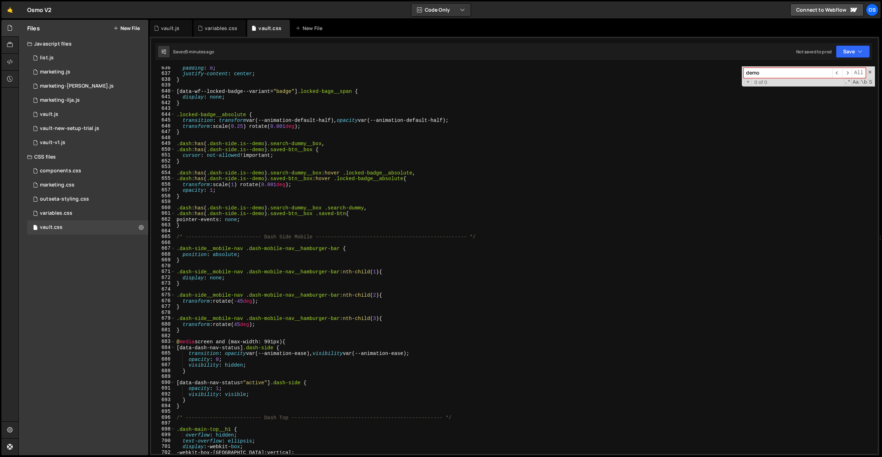
scroll to position [2646, 0]
drag, startPoint x: 287, startPoint y: 251, endPoint x: 267, endPoint y: 222, distance: 35.2
click at [287, 251] on div "padding : 0 ; justify-content : center ; } [ data-wf--locked-badge--variant = "…" at bounding box center [525, 264] width 700 height 399
click at [263, 216] on div "padding : 0 ; justify-content : center ; } [ data-wf--locked-badge--variant = "…" at bounding box center [525, 264] width 700 height 399
click at [262, 221] on div "padding : 0 ; justify-content : center ; } [ data-wf--locked-badge--variant = "…" at bounding box center [525, 264] width 700 height 399
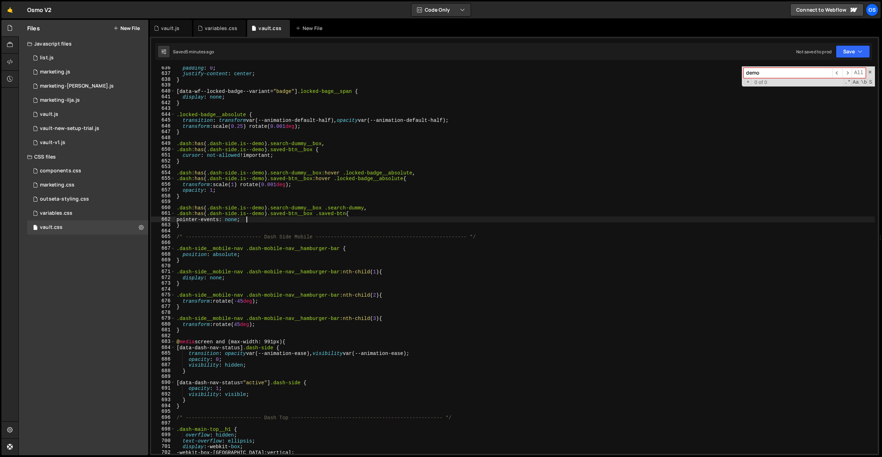
type textarea "pointer-events: none;"
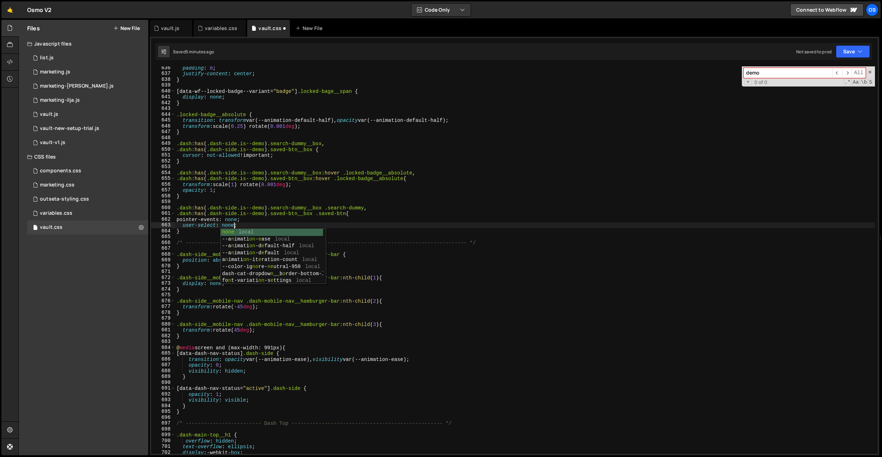
scroll to position [0, 4]
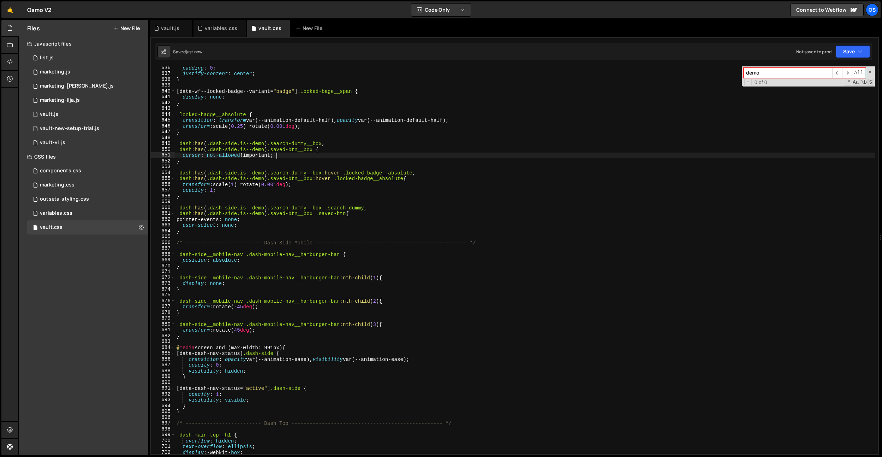
drag, startPoint x: 298, startPoint y: 154, endPoint x: 243, endPoint y: 210, distance: 79.2
click at [298, 154] on div "padding : 0 ; justify-content : center ; } [ data-wf--locked-badge--variant = "…" at bounding box center [525, 264] width 700 height 399
drag, startPoint x: 239, startPoint y: 226, endPoint x: 185, endPoint y: 221, distance: 53.6
click at [180, 226] on div "padding : 0 ; justify-content : center ; } [ data-wf--locked-badge--variant = "…" at bounding box center [525, 264] width 700 height 399
click at [282, 156] on div "padding : 0 ; justify-content : center ; } [ data-wf--locked-badge--variant = "…" at bounding box center [525, 264] width 700 height 399
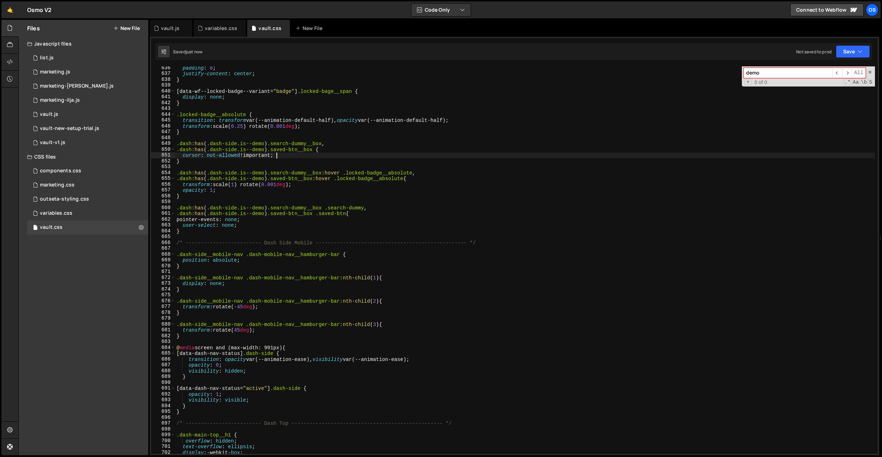
type textarea "cursor: not-allowed !important;"
drag, startPoint x: 230, startPoint y: 203, endPoint x: 251, endPoint y: 207, distance: 21.5
click at [230, 203] on div "padding : 0 ; justify-content : center ; } [ data-wf--locked-badge--variant = "…" at bounding box center [525, 264] width 700 height 399
drag, startPoint x: 267, startPoint y: 208, endPoint x: 184, endPoint y: 228, distance: 85.8
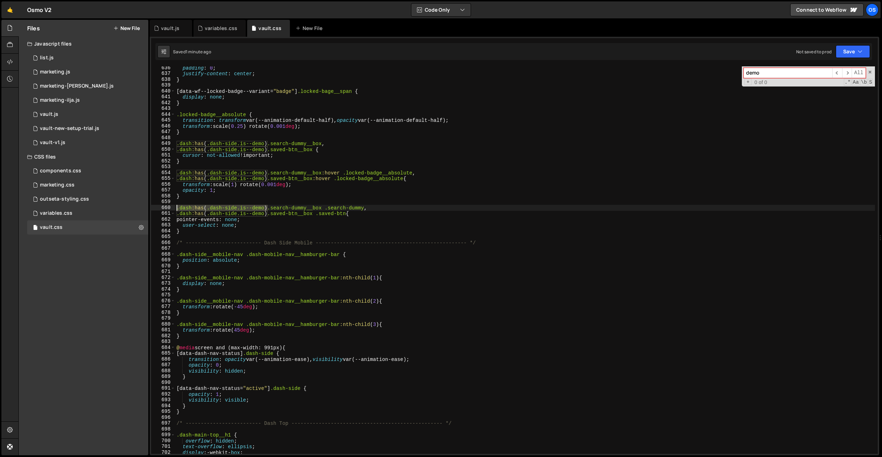
click at [162, 209] on div "636 637 638 639 640 641 642 643 644 645 646 647 648 649 650 651 652 653 654 655…" at bounding box center [514, 259] width 727 height 387
click at [185, 230] on div "padding : 0 ; justify-content : center ; } [ data-wf--locked-badge--variant = "…" at bounding box center [525, 264] width 700 height 399
type textarea "}"
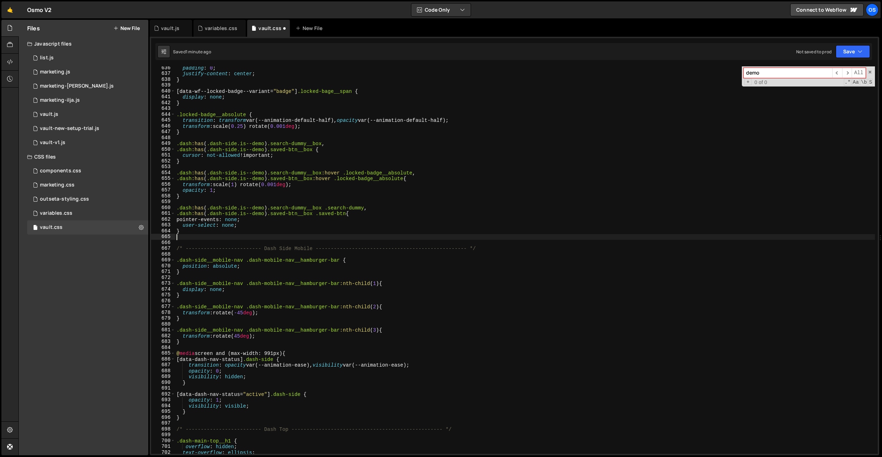
paste textarea ".dash:has(.dash-side.is--demo)"
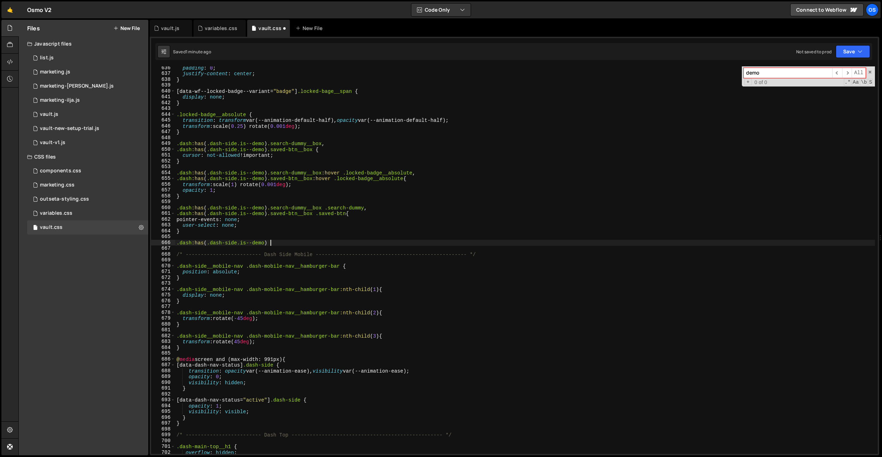
paste textarea "dash-mobile-nav"
type textarea ".dash:has(.dash-side.is--demo) .dash-mobile-nav .saved-btn {}"
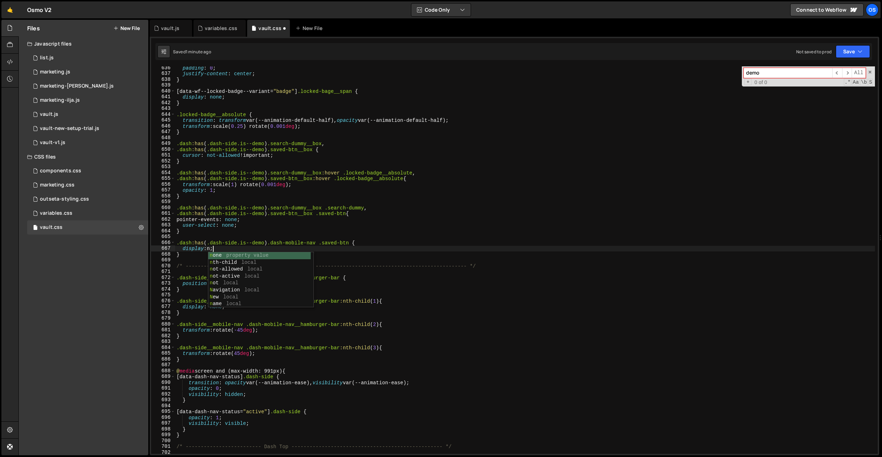
scroll to position [0, 2]
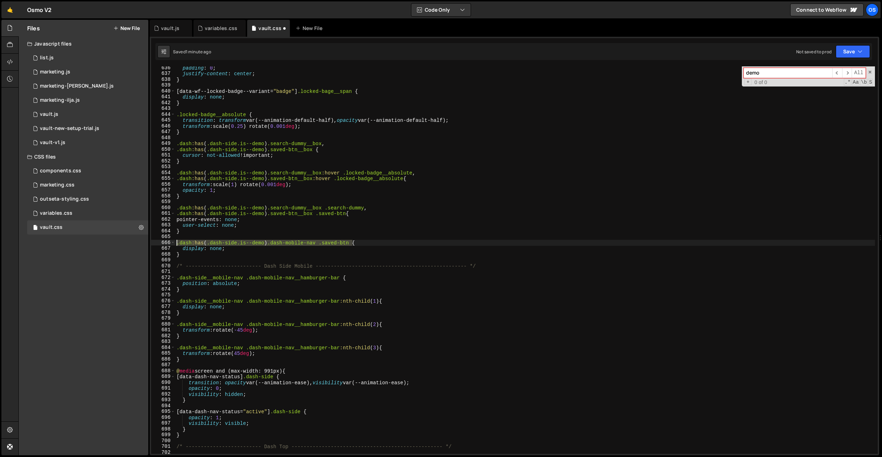
drag, startPoint x: 352, startPoint y: 245, endPoint x: 177, endPoint y: 243, distance: 175.9
click at [175, 245] on div "padding : 0 ; justify-content : center ; } [ data-wf--locked-badge--variant = "…" at bounding box center [525, 264] width 700 height 399
type textarea ".dash:has(.dash-side.is--demo) .dash-mobile-nav .saved-btn {"
click at [184, 238] on div "padding : 0 ; justify-content : center ; } [ data-wf--locked-badge--variant = "…" at bounding box center [525, 264] width 700 height 399
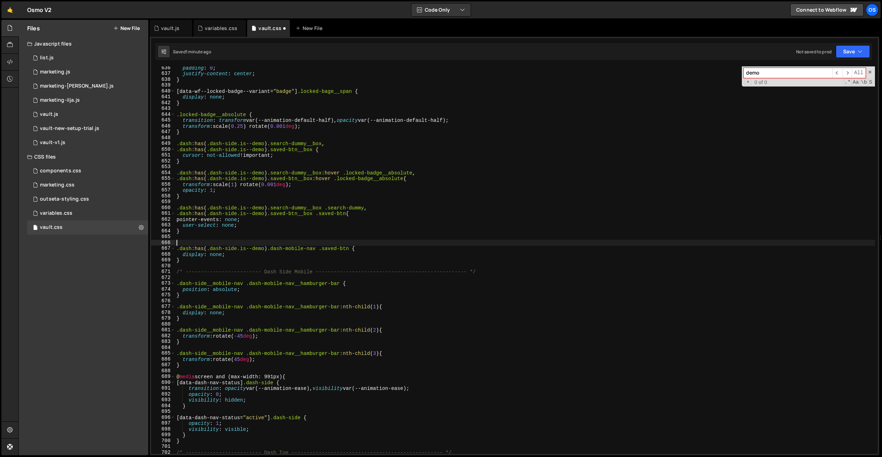
paste textarea ".dash:has(.dash-side.is--demo) .dash-mobile-nav .saved-btn"
drag, startPoint x: 352, startPoint y: 244, endPoint x: 323, endPoint y: 246, distance: 29.7
click at [323, 245] on div "padding : 0 ; justify-content : center ; } [ data-wf--locked-badge--variant = "…" at bounding box center [525, 264] width 700 height 399
paste textarea "dash-mobile-nav__search"
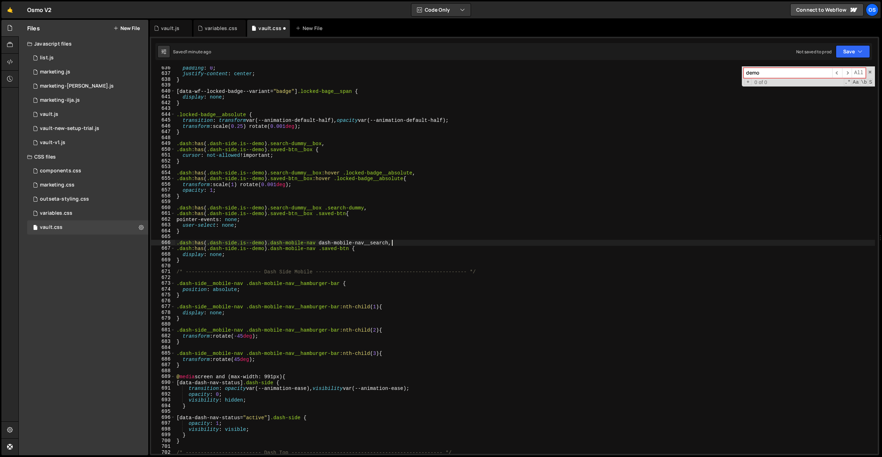
click at [323, 245] on div "padding : 0 ; justify-content : center ; } [ data-wf--locked-badge--variant = "…" at bounding box center [525, 264] width 700 height 399
type textarea ".dash:has(.dash-side.is--demo) .dash-mobile-nav .dash-mobile-nav__search,"
click at [172, 31] on div "vault.js" at bounding box center [170, 28] width 18 height 7
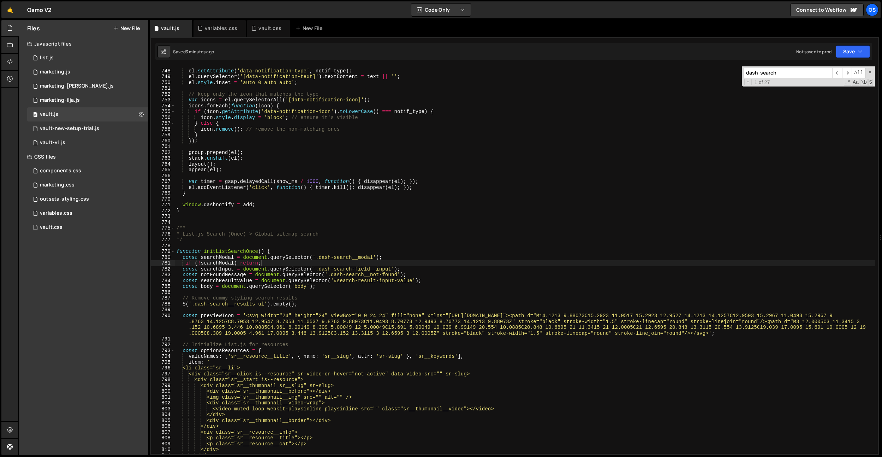
click at [380, 176] on div "el . setAttribute ( 'data-notification-type' , notif_type ) ; el . querySelecto…" at bounding box center [525, 261] width 700 height 399
drag, startPoint x: 265, startPoint y: 265, endPoint x: 153, endPoint y: 263, distance: 112.3
click at [153, 263] on div "747 748 749 750 751 752 753 754 755 756 757 758 759 760 761 762 763 764 765 766…" at bounding box center [514, 259] width 727 height 387
type textarea "if (!searchModal) return;"
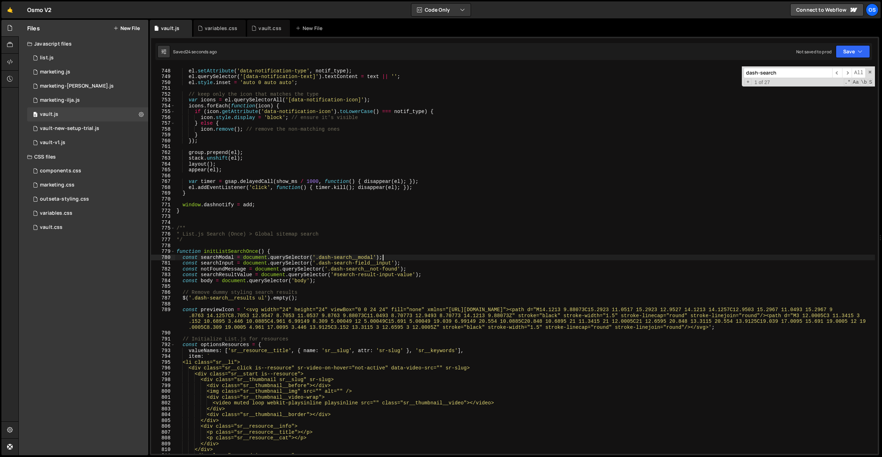
click at [320, 181] on div "el . setAttribute ( 'data-notification-type' , notif_type ) ; el . querySelecto…" at bounding box center [525, 261] width 700 height 399
type textarea "var timer = gsap.delayedCall(show_ms / 1000, function() { disappear(el); });"
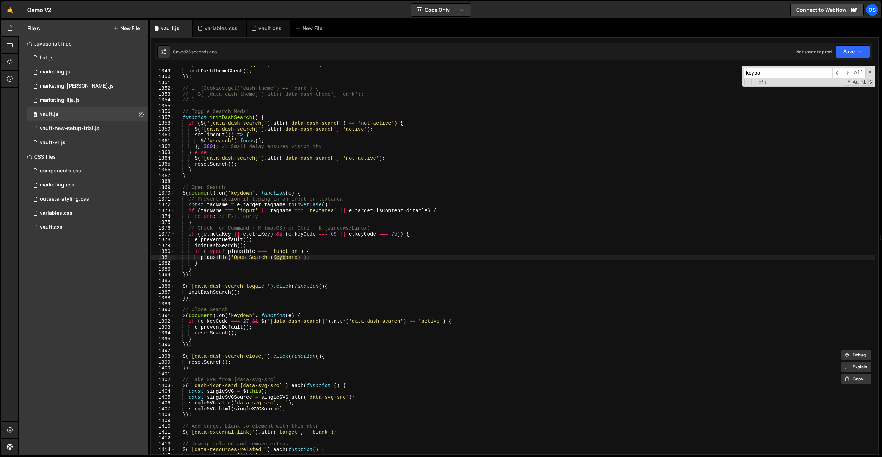
scroll to position [7240, 0]
type input "keybo"
click at [215, 267] on div "$ ( '[data-dash-theme-toggle]' ) . click ( function ( ) { initDashThemeCheck ( …" at bounding box center [525, 261] width 700 height 399
click at [208, 292] on div "$ ( '[data-dash-theme-toggle]' ) . click ( function ( ) { initDashThemeCheck ( …" at bounding box center [525, 261] width 700 height 399
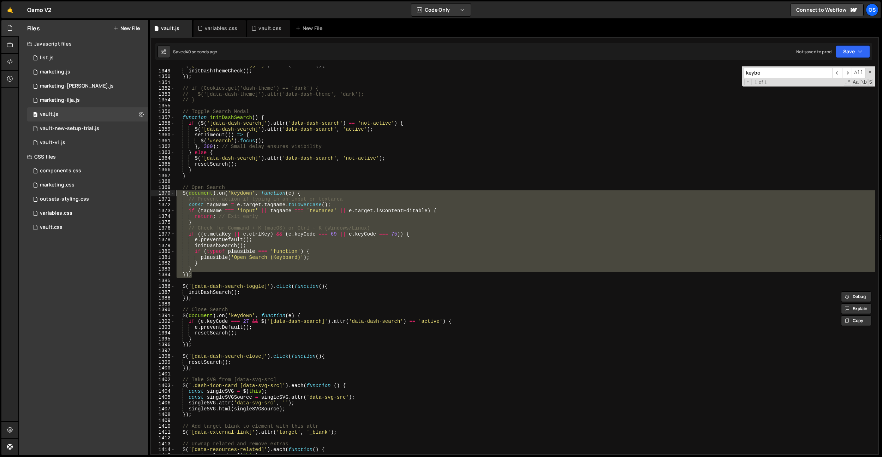
drag, startPoint x: 195, startPoint y: 276, endPoint x: 164, endPoint y: 192, distance: 89.7
click at [164, 192] on div "initDashSearch(); 1348 1349 1350 1351 1352 1353 1354 1355 1356 1357 1358 1359 1…" at bounding box center [514, 259] width 727 height 387
click at [302, 192] on div "$ ( '[data-dash-theme-toggle]' ) . click ( function ( ) { initDashThemeCheck ( …" at bounding box center [525, 259] width 700 height 387
type textarea "$(document).on('keydown', function(e) {"
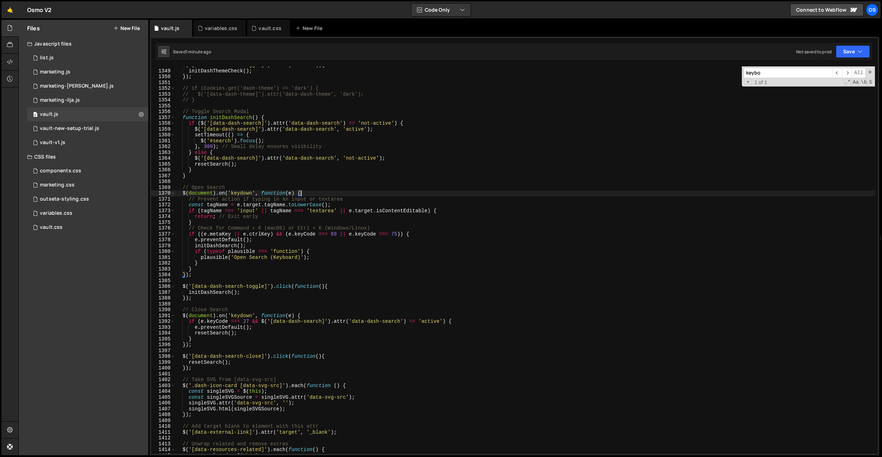
scroll to position [0, 0]
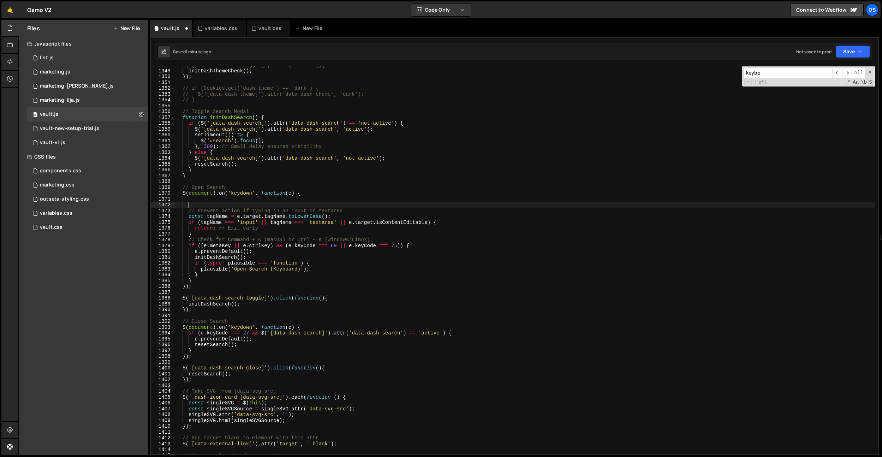
paste textarea "if ($('.dash .dash-side.is--demo').length) return;"
type textarea "if ($('.dash .dash-side.is--demo').length) return;"
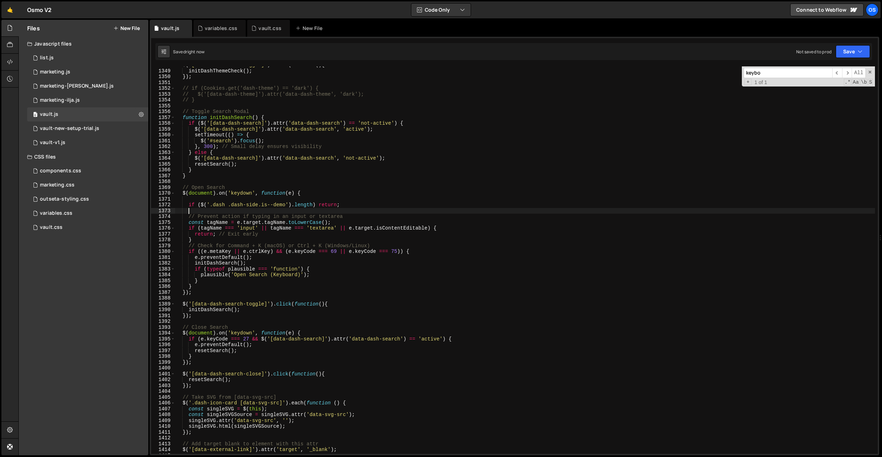
click at [297, 195] on div "$ ( '[data-dash-theme-toggle]' ) . click ( function ( ) { initDashThemeCheck ( …" at bounding box center [525, 261] width 700 height 399
type textarea "$(document).on('keydown', function(e) {"
click at [295, 198] on div "$ ( '[data-dash-theme-toggle]' ) . click ( function ( ) { initDashThemeCheck ( …" at bounding box center [525, 261] width 700 height 399
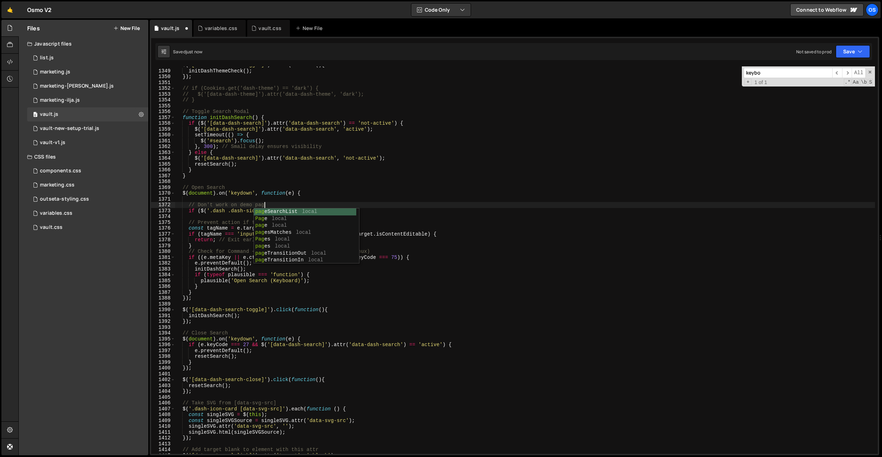
scroll to position [0, 6]
type textarea "// Don't work on demo page"
click at [212, 31] on div "variables.css" at bounding box center [221, 28] width 32 height 7
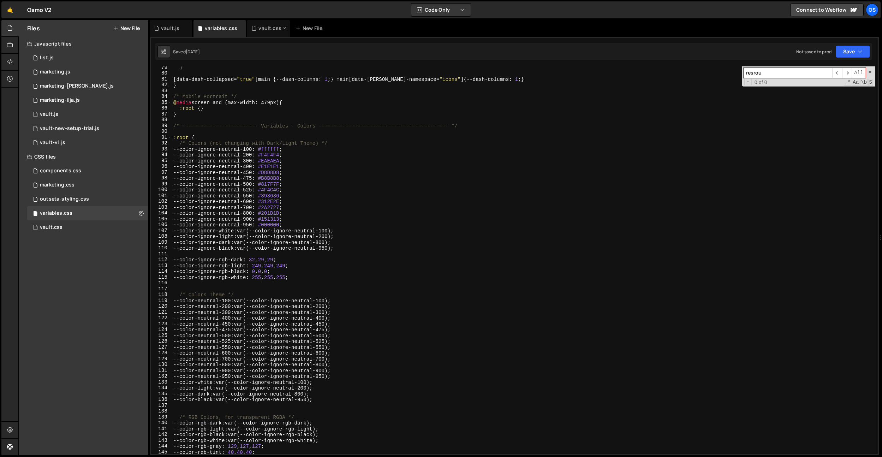
click at [267, 28] on div "vault.css" at bounding box center [270, 28] width 23 height 7
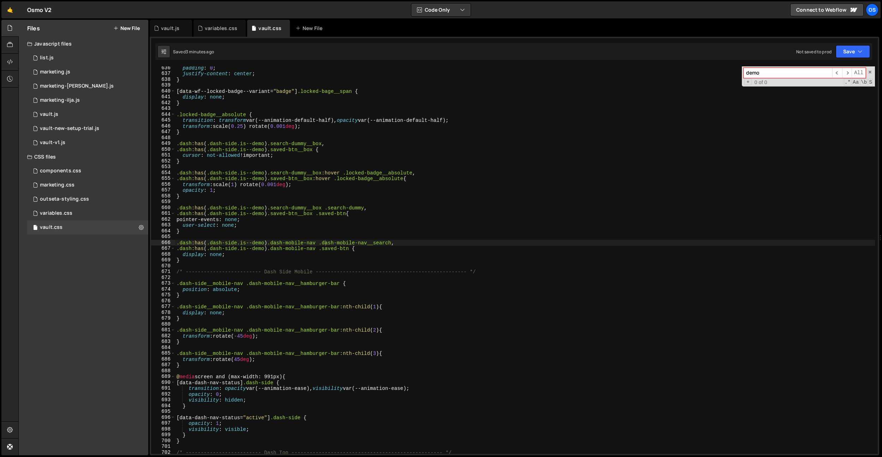
type textarea "}"
click at [224, 259] on div "padding : 0 ; justify-content : center ; } [ data-wf--locked-badge--variant = "…" at bounding box center [525, 264] width 700 height 399
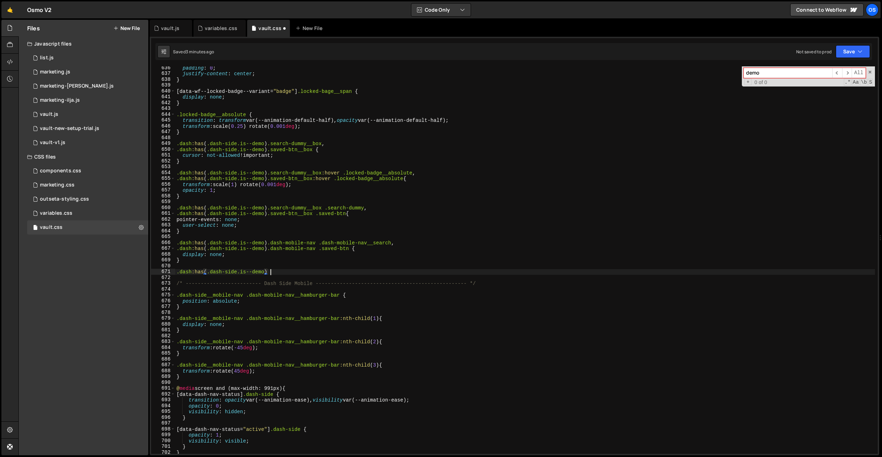
scroll to position [0, 6]
paste textarea "data-saved-toggle"
click at [271, 272] on div "padding : 0 ; justify-content : center ; } [ data-wf--locked-badge--variant = "…" at bounding box center [525, 264] width 700 height 399
paste textarea "dash-res-main__icon-btns"
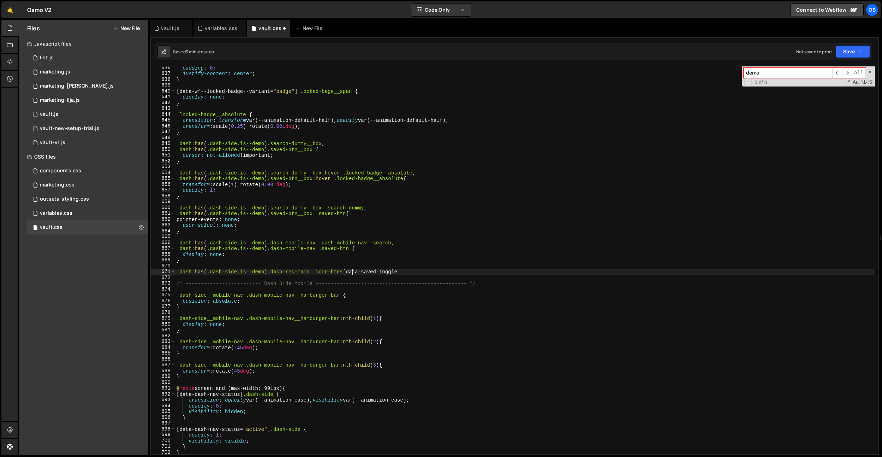
click at [413, 274] on div "padding : 0 ; justify-content : center ; } [ data-wf--locked-badge--variant = "…" at bounding box center [525, 264] width 700 height 399
type textarea ".dash:has(.dash-side.is--demo) .dash-res-main__icon-btns [data-saved-toggle] {}"
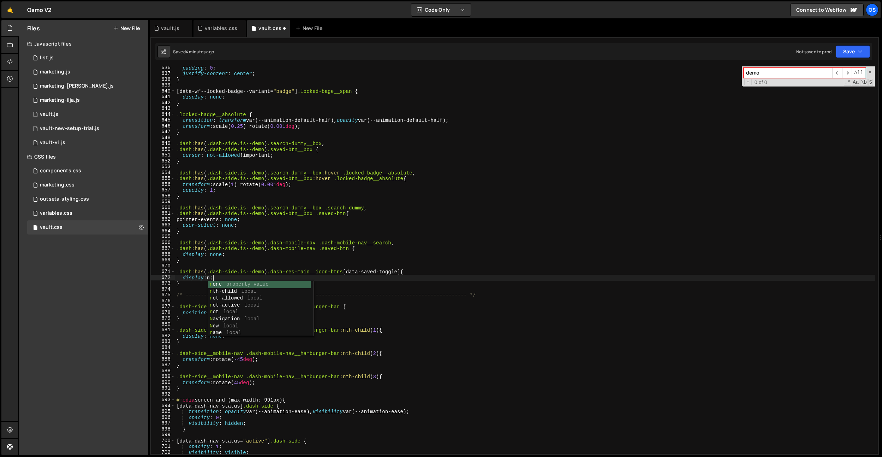
scroll to position [0, 2]
type textarea "display: none;"
